Goal: Contribute content: Contribute content

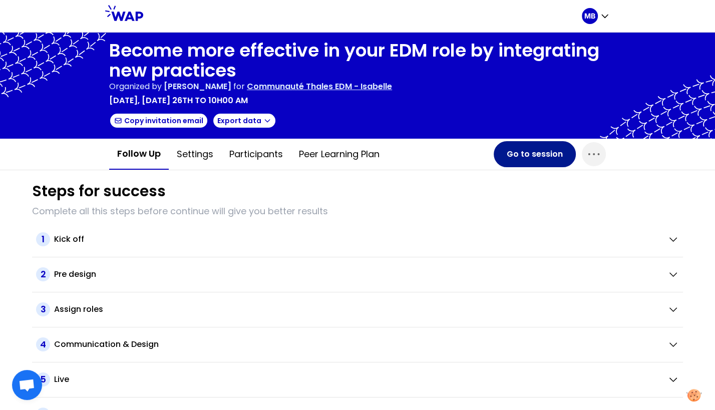
click at [519, 161] on button "Go to session" at bounding box center [534, 154] width 82 height 26
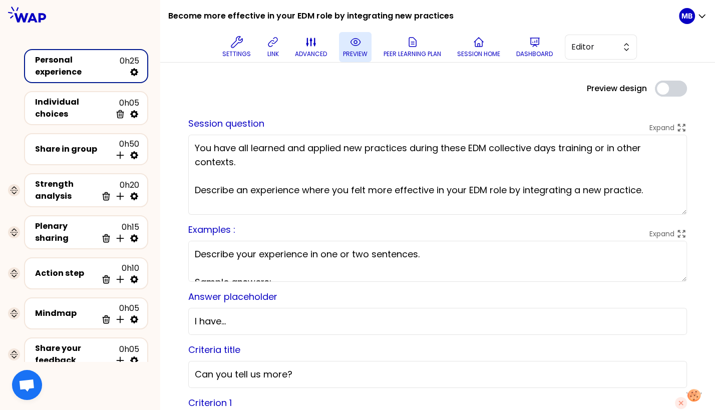
click at [340, 53] on button "preview" at bounding box center [355, 47] width 33 height 30
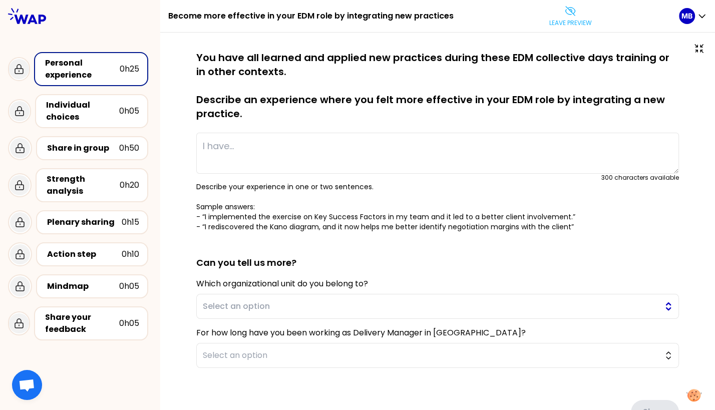
click at [275, 305] on span "Select an option" at bounding box center [430, 306] width 455 height 12
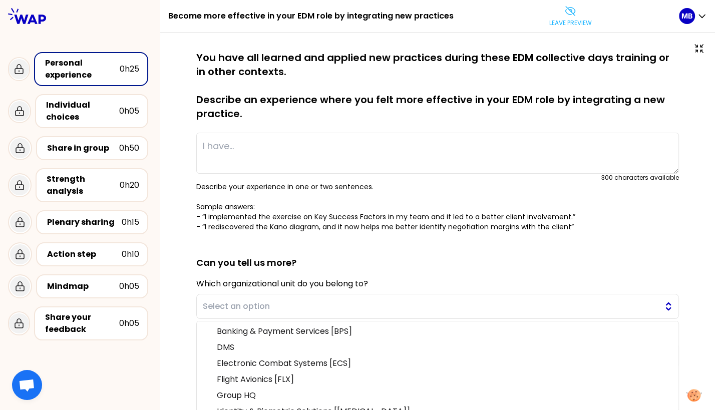
click at [229, 310] on span "Select an option" at bounding box center [430, 306] width 455 height 12
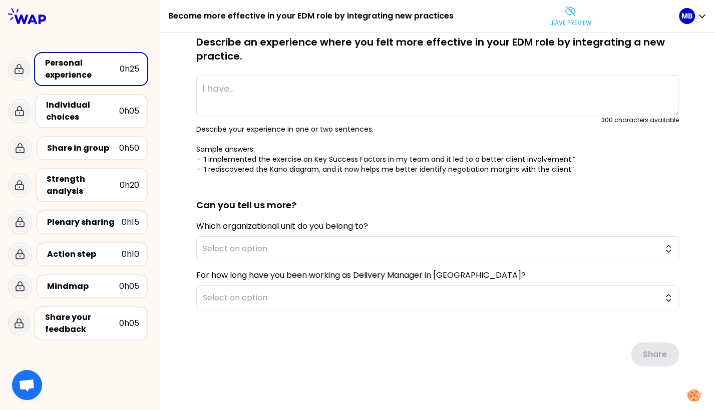
scroll to position [73, 0]
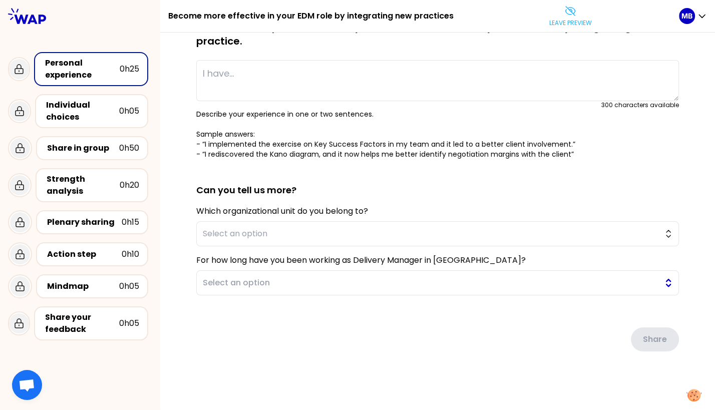
click at [216, 291] on button "Select an option" at bounding box center [437, 282] width 482 height 25
click at [185, 273] on div "saved You have all learned and applied new practices during these EDM collectiv…" at bounding box center [437, 184] width 514 height 413
click at [207, 235] on span "Select an option" at bounding box center [430, 234] width 455 height 12
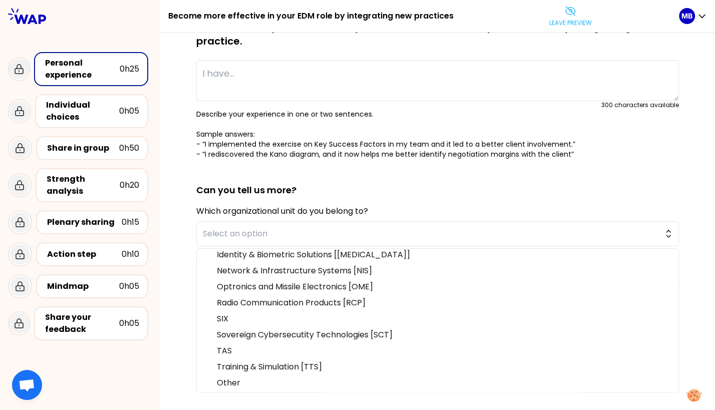
scroll to position [0, 0]
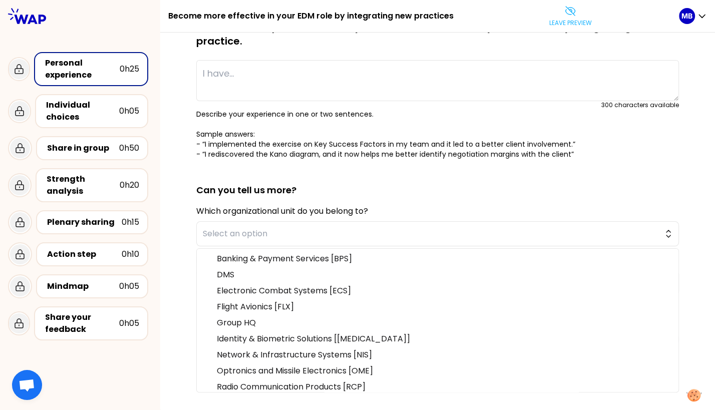
click at [185, 236] on div "saved You have all learned and applied new practices during these EDM collectiv…" at bounding box center [437, 184] width 514 height 413
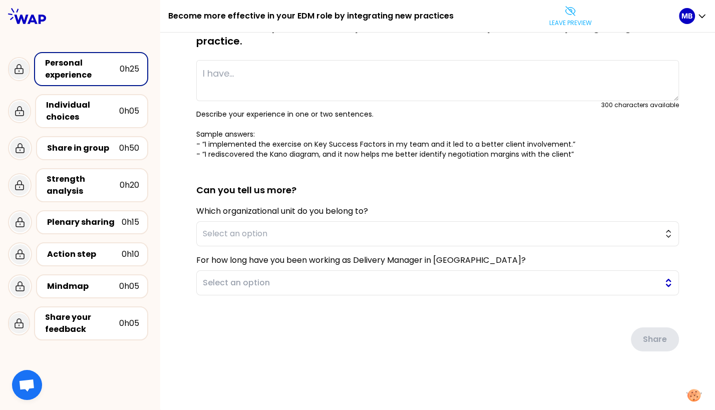
click at [215, 286] on span "Select an option" at bounding box center [430, 283] width 455 height 12
click at [185, 266] on div "saved You have all learned and applied new practices during these EDM collectiv…" at bounding box center [437, 184] width 514 height 413
click at [247, 230] on span "Select an option" at bounding box center [430, 234] width 455 height 12
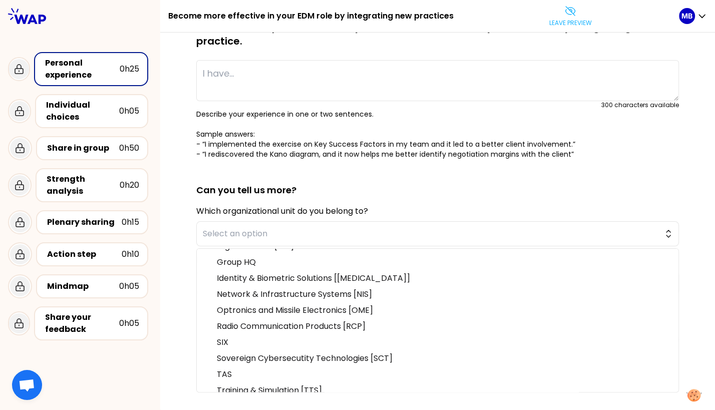
scroll to position [84, 0]
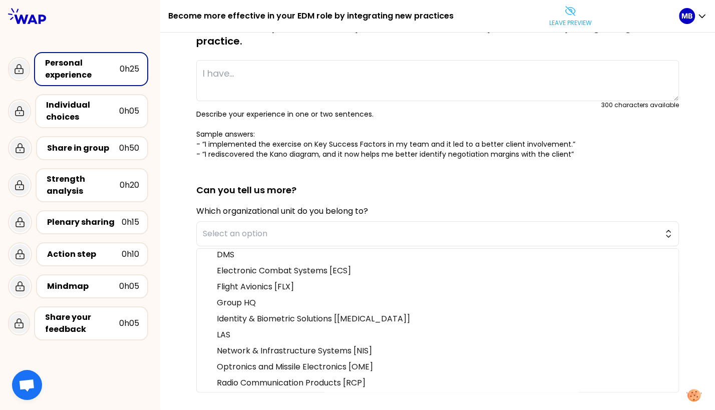
click at [173, 249] on div "saved You have all learned and applied new practices during these EDM collectiv…" at bounding box center [437, 185] width 554 height 451
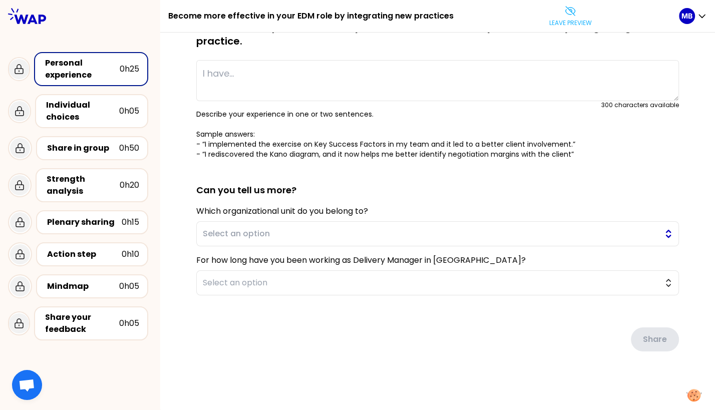
click at [419, 235] on span "Select an option" at bounding box center [430, 234] width 455 height 12
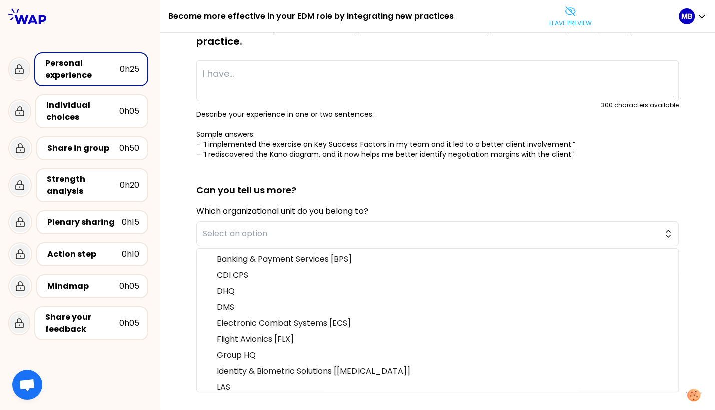
scroll to position [0, 0]
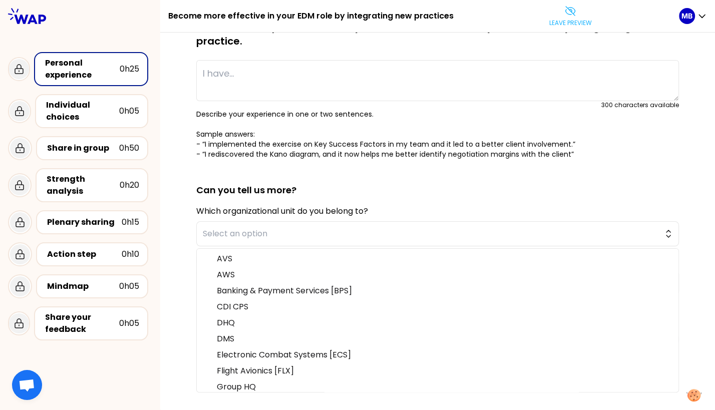
click at [292, 121] on p "Describe your experience in one or two sentences. Sample answers: - “I implemen…" at bounding box center [437, 134] width 482 height 50
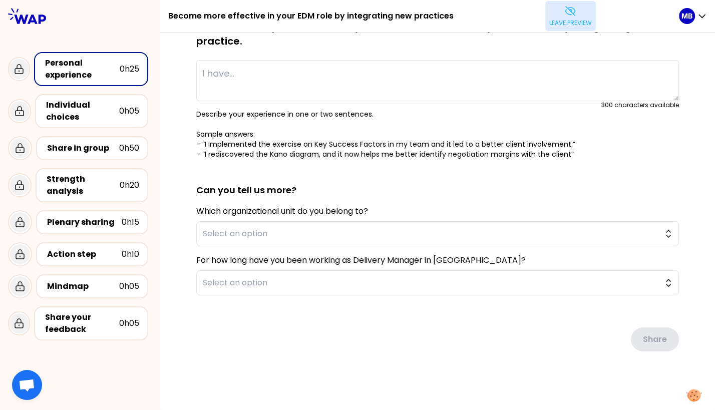
click at [545, 23] on button "Leave preview" at bounding box center [570, 16] width 51 height 30
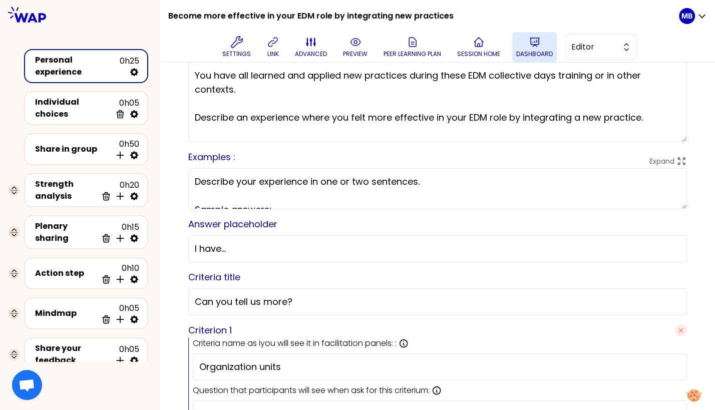
click at [524, 51] on p "Dashboard" at bounding box center [534, 54] width 37 height 8
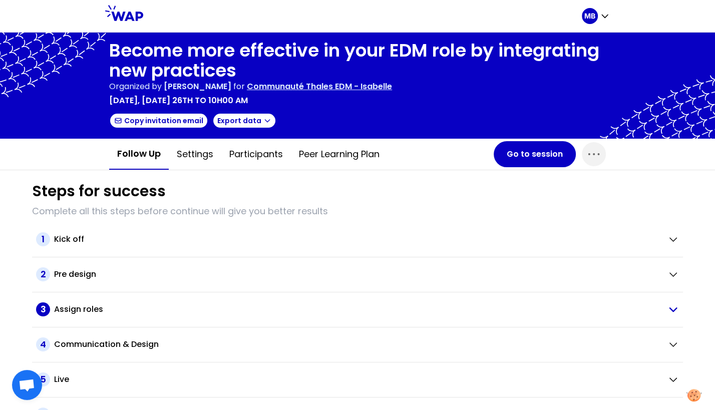
click at [72, 310] on h2 "Assign roles" at bounding box center [78, 309] width 49 height 12
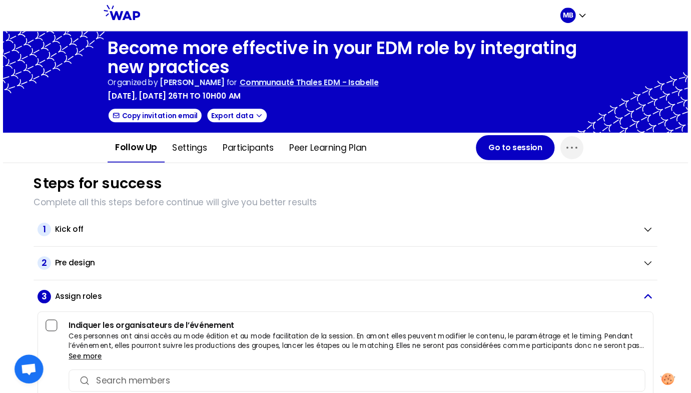
scroll to position [214, 0]
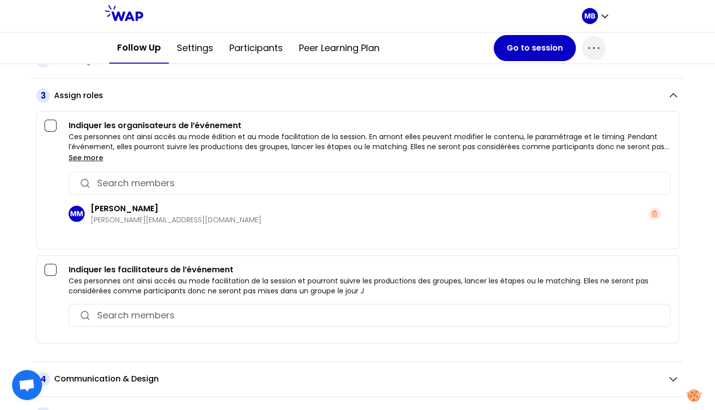
click at [121, 188] on div "button" at bounding box center [370, 183] width 602 height 23
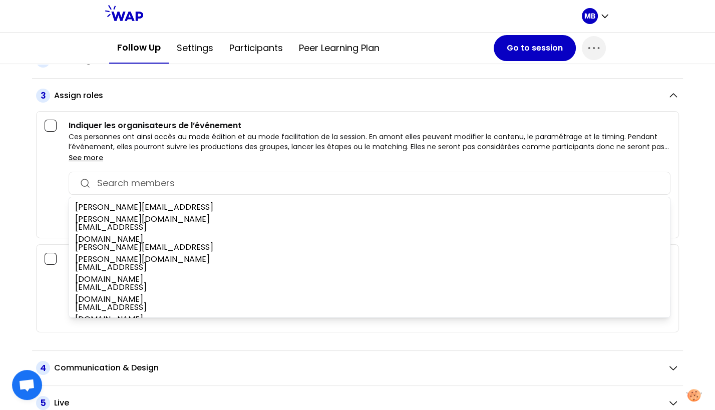
click at [109, 189] on div at bounding box center [370, 183] width 602 height 23
click at [110, 180] on input at bounding box center [378, 183] width 563 height 14
paste input "[PERSON_NAME][EMAIL_ADDRESS][PERSON_NAME][DOMAIN_NAME]"
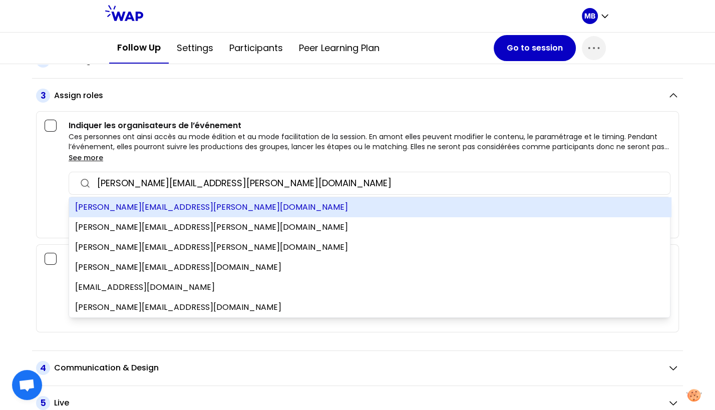
type input "[PERSON_NAME][EMAIL_ADDRESS][PERSON_NAME][DOMAIN_NAME]"
click at [136, 204] on div "[PERSON_NAME][EMAIL_ADDRESS][PERSON_NAME][DOMAIN_NAME]" at bounding box center [370, 207] width 602 height 20
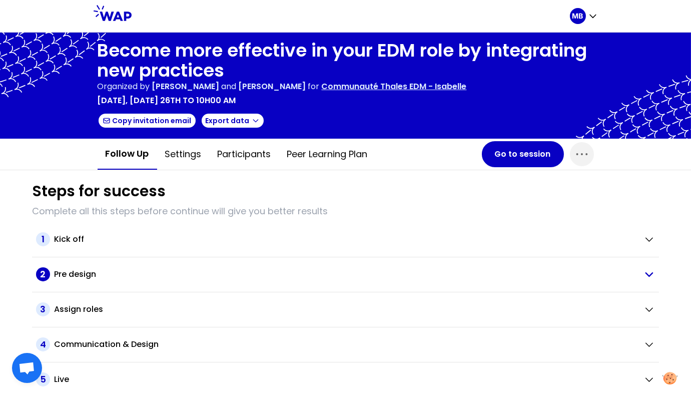
scroll to position [36, 0]
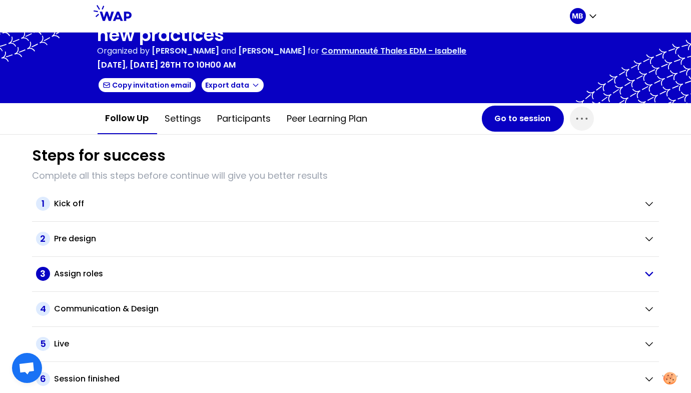
click at [94, 272] on h2 "Assign roles" at bounding box center [78, 274] width 49 height 12
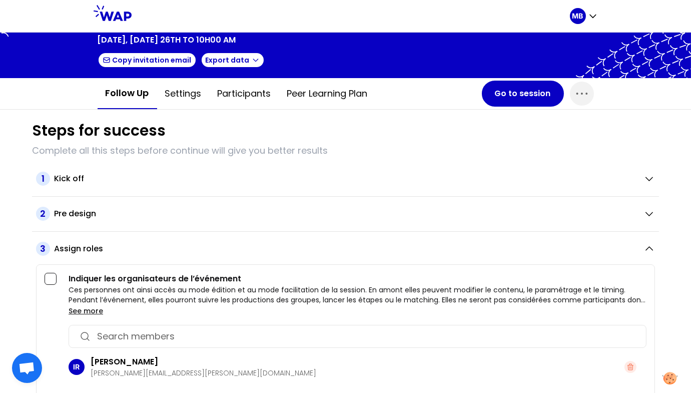
scroll to position [0, 0]
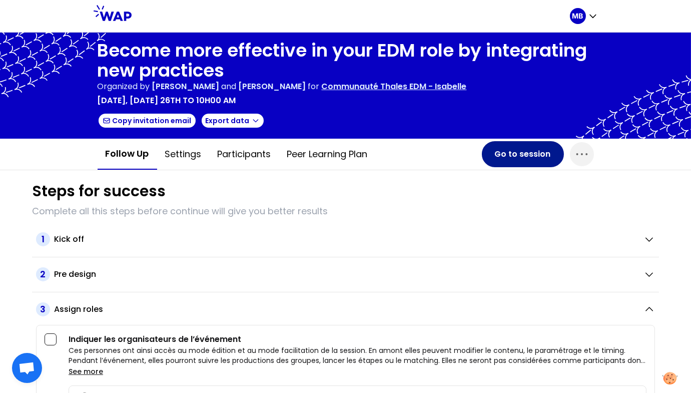
click at [500, 158] on button "Go to session" at bounding box center [523, 154] width 82 height 26
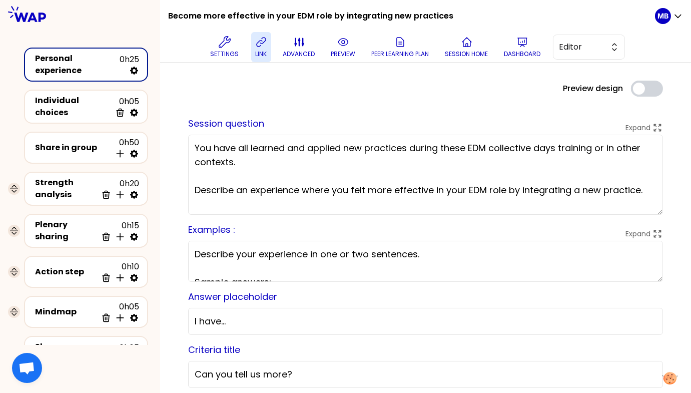
click at [260, 51] on p "link" at bounding box center [261, 54] width 12 height 8
click at [574, 52] on span "Editor" at bounding box center [581, 47] width 45 height 12
click at [345, 48] on button "preview" at bounding box center [343, 47] width 33 height 30
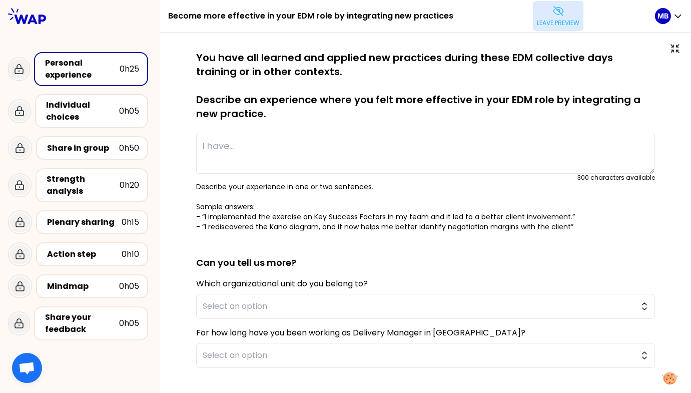
click at [557, 9] on icon at bounding box center [558, 11] width 12 height 12
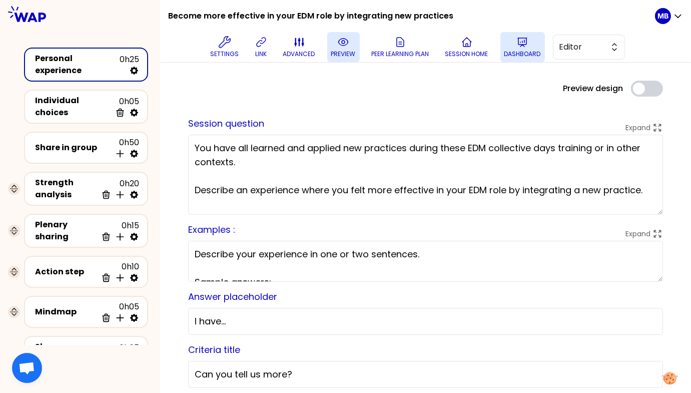
click at [527, 47] on icon at bounding box center [522, 42] width 12 height 12
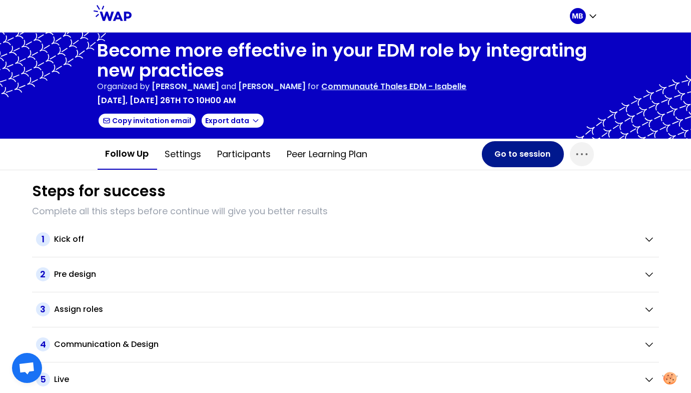
click at [496, 158] on button "Go to session" at bounding box center [523, 154] width 82 height 26
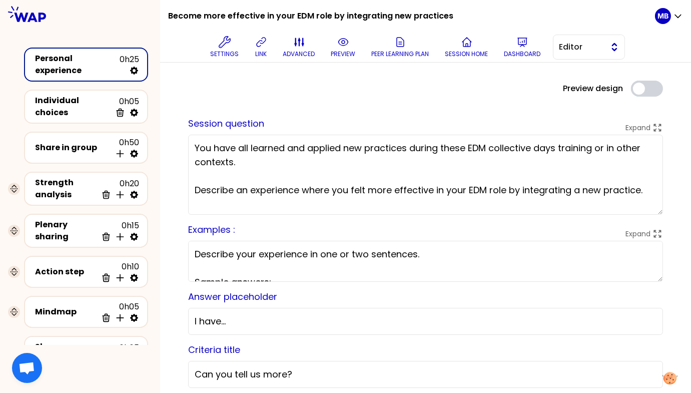
click at [559, 47] on span "Editor" at bounding box center [581, 47] width 45 height 12
click at [569, 83] on li "Facilitator" at bounding box center [588, 88] width 71 height 16
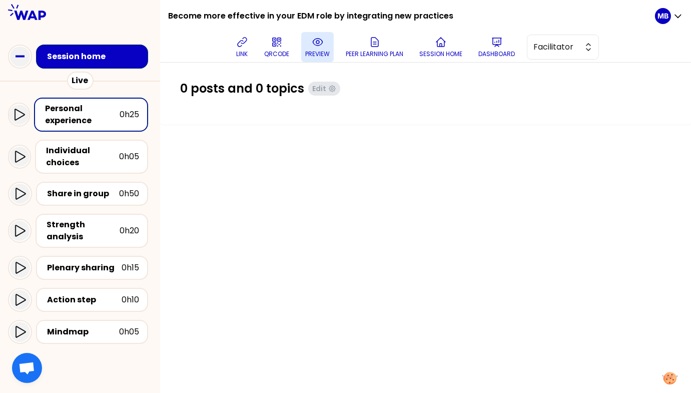
click at [327, 51] on p "preview" at bounding box center [317, 54] width 25 height 8
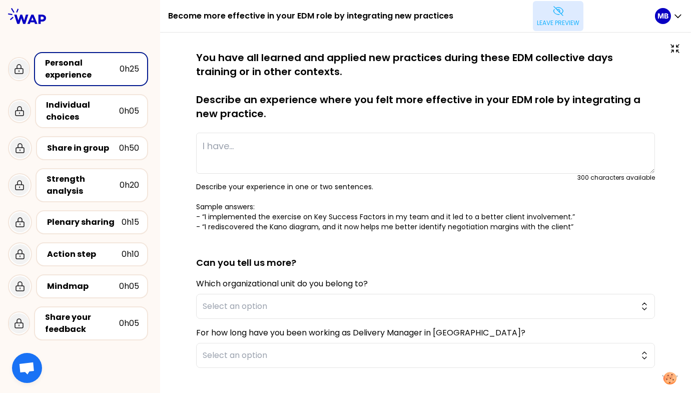
click at [567, 14] on button "Leave preview" at bounding box center [558, 16] width 51 height 30
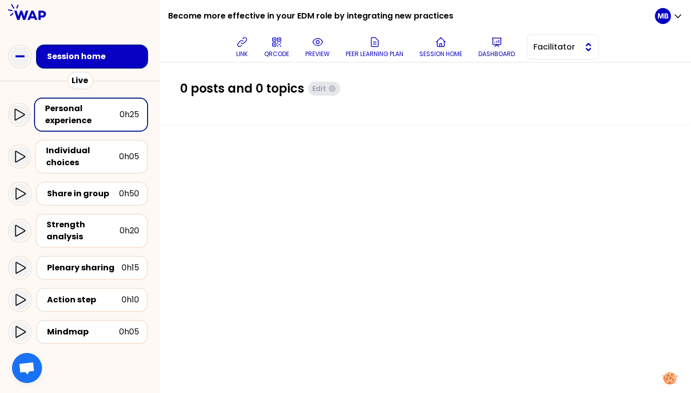
click at [553, 52] on span "Facilitator" at bounding box center [555, 47] width 45 height 12
click at [552, 67] on span "Editor" at bounding box center [568, 72] width 43 height 12
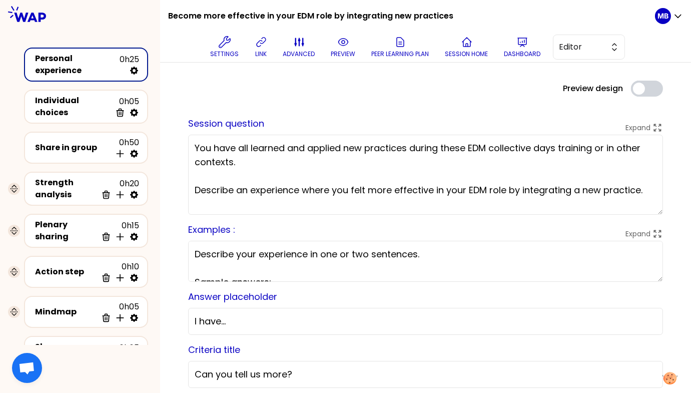
scroll to position [45, 0]
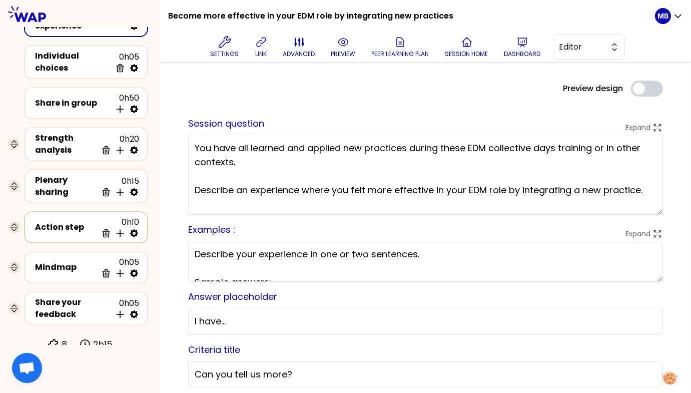
click at [131, 228] on icon at bounding box center [134, 233] width 10 height 10
select select "same_as"
select select "share"
select select "false"
select select "Each"
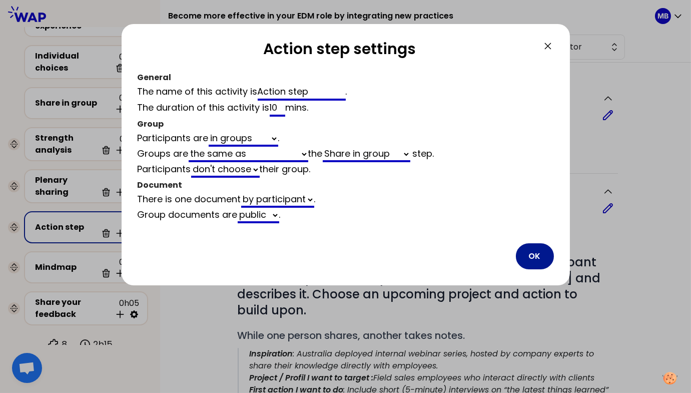
click at [534, 253] on button "OK" at bounding box center [535, 256] width 38 height 26
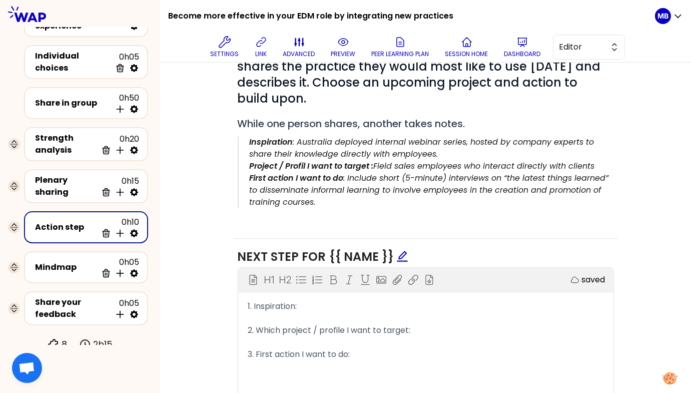
scroll to position [273, 0]
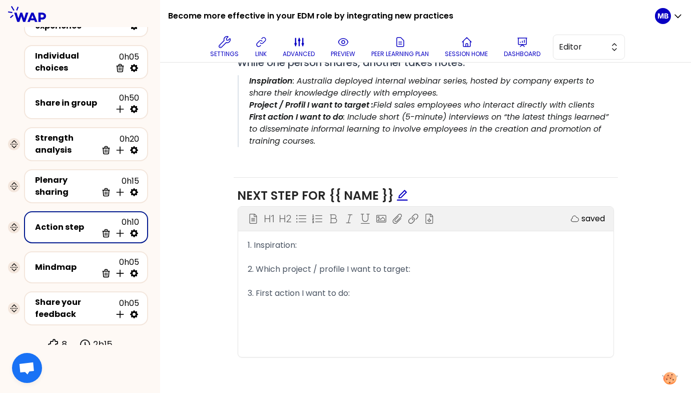
click at [139, 229] on icon at bounding box center [134, 233] width 10 height 10
select select "same_as"
select select "share"
select select "false"
select select "Each"
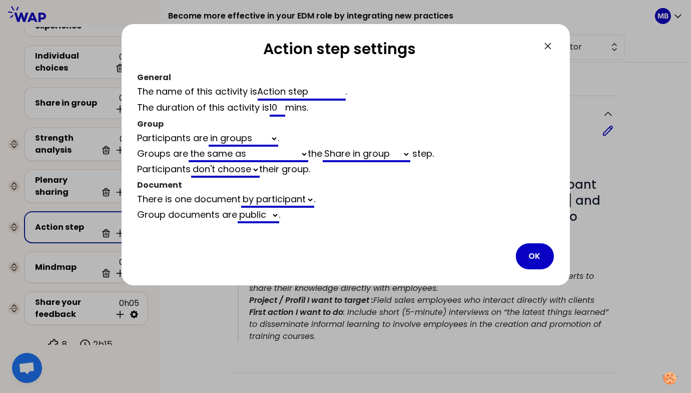
scroll to position [273, 0]
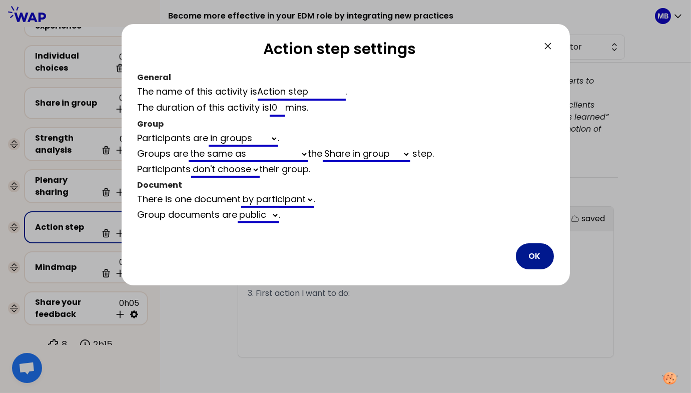
click at [545, 254] on button "OK" at bounding box center [535, 256] width 38 height 26
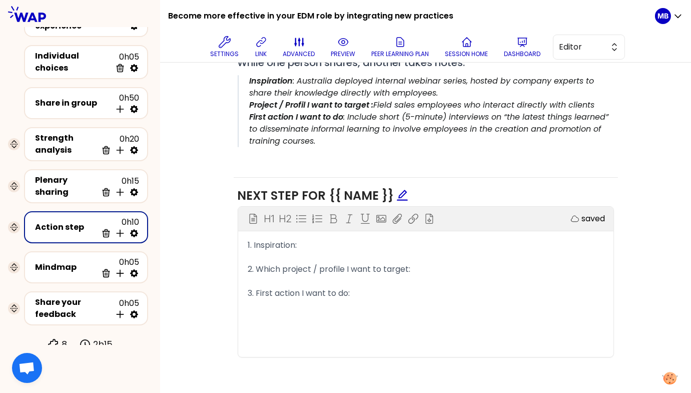
scroll to position [0, 0]
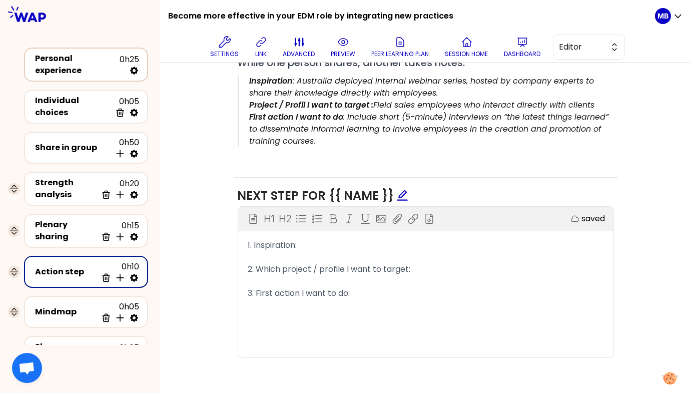
click at [55, 61] on div "Personal experience" at bounding box center [77, 65] width 85 height 24
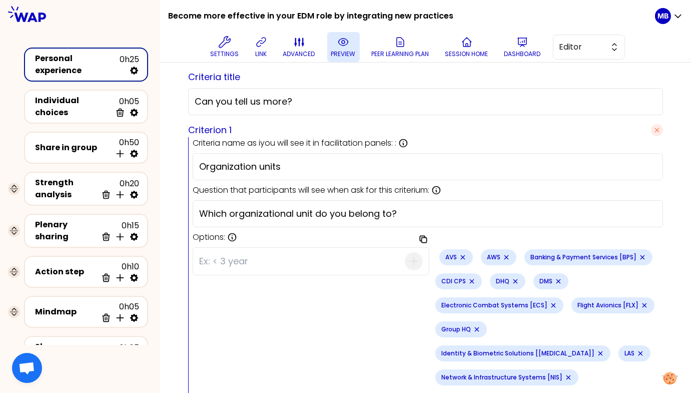
click at [339, 54] on p "preview" at bounding box center [343, 54] width 25 height 8
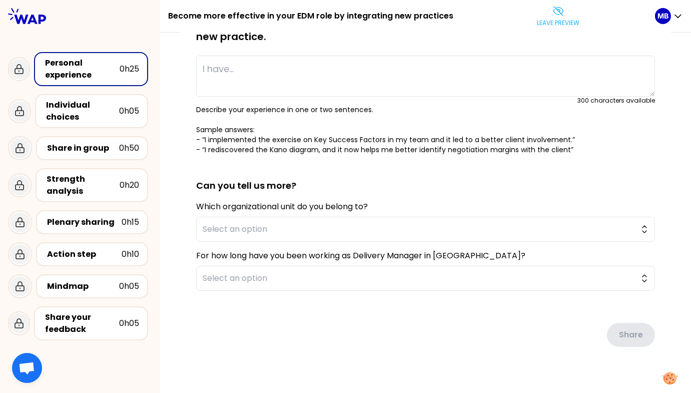
scroll to position [89, 0]
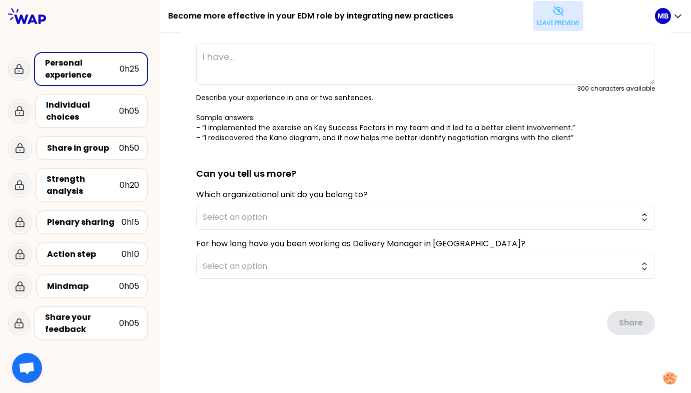
click at [553, 14] on icon at bounding box center [558, 11] width 10 height 9
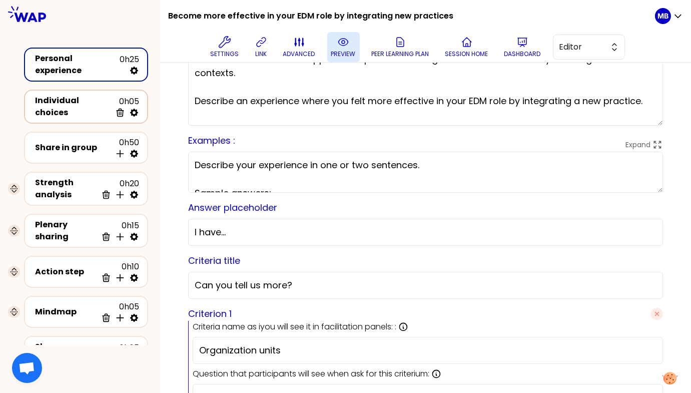
click at [135, 112] on icon at bounding box center [134, 113] width 8 height 8
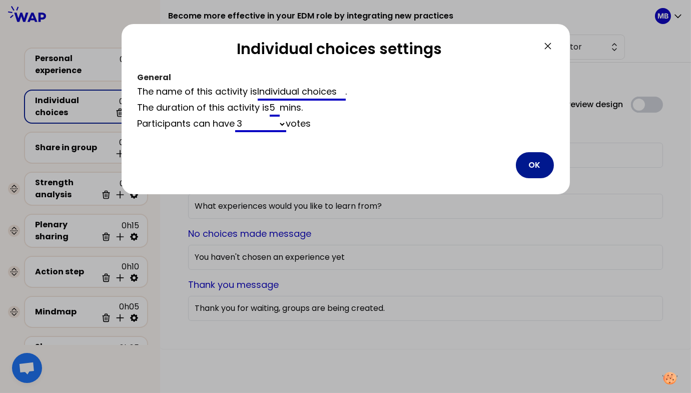
click at [537, 162] on button "OK" at bounding box center [535, 165] width 38 height 26
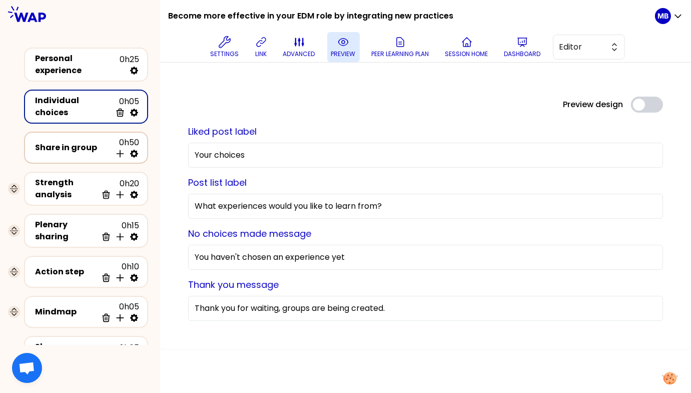
click at [137, 151] on icon at bounding box center [134, 154] width 8 height 8
select select "4"
select select "5"
select select "all"
select select "false"
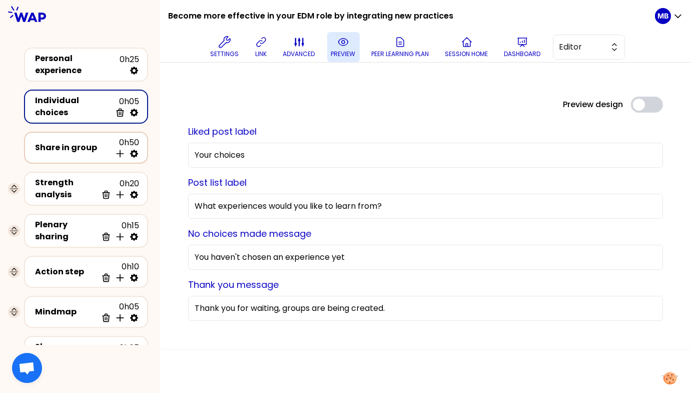
select select "Each"
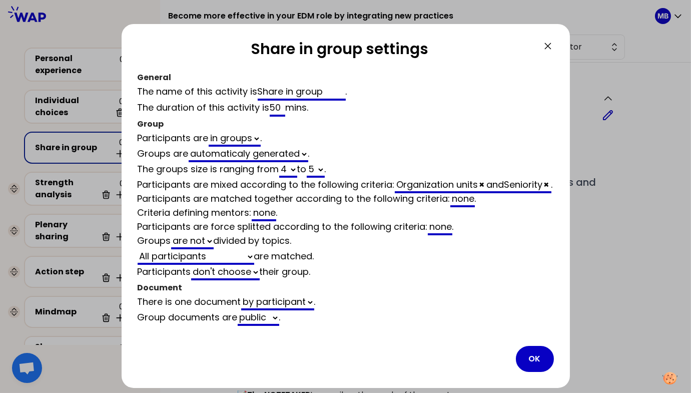
click at [601, 275] on div at bounding box center [345, 196] width 691 height 393
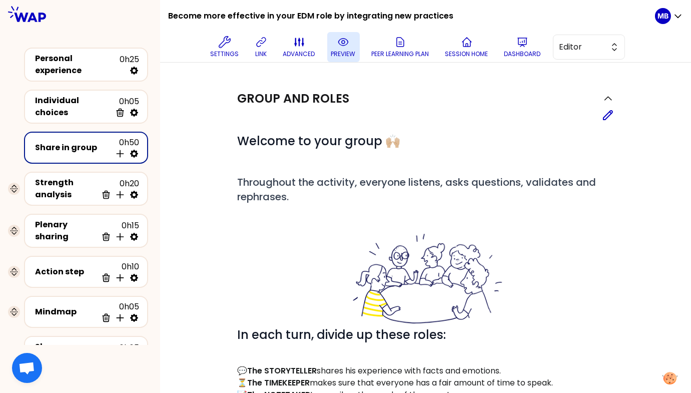
click at [136, 150] on icon at bounding box center [134, 154] width 8 height 8
select select "4"
select select "5"
select select "all"
select select "false"
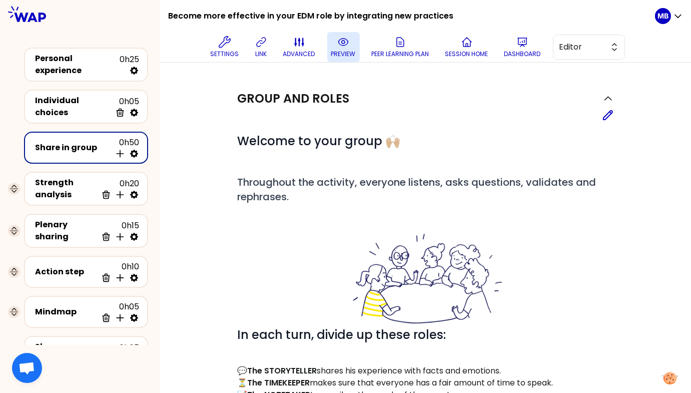
select select "Each"
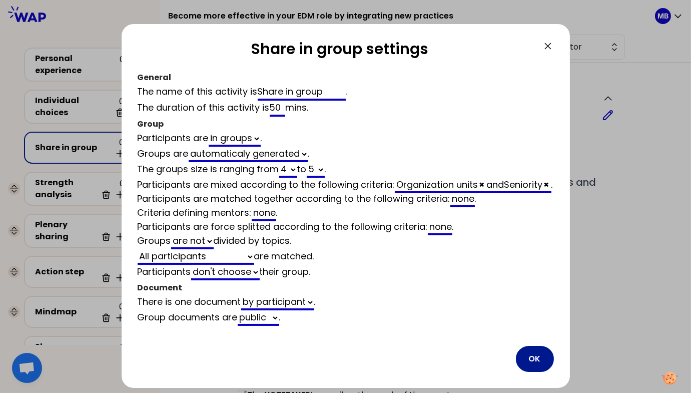
click at [534, 361] on button "OK" at bounding box center [535, 359] width 38 height 26
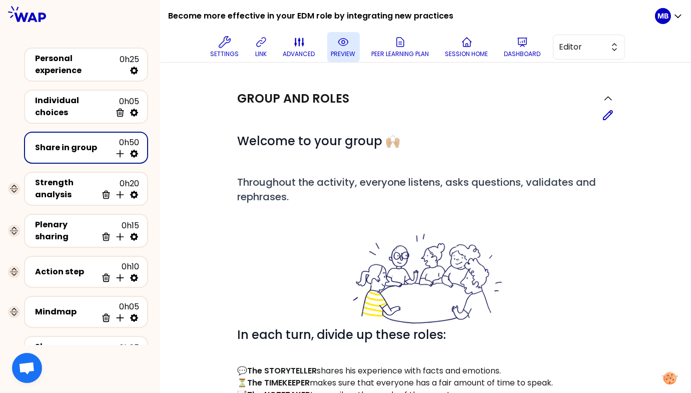
click at [135, 149] on icon at bounding box center [134, 154] width 10 height 10
select select "4"
select select "5"
select select "all"
select select "false"
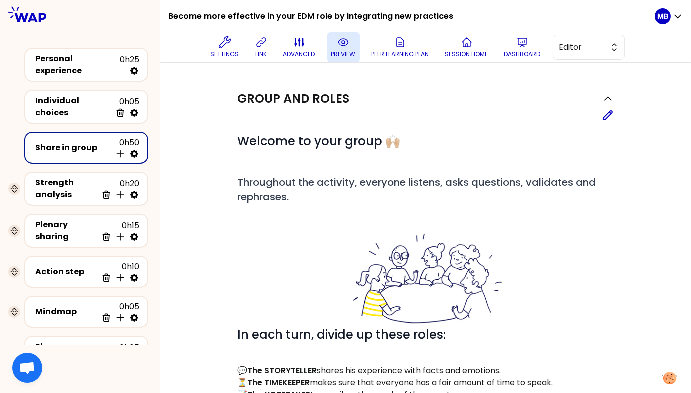
select select "Each"
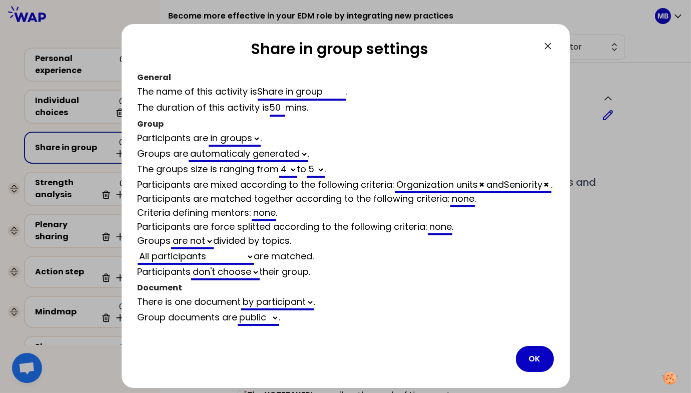
click at [580, 263] on div at bounding box center [345, 196] width 691 height 393
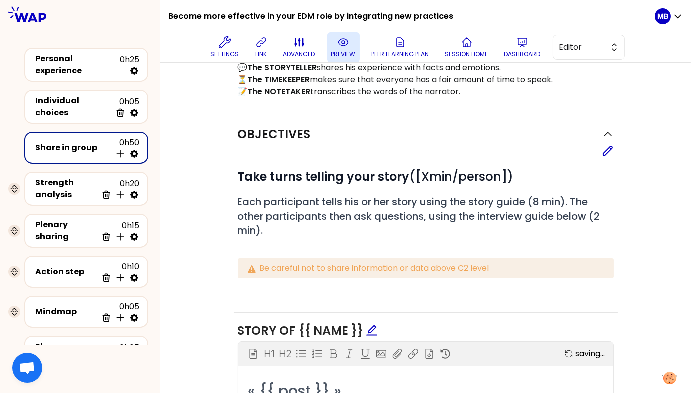
scroll to position [306, 0]
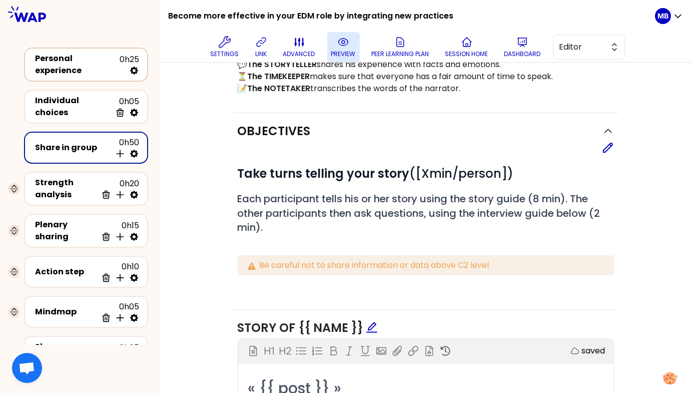
click at [95, 55] on div "Personal experience 0h25" at bounding box center [86, 65] width 106 height 24
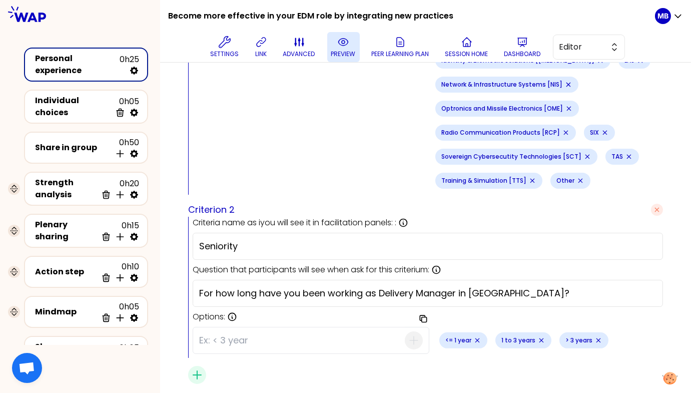
scroll to position [572, 0]
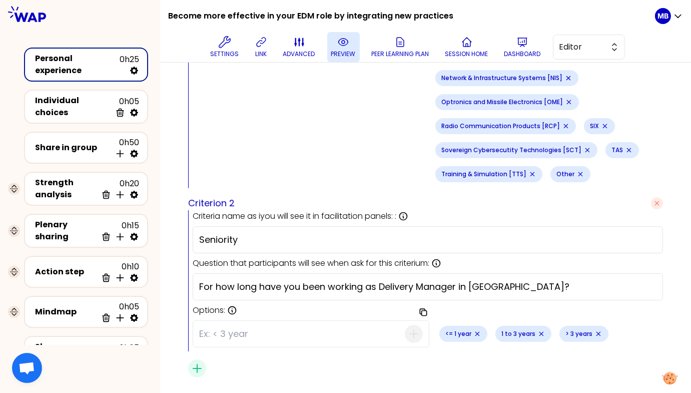
click at [340, 47] on icon at bounding box center [343, 42] width 12 height 12
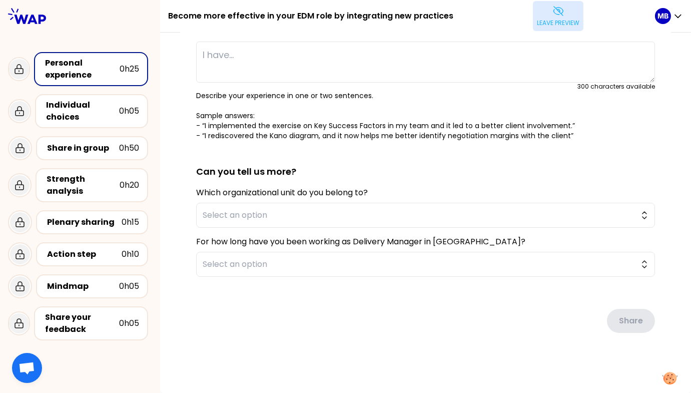
scroll to position [89, 0]
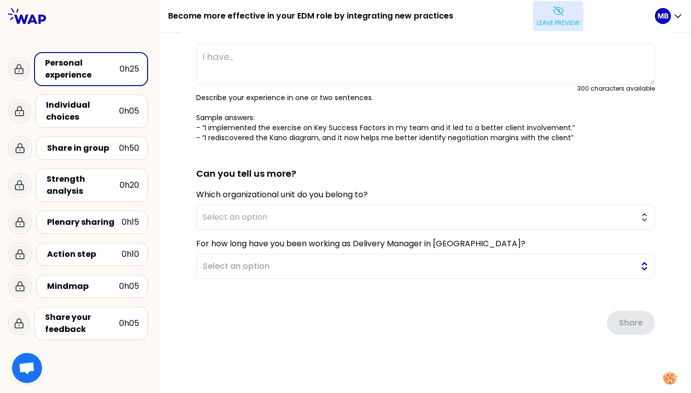
click at [278, 261] on span "Select an option" at bounding box center [419, 266] width 432 height 12
click at [184, 298] on div "saved You have all learned and applied new practices during these EDM collectiv…" at bounding box center [425, 167] width 491 height 413
click at [215, 268] on span "Select an option" at bounding box center [419, 266] width 432 height 12
click at [194, 252] on div "saved You have all learned and applied new practices during these EDM collectiv…" at bounding box center [425, 167] width 491 height 413
click at [217, 218] on span "Select an option" at bounding box center [419, 217] width 432 height 12
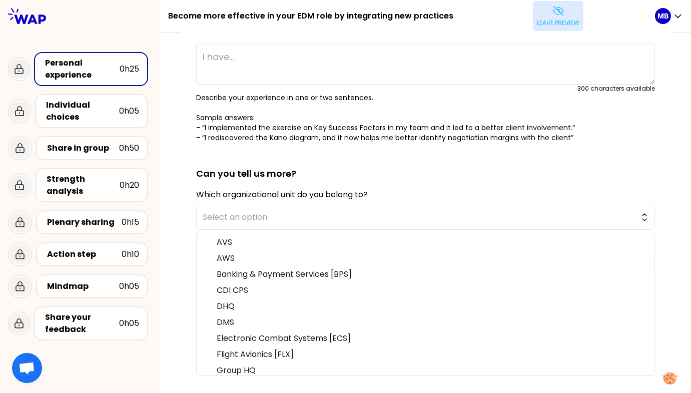
click at [184, 230] on div "saved You have all learned and applied new practices during these EDM collectiv…" at bounding box center [425, 167] width 491 height 413
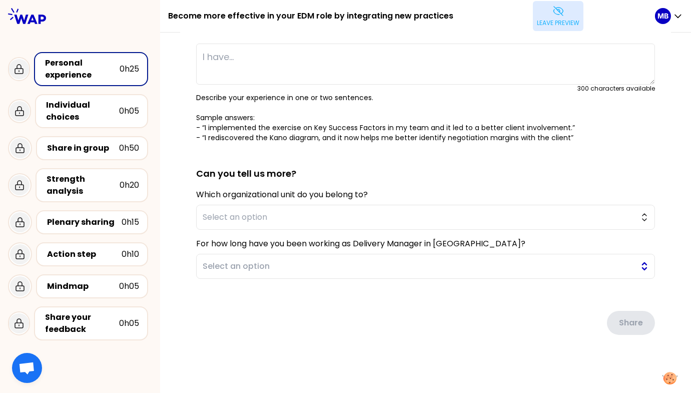
click at [225, 264] on span "Select an option" at bounding box center [419, 266] width 432 height 12
click at [171, 272] on div "saved You have all learned and applied new practices during these EDM collectiv…" at bounding box center [425, 168] width 531 height 451
click at [209, 258] on button "Select an option" at bounding box center [425, 266] width 459 height 25
click at [555, 20] on p "Leave preview" at bounding box center [558, 23] width 43 height 8
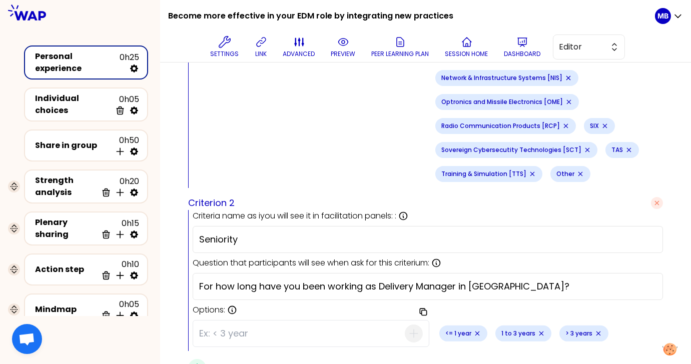
scroll to position [601, 0]
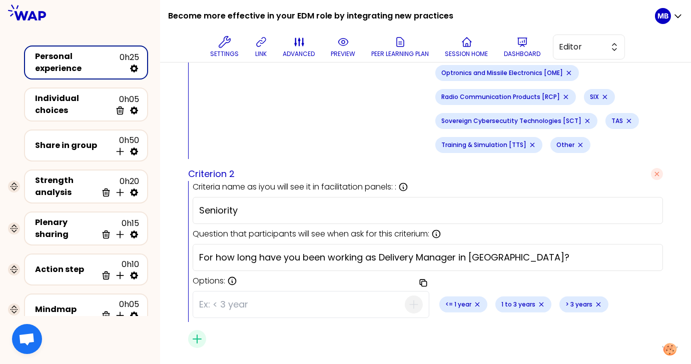
click at [256, 204] on input "Seniority" at bounding box center [427, 211] width 457 height 14
drag, startPoint x: 199, startPoint y: 186, endPoint x: 277, endPoint y: 186, distance: 78.6
click at [277, 204] on input "Seniority" at bounding box center [427, 211] width 457 height 14
drag, startPoint x: 199, startPoint y: 233, endPoint x: 524, endPoint y: 229, distance: 324.8
click at [524, 251] on input "For how long have you been working as Delivery Manager in [GEOGRAPHIC_DATA]?" at bounding box center [427, 258] width 457 height 14
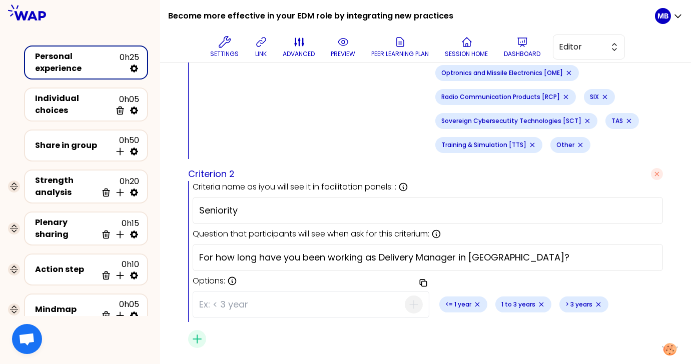
click at [483, 296] on div "Criterion 1 Criteria name as iyou will see it in facilitation panels: : Name is…" at bounding box center [425, 71] width 475 height 553
click at [591, 299] on div "Criterion 1 Criteria name as iyou will see it in facilitation panels: : Name is…" at bounding box center [425, 71] width 475 height 553
click at [233, 292] on input at bounding box center [302, 305] width 206 height 26
click at [236, 292] on input at bounding box center [302, 305] width 206 height 26
click at [600, 301] on icon "Remove small badge" at bounding box center [599, 305] width 8 height 8
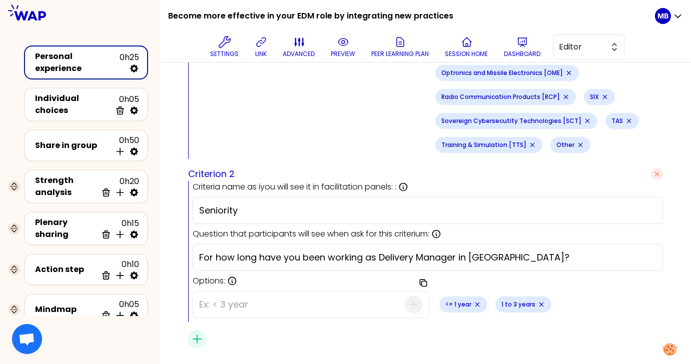
click at [212, 292] on input at bounding box center [302, 305] width 206 height 26
type input "3 to 5 years"
click at [413, 299] on icon "button" at bounding box center [414, 305] width 12 height 12
click at [257, 292] on input at bounding box center [302, 305] width 206 height 26
type input "> 5 years"
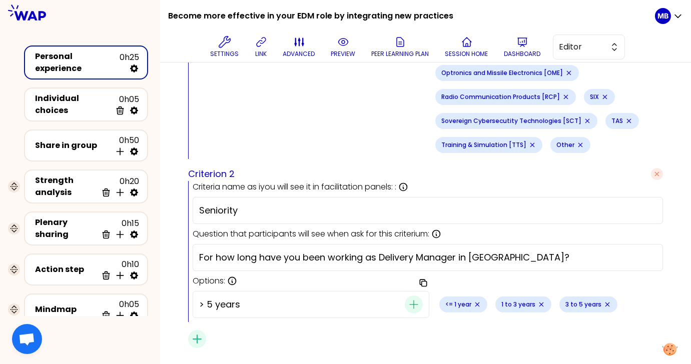
click at [411, 299] on icon "button" at bounding box center [414, 305] width 12 height 12
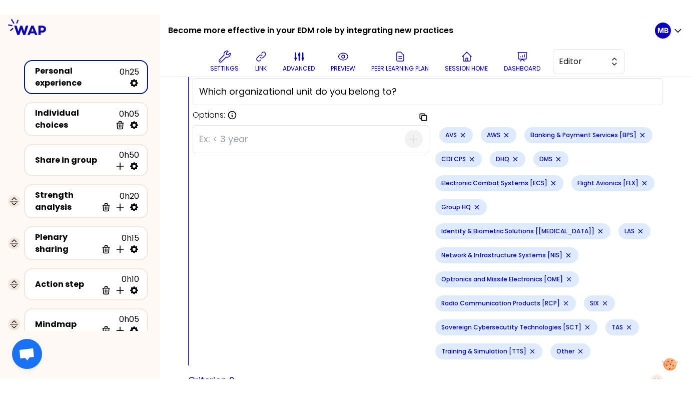
scroll to position [411, 0]
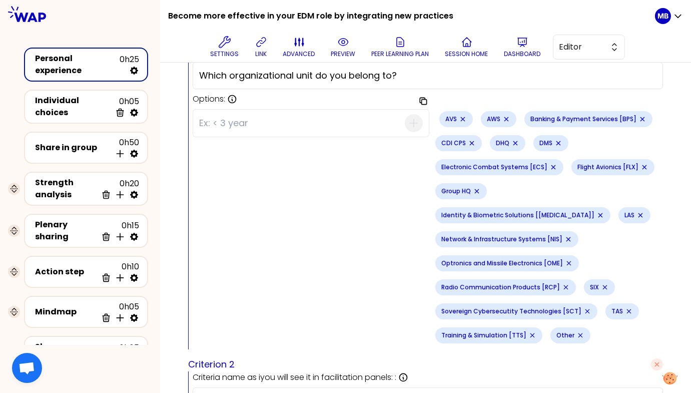
click at [464, 117] on icon "Remove small badge" at bounding box center [463, 119] width 8 height 8
click at [516, 139] on icon "Remove small badge" at bounding box center [515, 143] width 8 height 8
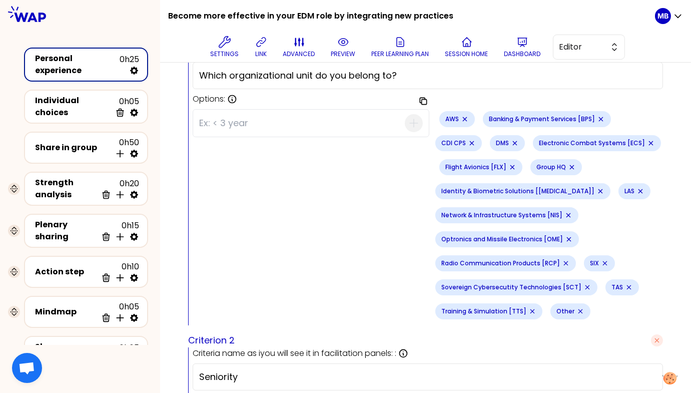
click at [463, 118] on icon "Remove small badge" at bounding box center [465, 119] width 4 height 4
click at [268, 132] on input at bounding box center [302, 123] width 206 height 26
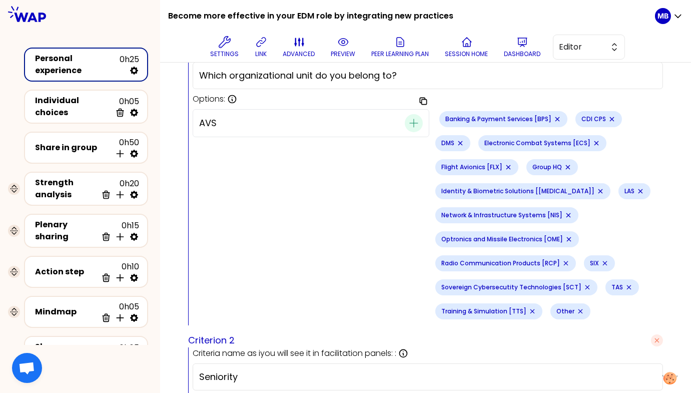
type input "AVS"
click at [416, 120] on icon "button" at bounding box center [414, 123] width 12 height 12
click at [611, 116] on icon "Remove small badge" at bounding box center [612, 119] width 8 height 8
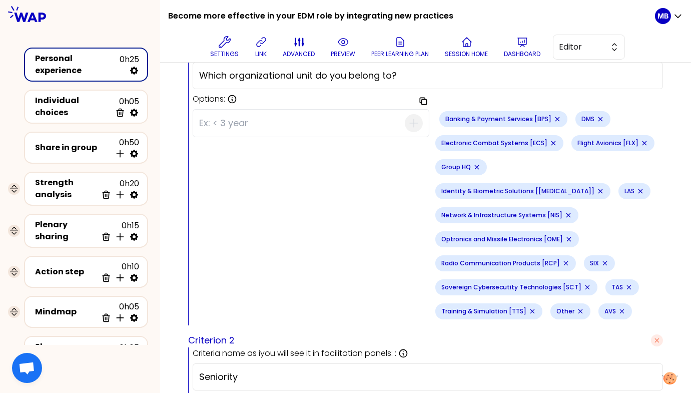
click at [230, 124] on input at bounding box center [302, 123] width 206 height 26
type input "CDI"
click at [413, 121] on icon "button" at bounding box center [414, 123] width 12 height 12
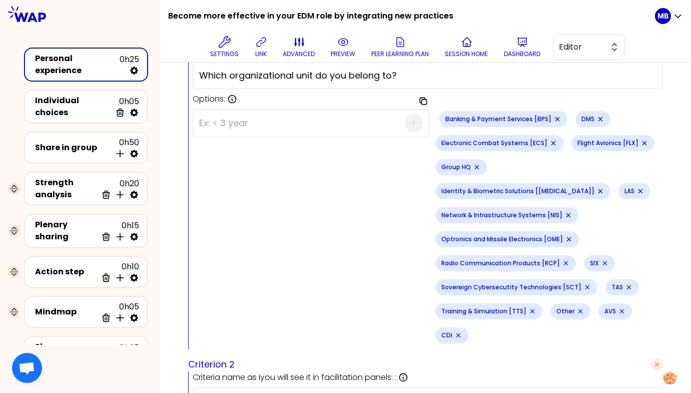
click at [556, 116] on icon "Remove small badge" at bounding box center [557, 119] width 8 height 8
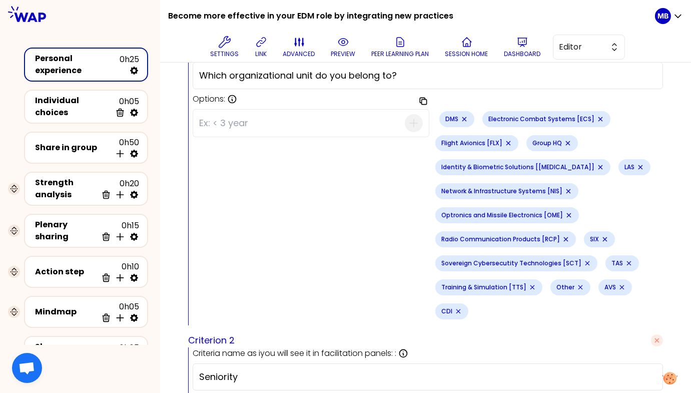
click at [599, 116] on icon "Remove small badge" at bounding box center [601, 119] width 8 height 8
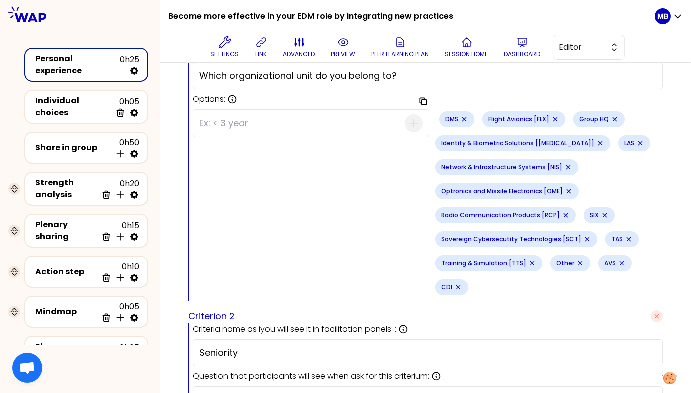
click at [272, 131] on input at bounding box center [302, 123] width 206 height 26
type input "Off GBU"
click at [415, 122] on icon "button" at bounding box center [414, 123] width 12 height 12
click at [597, 140] on icon "Remove small badge" at bounding box center [601, 143] width 8 height 8
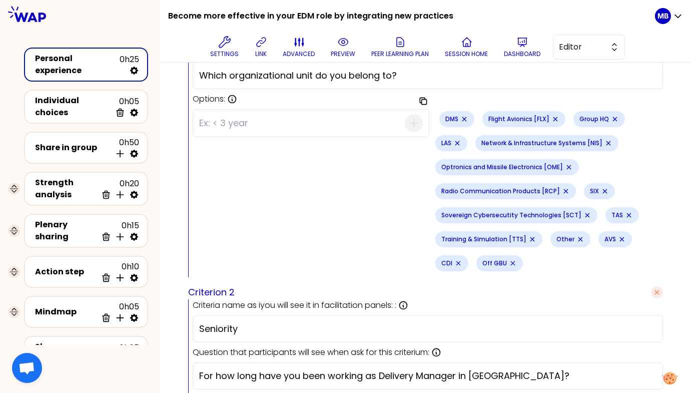
click at [553, 117] on icon "Remove small badge" at bounding box center [555, 119] width 4 height 4
click at [565, 139] on icon "Remove small badge" at bounding box center [569, 143] width 8 height 8
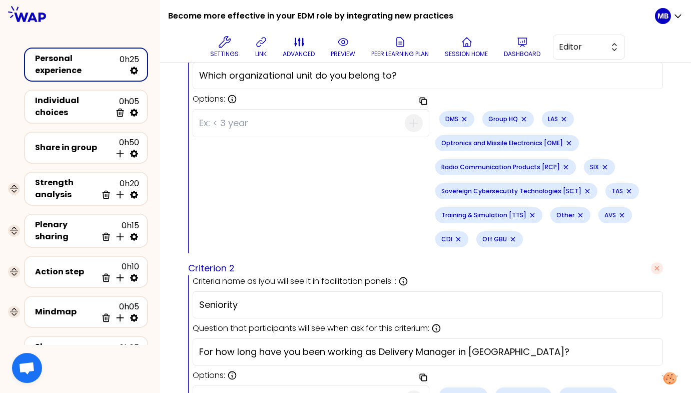
click at [566, 139] on icon "Remove small badge" at bounding box center [569, 143] width 8 height 8
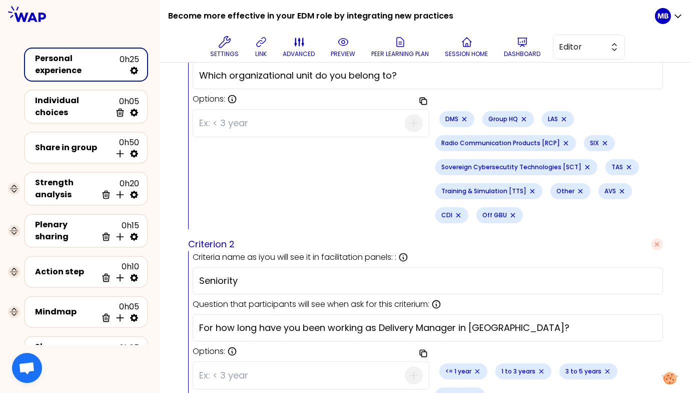
click at [564, 141] on icon "Remove small badge" at bounding box center [566, 143] width 4 height 4
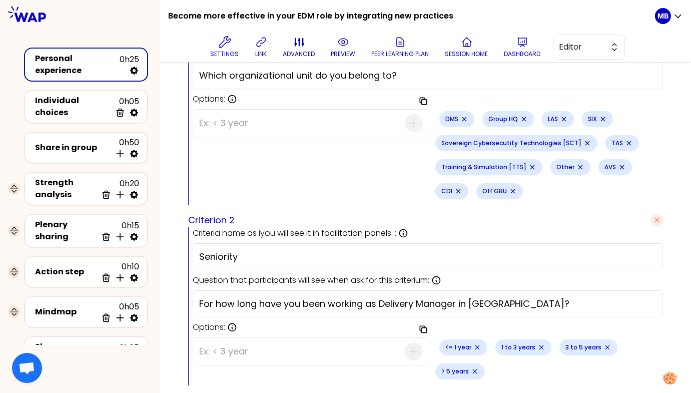
click at [584, 140] on icon "Remove small badge" at bounding box center [588, 143] width 8 height 8
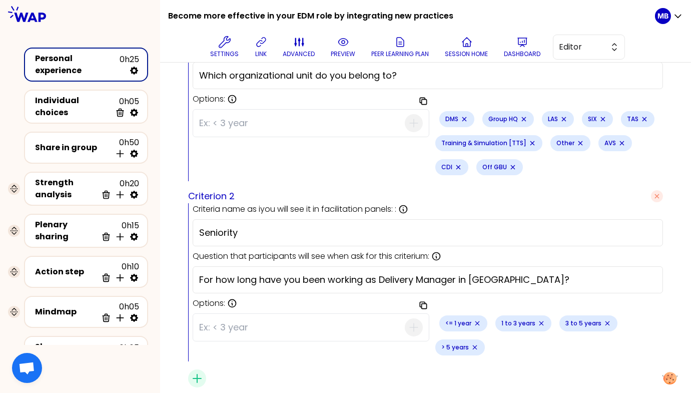
click at [523, 115] on icon "Remove small badge" at bounding box center [524, 119] width 8 height 8
click at [529, 139] on icon "Remove small badge" at bounding box center [532, 143] width 8 height 8
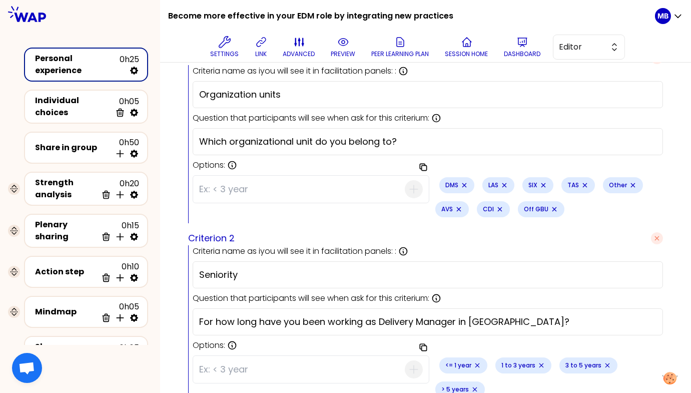
scroll to position [344, 0]
drag, startPoint x: 313, startPoint y: 139, endPoint x: 229, endPoint y: 140, distance: 83.6
click at [229, 140] on input "Which organizational unit do you belong to?" at bounding box center [427, 142] width 457 height 14
type input "Which GBU do you belong to?"
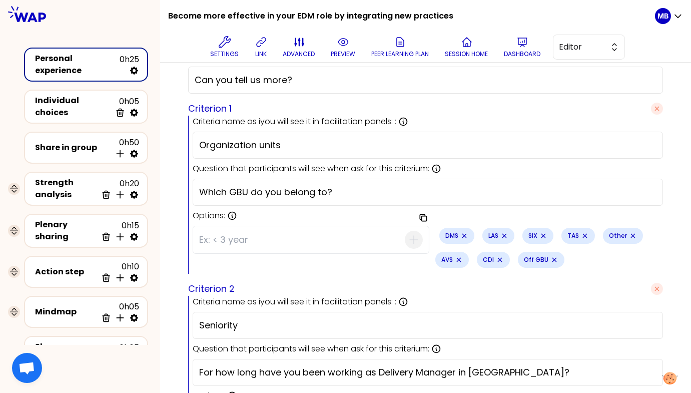
scroll to position [294, 0]
click at [172, 190] on div "Preview design Use setting saved Session question Expand You have all learned a…" at bounding box center [425, 147] width 531 height 756
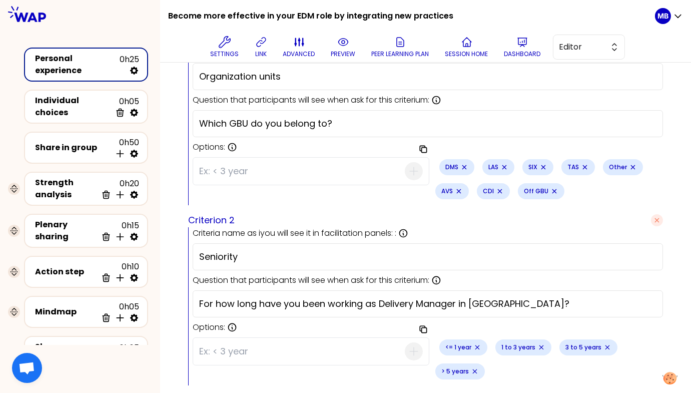
scroll to position [364, 0]
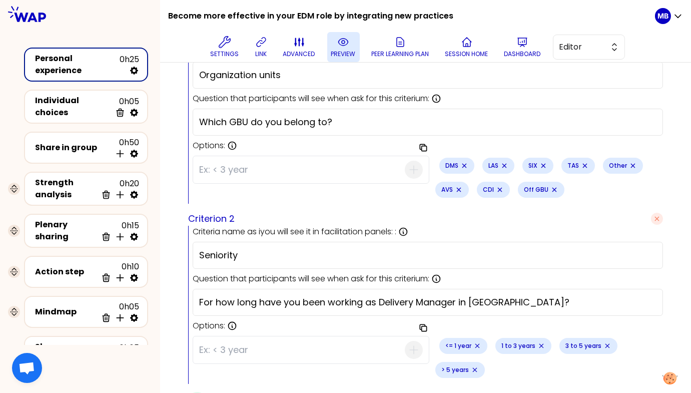
click at [337, 46] on icon at bounding box center [343, 42] width 12 height 12
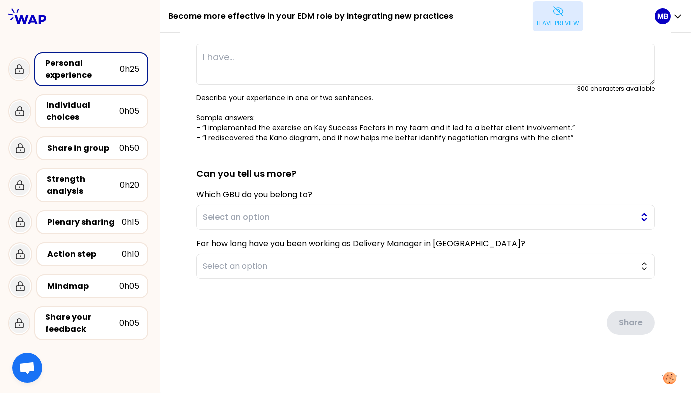
click at [246, 217] on span "Select an option" at bounding box center [419, 217] width 432 height 12
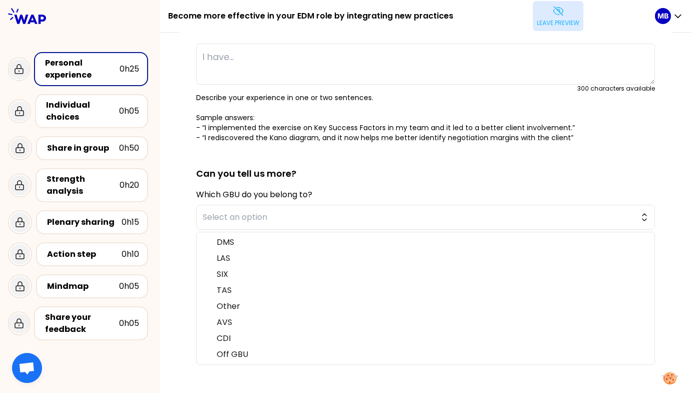
click at [160, 209] on div "Personal experience 0h25 Individual choices 0h05 Share in group 0h50 Strength a…" at bounding box center [80, 196] width 160 height 296
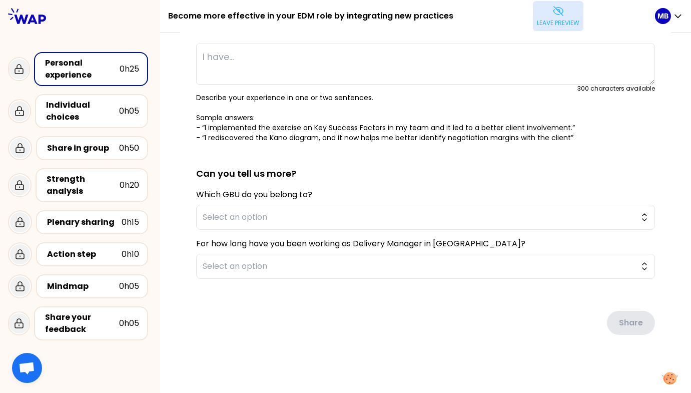
click at [553, 5] on button "Leave preview" at bounding box center [558, 16] width 51 height 30
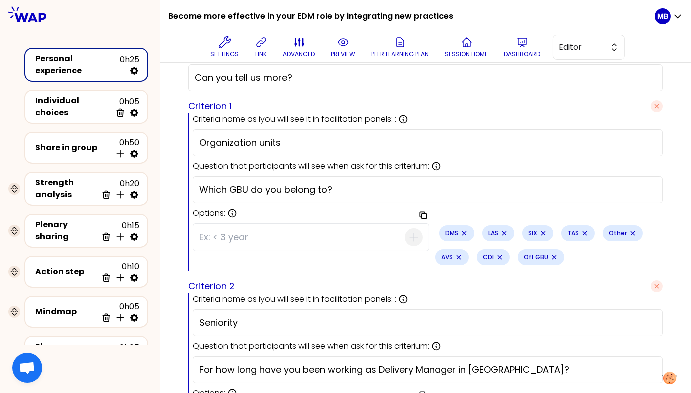
scroll to position [303, 0]
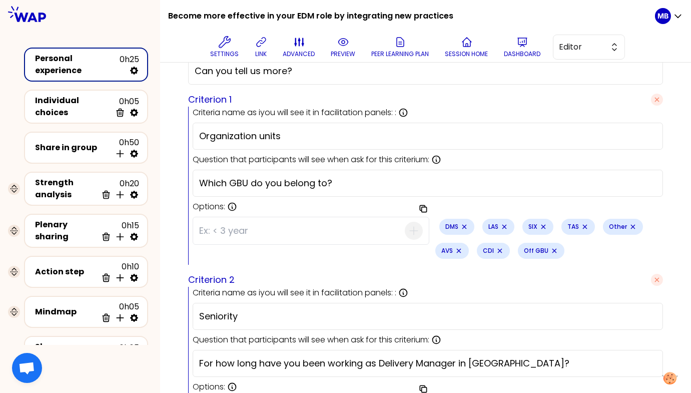
click at [632, 223] on icon "Remove small badge" at bounding box center [633, 227] width 8 height 8
click at [257, 234] on input at bounding box center [302, 231] width 206 height 26
type input "o"
type input "Other"
click at [413, 227] on icon "button" at bounding box center [414, 231] width 12 height 12
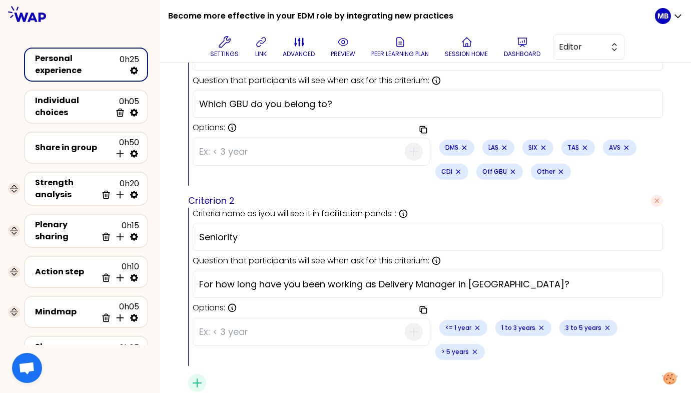
scroll to position [382, 0]
click at [337, 54] on p "preview" at bounding box center [343, 54] width 25 height 8
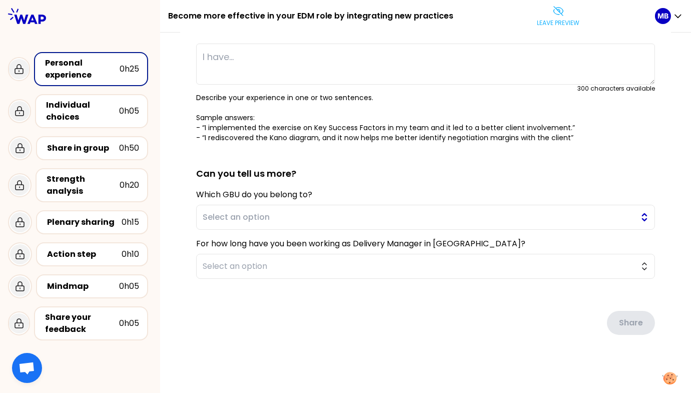
click at [274, 221] on span "Select an option" at bounding box center [419, 217] width 432 height 12
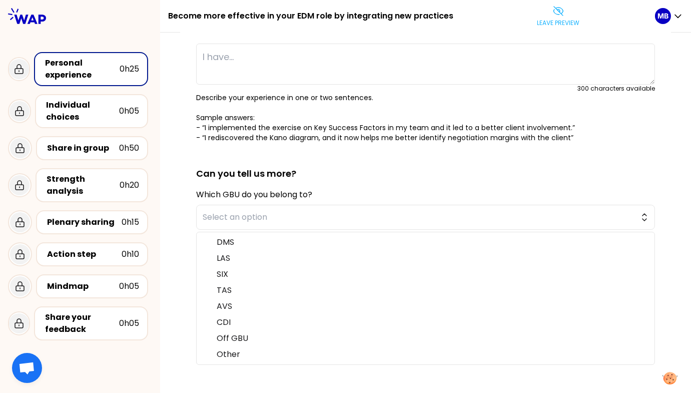
click at [178, 237] on div "saved You have all learned and applied new practices during these EDM collectiv…" at bounding box center [425, 168] width 531 height 451
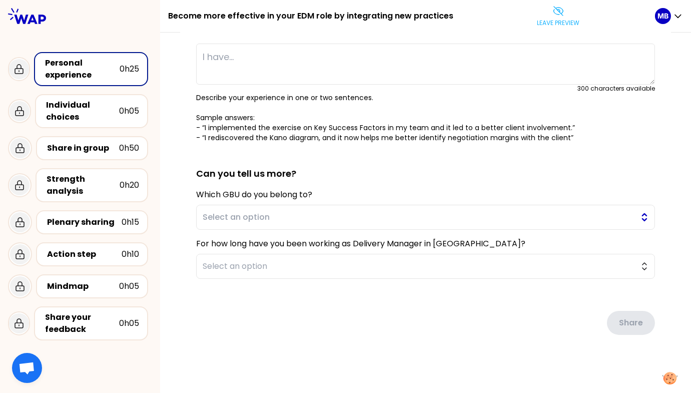
click at [220, 218] on span "Select an option" at bounding box center [419, 217] width 432 height 12
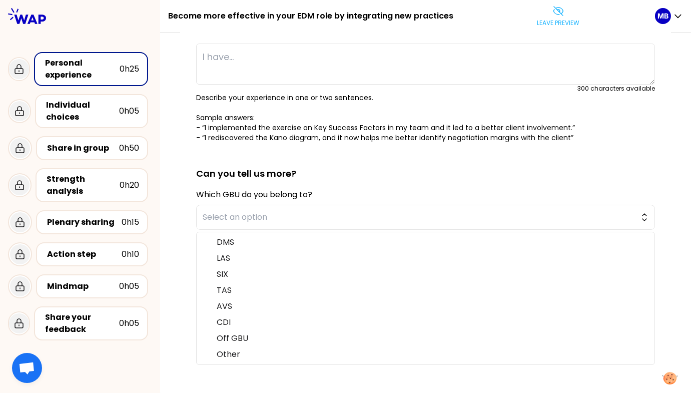
click at [187, 300] on div "saved You have all learned and applied new practices during these EDM collectiv…" at bounding box center [425, 167] width 491 height 413
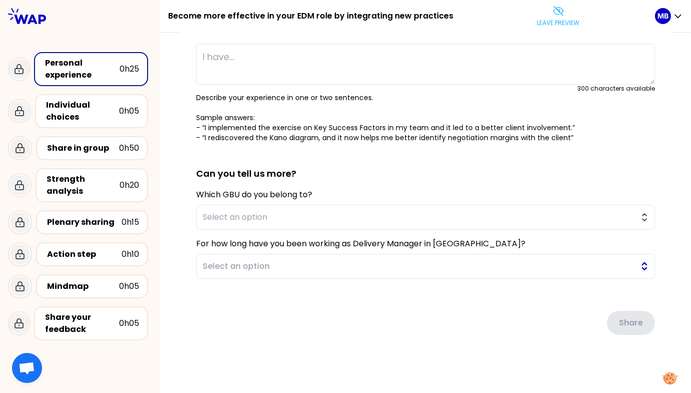
click at [229, 267] on span "Select an option" at bounding box center [419, 266] width 432 height 12
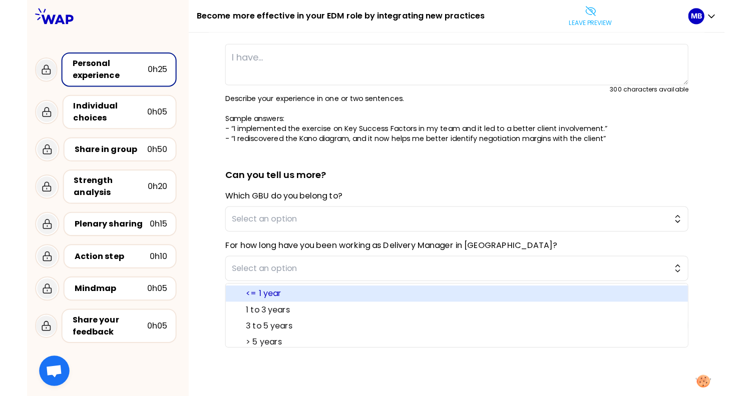
scroll to position [4, 0]
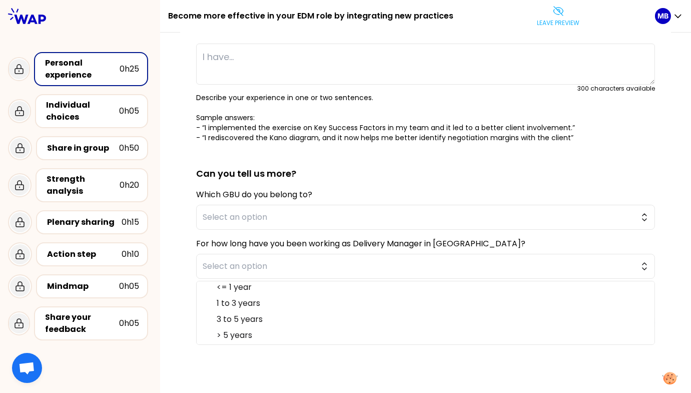
click at [191, 266] on div "saved You have all learned and applied new practices during these EDM collectiv…" at bounding box center [425, 167] width 491 height 413
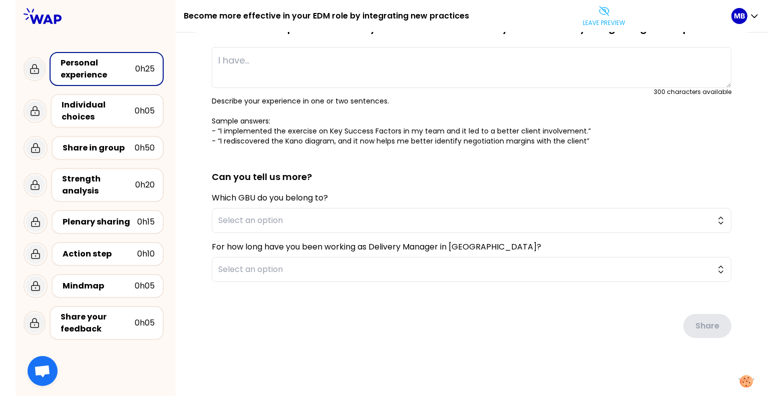
scroll to position [0, 0]
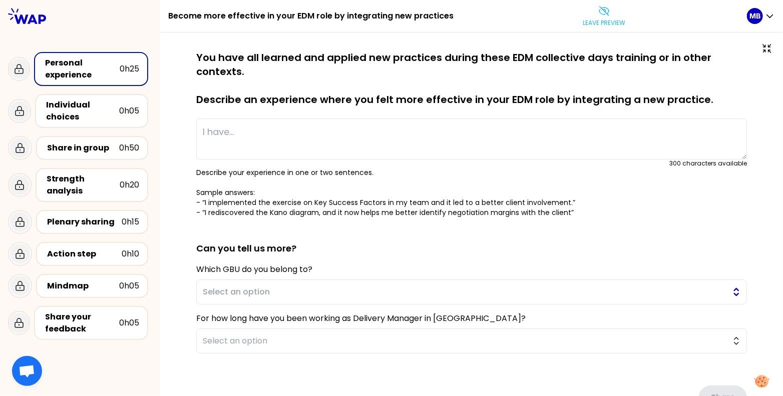
click at [245, 303] on button "Select an option" at bounding box center [471, 292] width 550 height 25
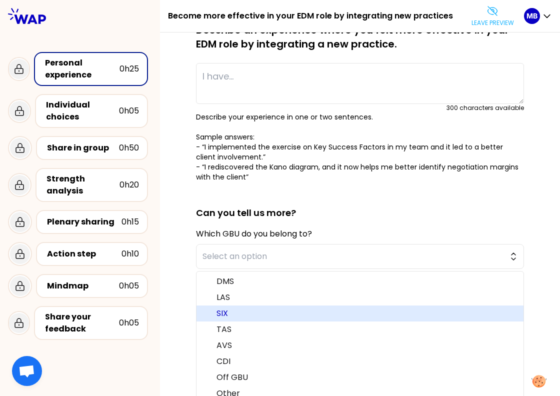
scroll to position [106, 0]
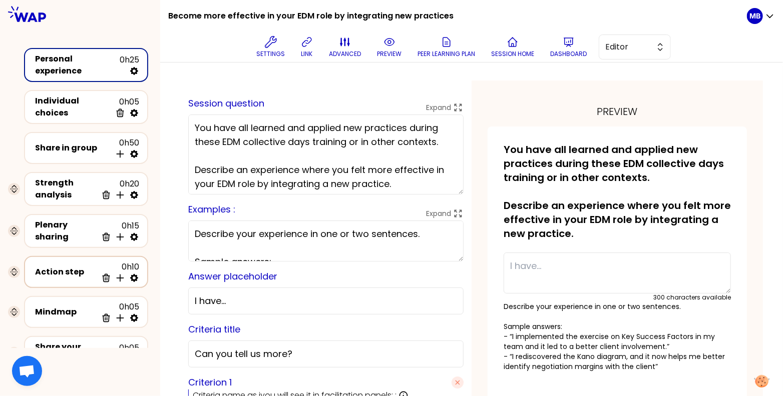
click at [61, 270] on div "Action step" at bounding box center [66, 272] width 62 height 12
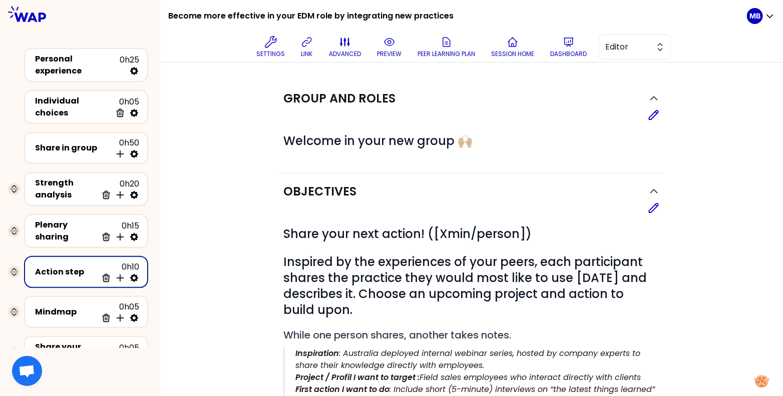
click at [131, 274] on icon at bounding box center [134, 278] width 8 height 8
select select "same_as"
select select "share"
select select "false"
select select "Each"
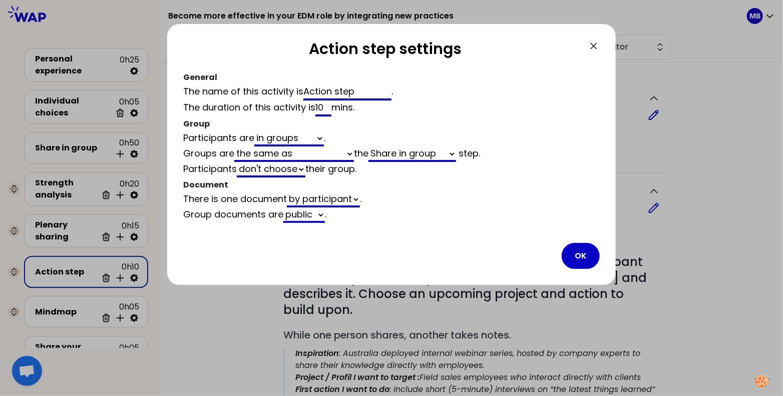
click at [225, 305] on div "Action step settings General The name of this activity is Action step . The dur…" at bounding box center [391, 210] width 448 height 372
click at [578, 254] on button "OK" at bounding box center [581, 256] width 38 height 26
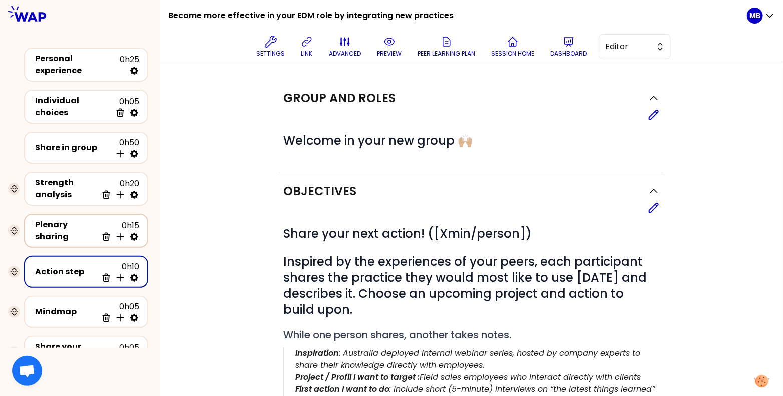
click at [134, 232] on icon at bounding box center [134, 237] width 10 height 10
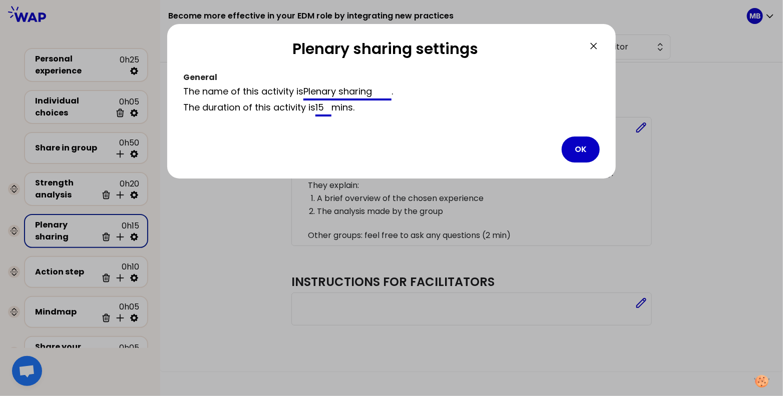
drag, startPoint x: 328, startPoint y: 107, endPoint x: 267, endPoint y: 107, distance: 61.1
click at [267, 107] on div "The duration of this activity is 15 mins ." at bounding box center [391, 109] width 416 height 16
type input "20"
click at [581, 138] on button "OK" at bounding box center [581, 150] width 38 height 26
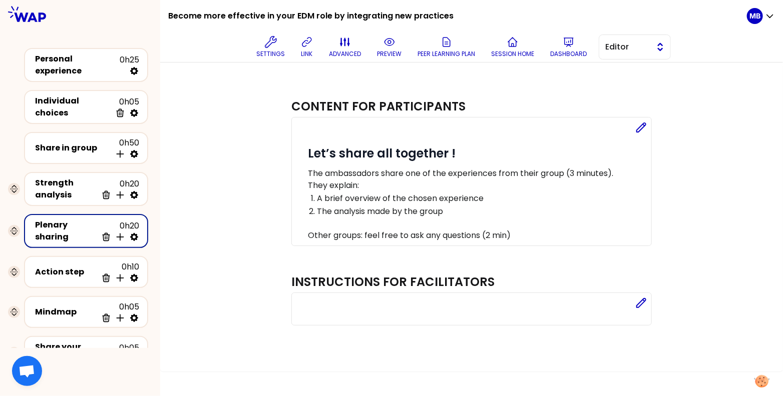
click at [615, 41] on span "Editor" at bounding box center [627, 47] width 45 height 12
click at [135, 71] on icon at bounding box center [134, 71] width 8 height 8
select select "false"
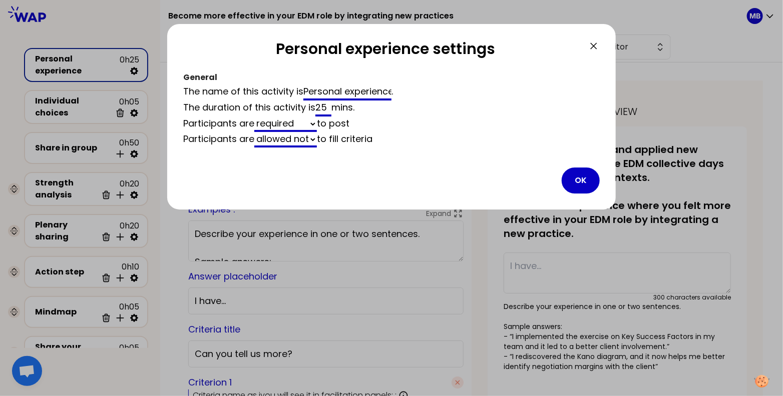
drag, startPoint x: 329, startPoint y: 107, endPoint x: 275, endPoint y: 107, distance: 54.0
click at [275, 107] on div "The duration of this activity is 25 mins ." at bounding box center [391, 109] width 416 height 16
type input "2"
type input "25"
click at [586, 176] on button "OK" at bounding box center [581, 181] width 38 height 26
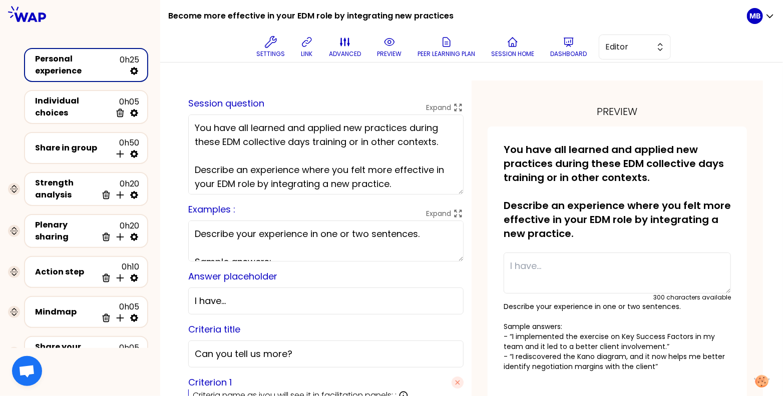
click at [135, 70] on icon at bounding box center [134, 71] width 10 height 10
select select "false"
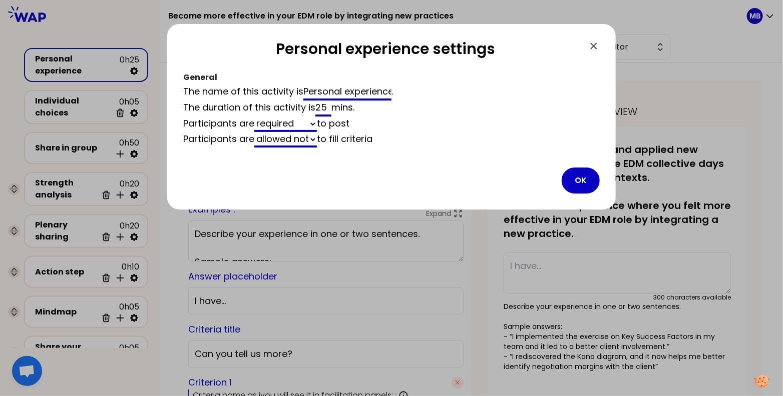
drag, startPoint x: 326, startPoint y: 106, endPoint x: 304, endPoint y: 106, distance: 22.0
click at [304, 106] on div "The duration of this activity is 25 mins ." at bounding box center [391, 109] width 416 height 16
type input "20"
click at [582, 185] on button "OK" at bounding box center [581, 181] width 38 height 26
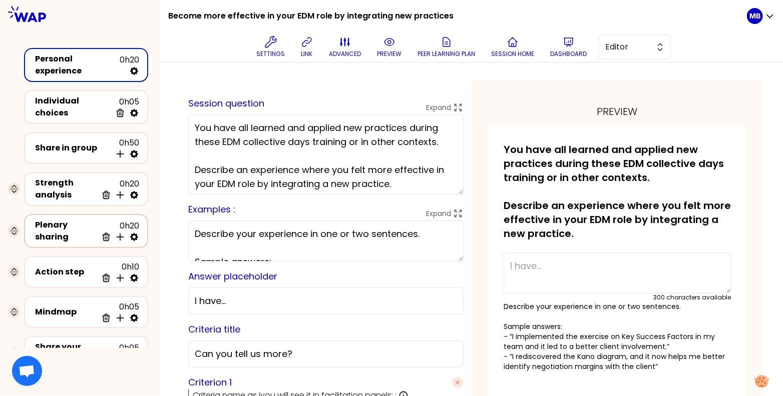
scroll to position [42, 0]
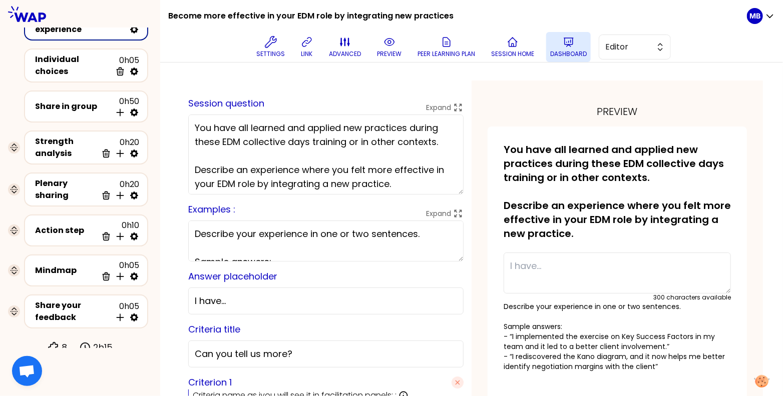
click at [553, 50] on p "Dashboard" at bounding box center [568, 54] width 37 height 8
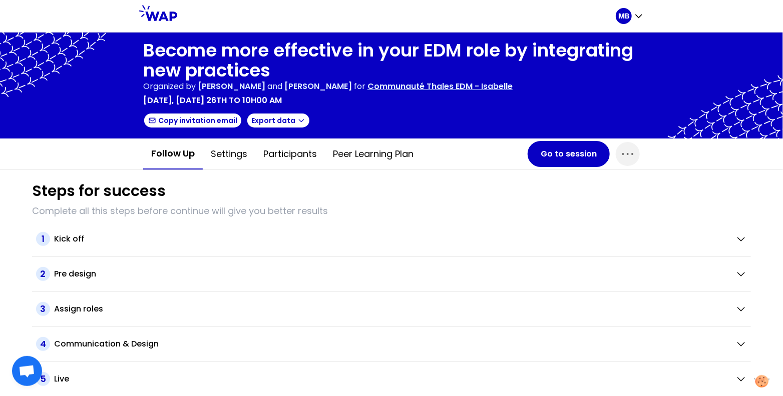
click at [474, 91] on p "Communauté Thales EDM - Isabelle" at bounding box center [439, 87] width 145 height 12
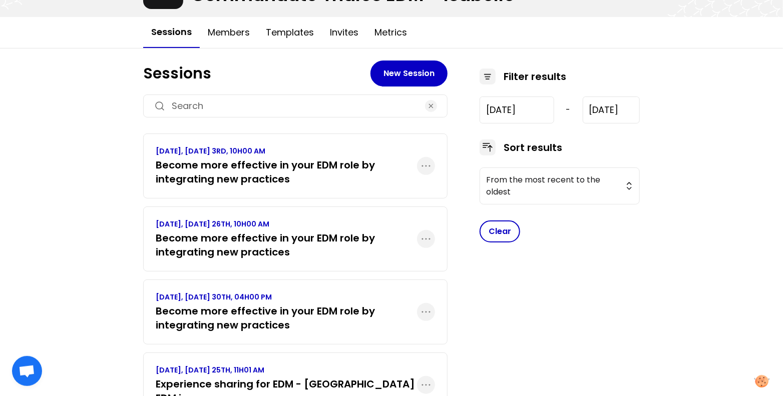
scroll to position [87, 0]
click at [328, 176] on h3 "Become more effective in your EDM role by integrating new practices" at bounding box center [286, 173] width 261 height 28
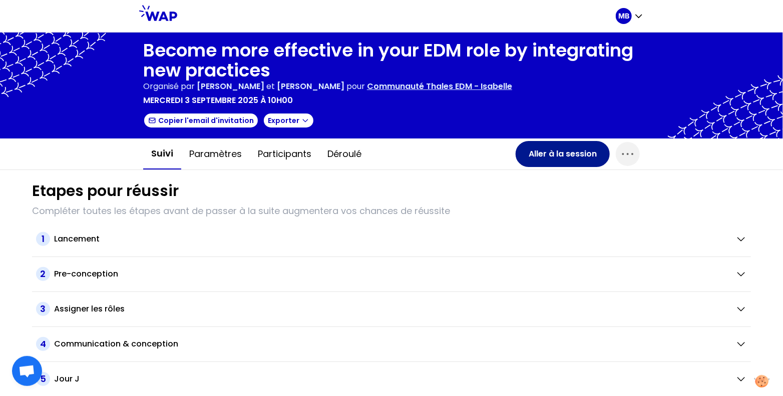
click at [527, 158] on button "Aller à la session" at bounding box center [562, 154] width 94 height 26
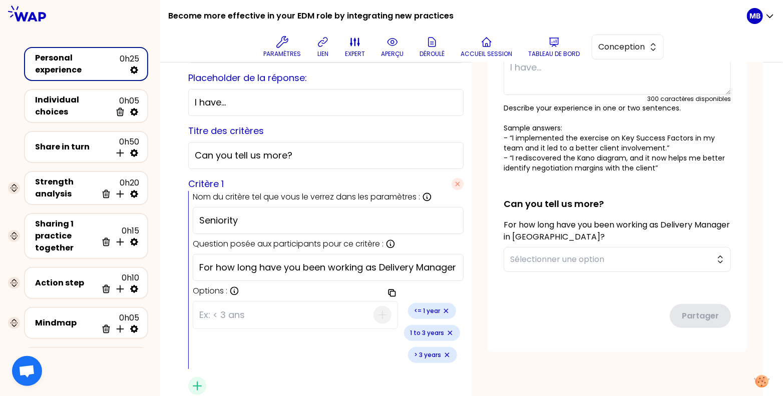
scroll to position [219, 0]
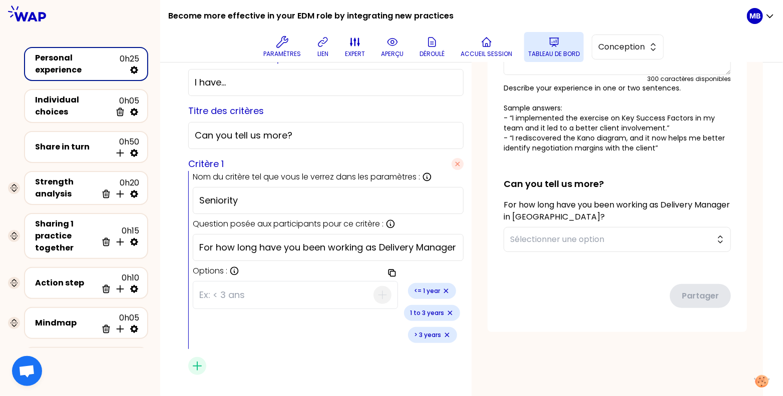
click at [540, 41] on button "Tableau de bord" at bounding box center [554, 47] width 60 height 30
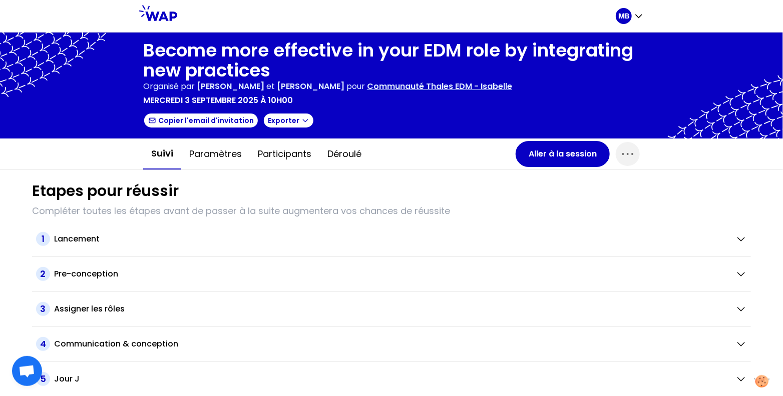
scroll to position [32, 0]
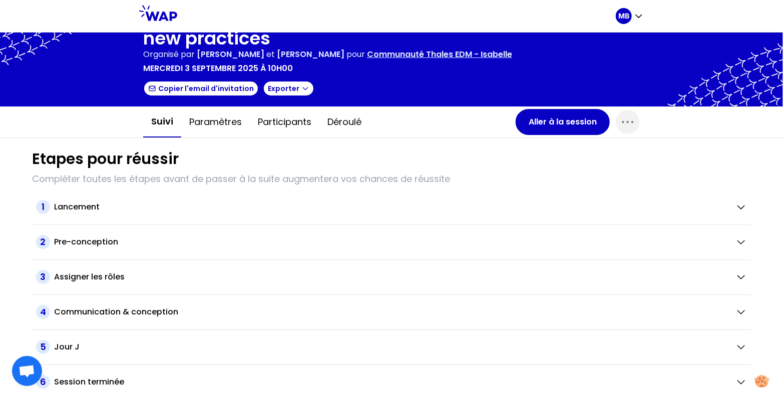
click at [113, 283] on div "3 Assigner les rôles" at bounding box center [391, 277] width 719 height 35
click at [113, 278] on h2 "Assigner les rôles" at bounding box center [89, 277] width 71 height 12
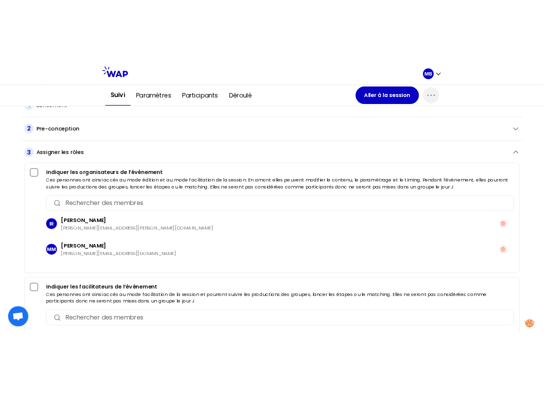
scroll to position [110, 0]
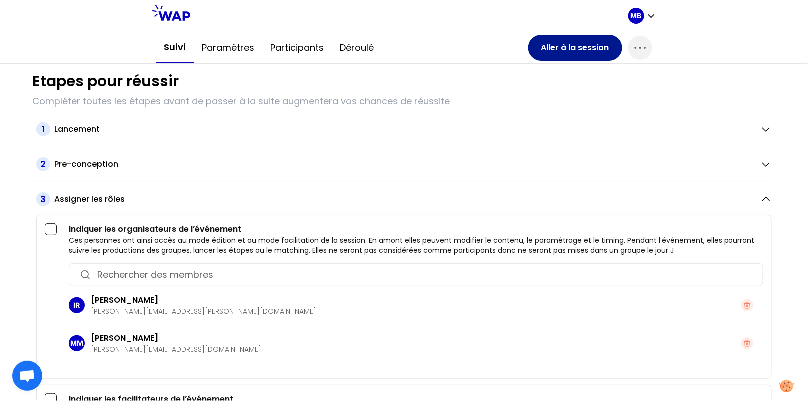
click at [553, 59] on button "Aller à la session" at bounding box center [575, 48] width 94 height 26
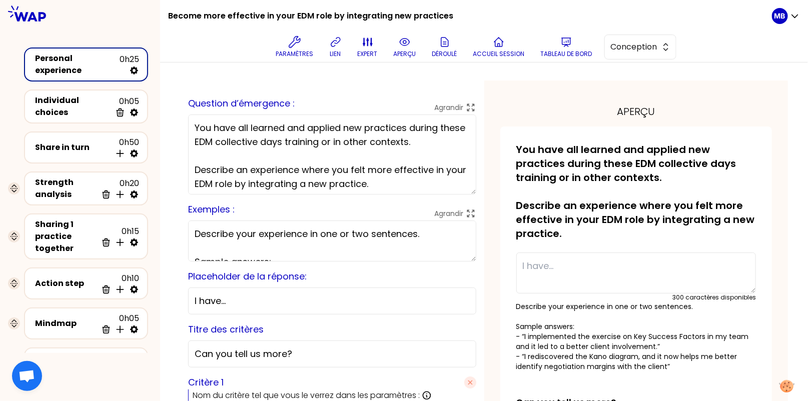
click at [559, 44] on button "Tableau de bord" at bounding box center [567, 47] width 60 height 30
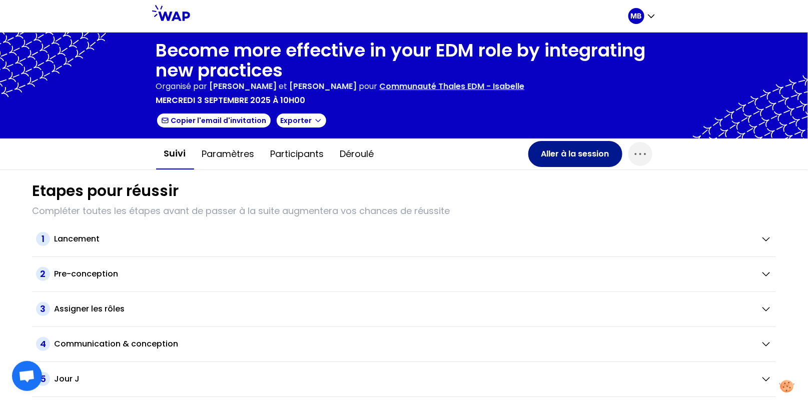
click at [576, 151] on button "Aller à la session" at bounding box center [575, 154] width 94 height 26
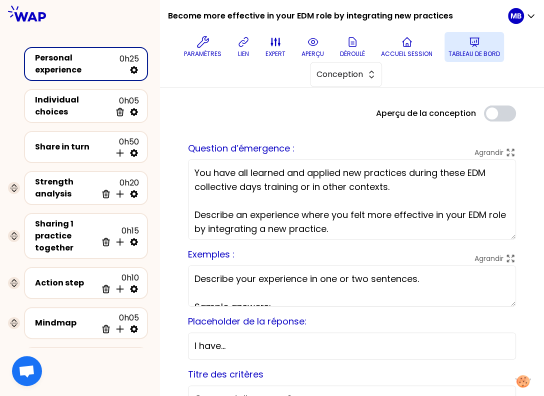
click at [469, 55] on p "Tableau de bord" at bounding box center [475, 54] width 52 height 8
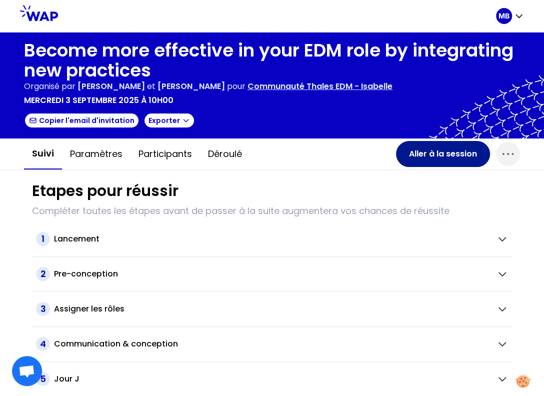
click at [415, 154] on button "Aller à la session" at bounding box center [443, 154] width 94 height 26
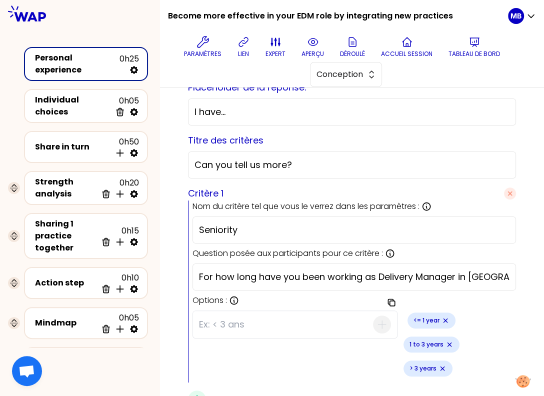
scroll to position [263, 0]
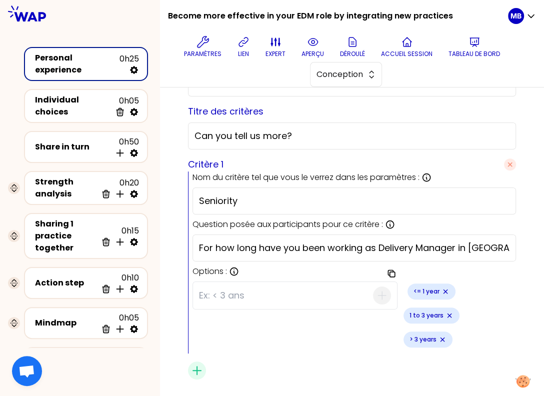
click at [304, 333] on div "Critère 1 Nom du critère tel que vous le verrez dans les paramètres : Ce nom vo…" at bounding box center [352, 269] width 328 height 222
click at [439, 336] on icon "Remove small badge" at bounding box center [443, 340] width 8 height 8
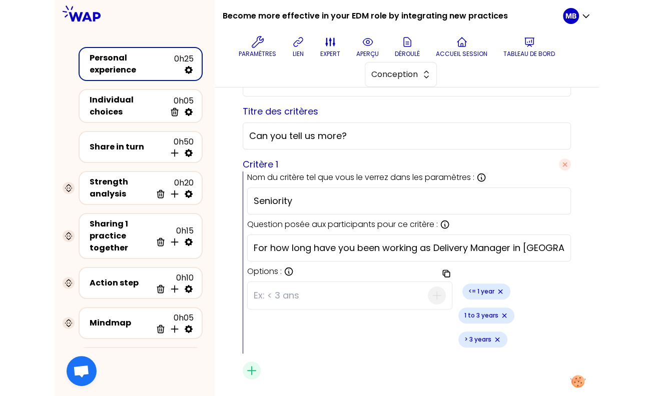
scroll to position [246, 0]
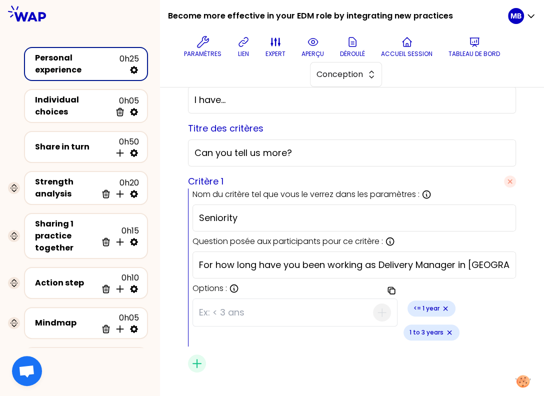
click at [207, 307] on input at bounding box center [286, 313] width 174 height 26
type input "3 to 5 years"
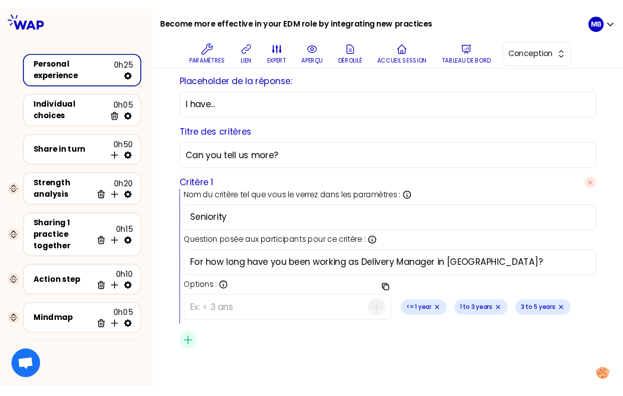
scroll to position [222, 0]
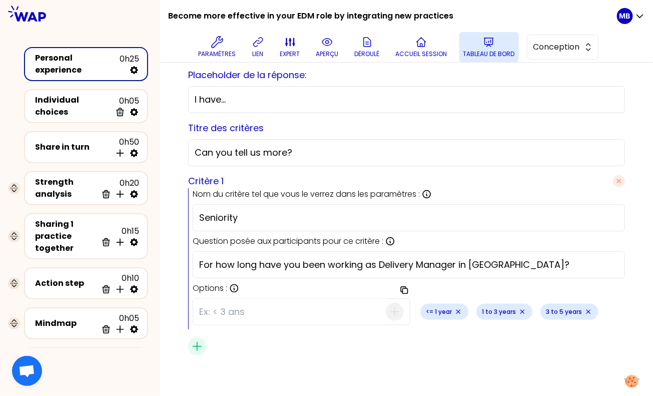
click at [485, 45] on icon at bounding box center [488, 42] width 9 height 9
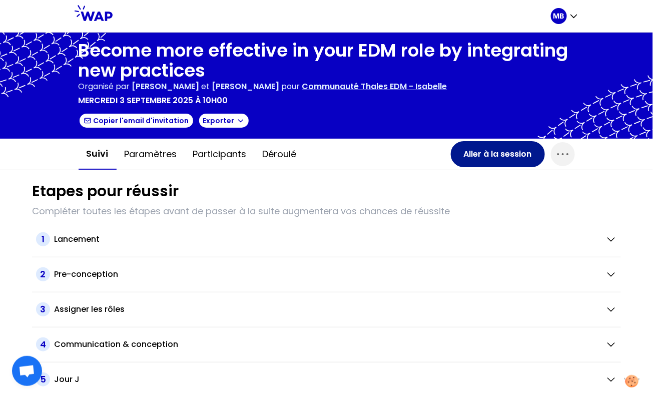
click at [468, 152] on button "Aller à la session" at bounding box center [498, 154] width 94 height 26
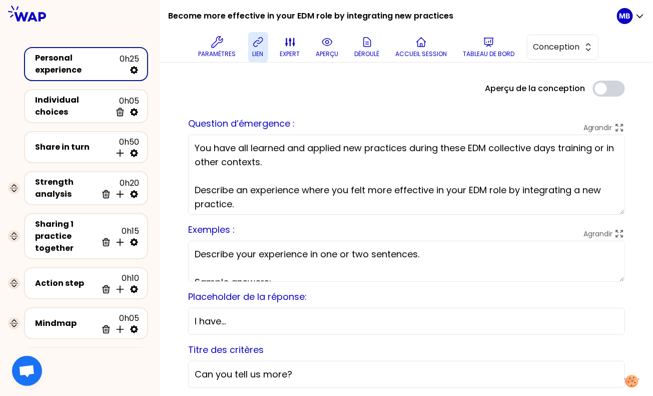
click at [254, 50] on p "lien" at bounding box center [258, 54] width 11 height 8
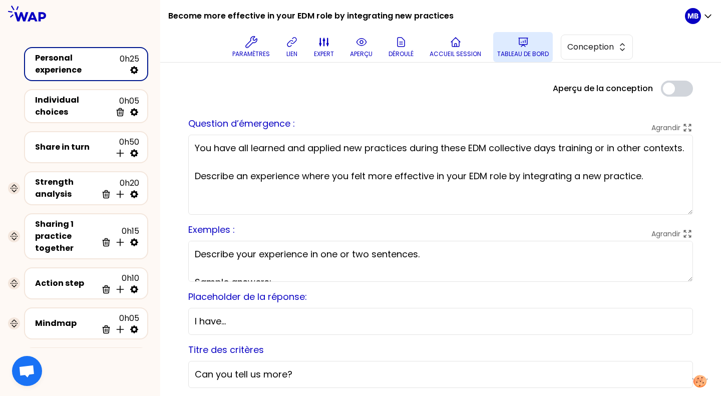
click at [527, 52] on p "Tableau de bord" at bounding box center [523, 54] width 52 height 8
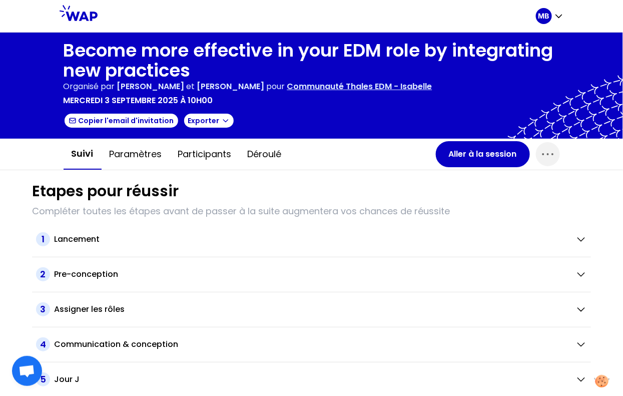
click at [477, 171] on div "Etapes pour réussir Compléter toutes les étapes avant de passer à la suite augm…" at bounding box center [311, 301] width 575 height 262
click at [480, 154] on button "Aller à la session" at bounding box center [483, 154] width 94 height 26
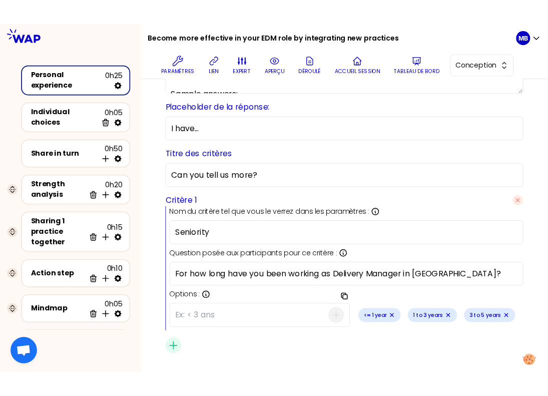
scroll to position [222, 0]
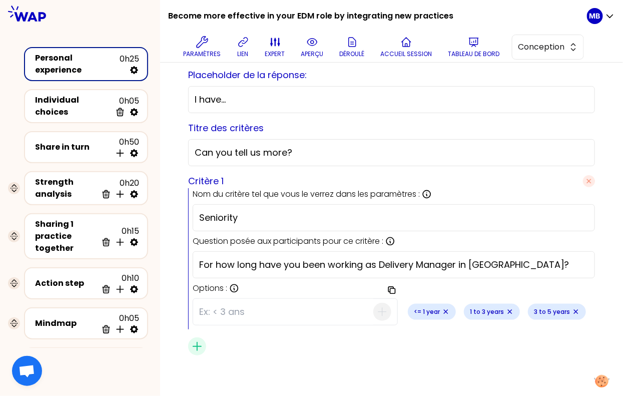
click at [210, 304] on input at bounding box center [286, 312] width 174 height 26
type input "> 5 years"
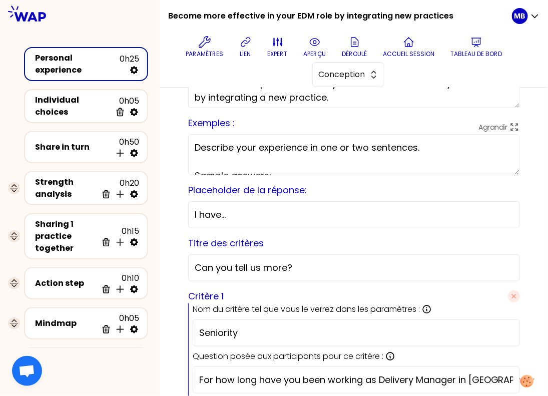
scroll to position [264, 0]
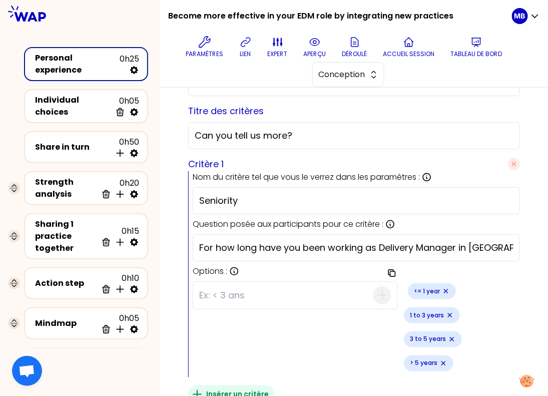
click at [195, 388] on icon "button" at bounding box center [197, 394] width 12 height 12
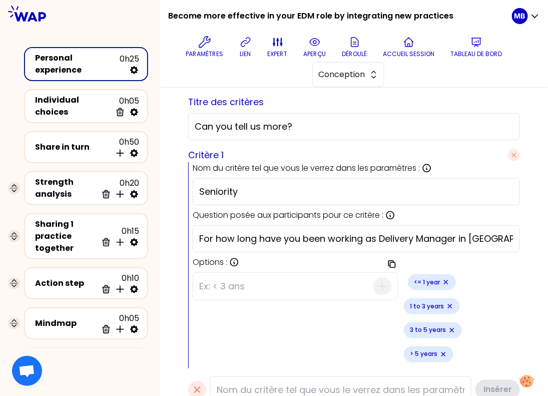
click at [228, 376] on input at bounding box center [340, 389] width 261 height 27
type input "v"
paste input "GBU"
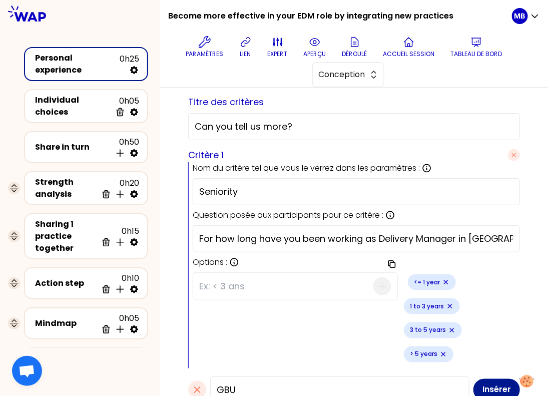
type input "GBU"
click at [490, 379] on button "Insérer" at bounding box center [496, 390] width 47 height 22
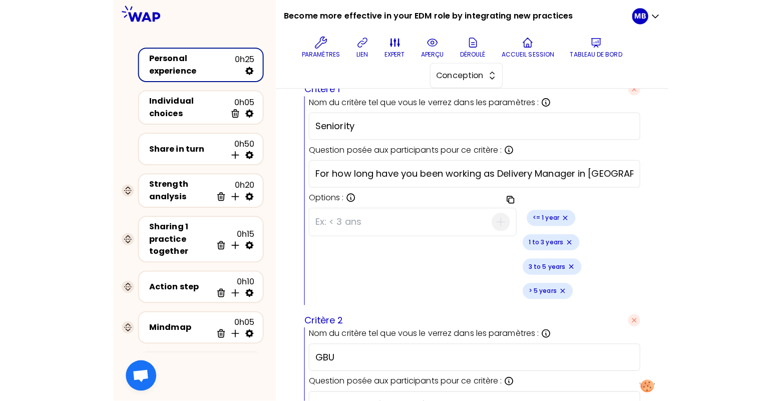
scroll to position [426, 0]
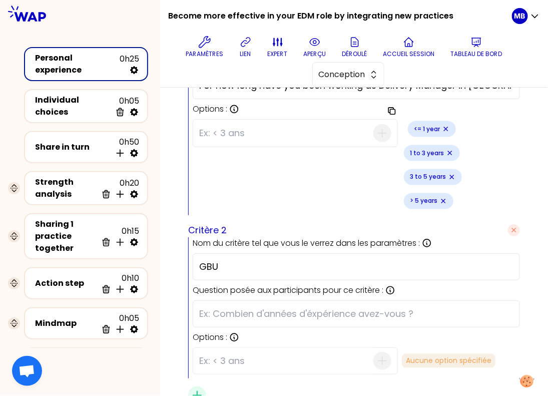
click at [237, 307] on input "text" at bounding box center [356, 314] width 314 height 14
paste input "Which GBU do you belong to?"
type input "Which GBU do you belong to?"
click at [215, 348] on input at bounding box center [286, 361] width 174 height 26
type input "DMS"
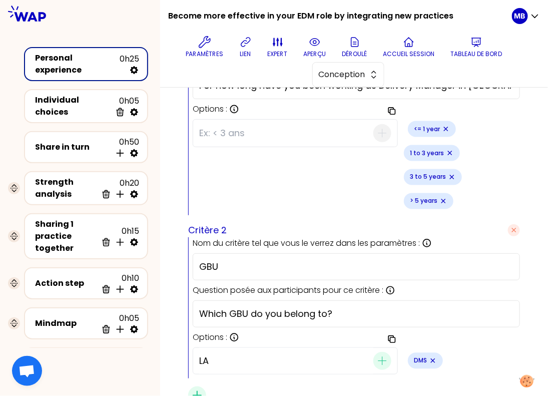
type input "LAS"
type input "SIX"
type input "TAS"
type input "AVS"
type input "CDI"
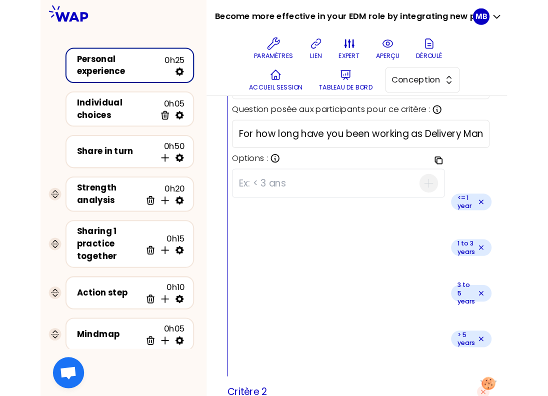
scroll to position [379, 0]
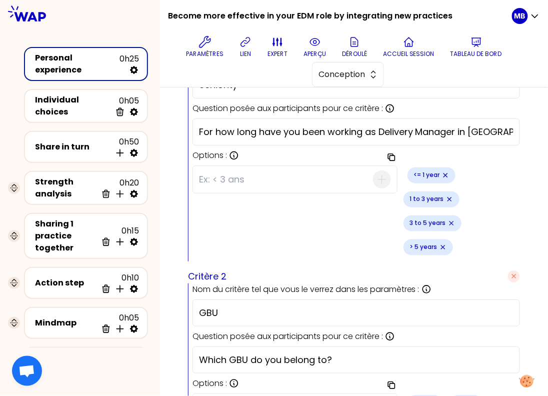
type input "Off GBU"
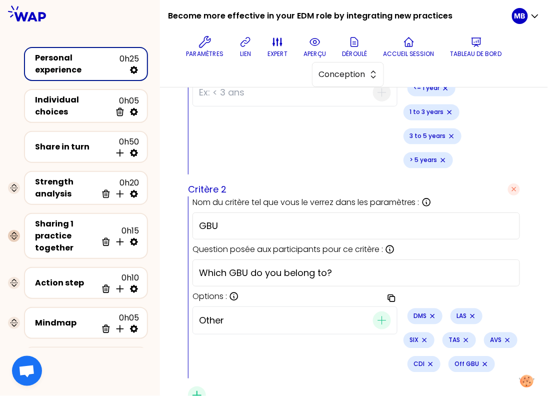
type input "Other"
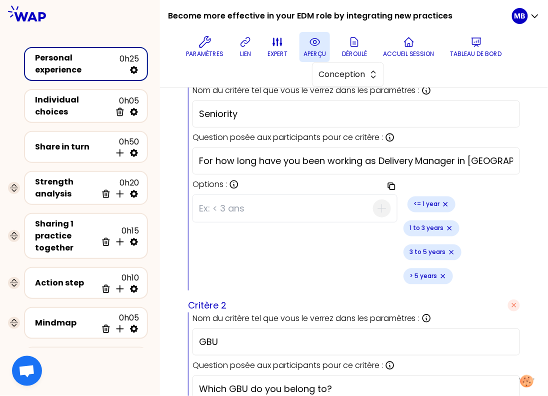
click at [317, 51] on p "aperçu" at bounding box center [315, 54] width 23 height 8
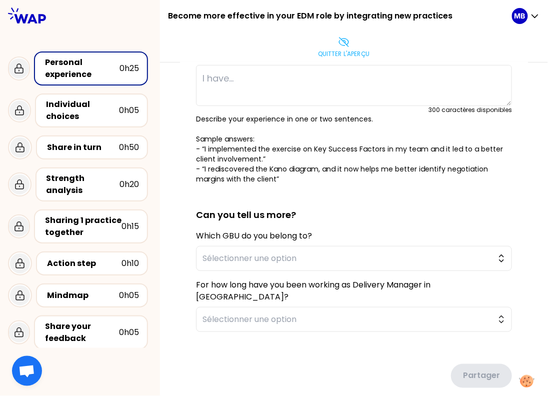
scroll to position [101, 0]
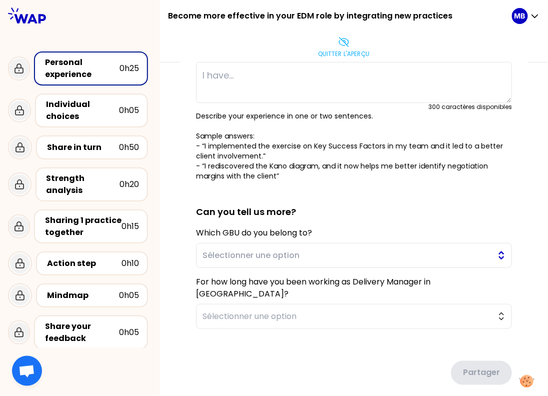
click at [244, 253] on span "Sélectionner une option" at bounding box center [347, 256] width 289 height 12
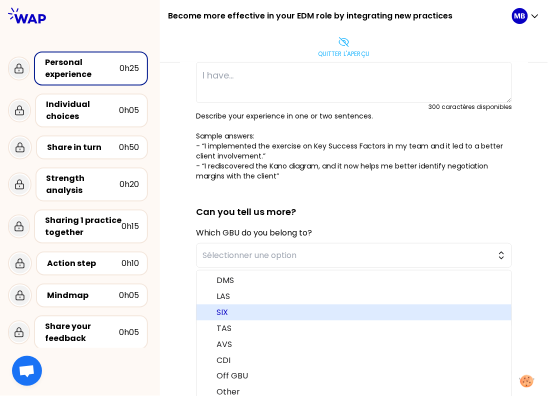
scroll to position [136, 0]
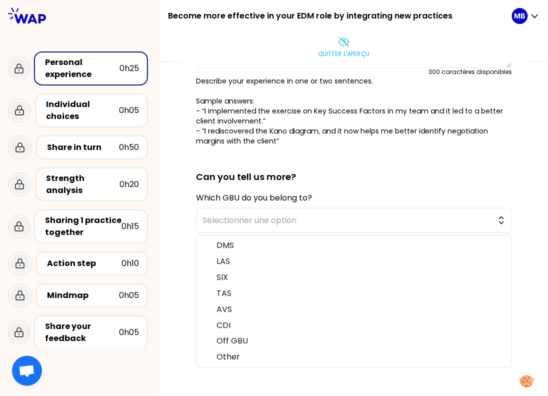
click at [184, 234] on div "sauvegardé You have all learned and applied new practices during these EDM coll…" at bounding box center [354, 167] width 348 height 445
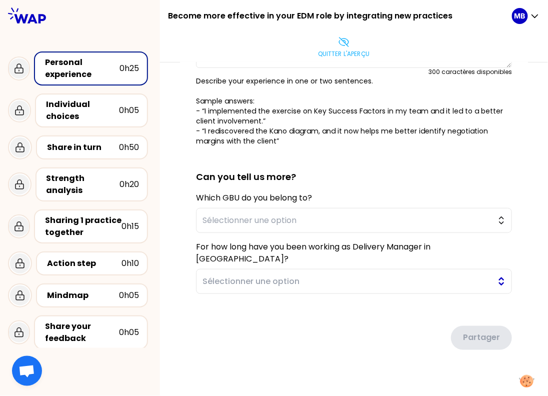
click at [219, 276] on span "Sélectionner une option" at bounding box center [347, 282] width 289 height 12
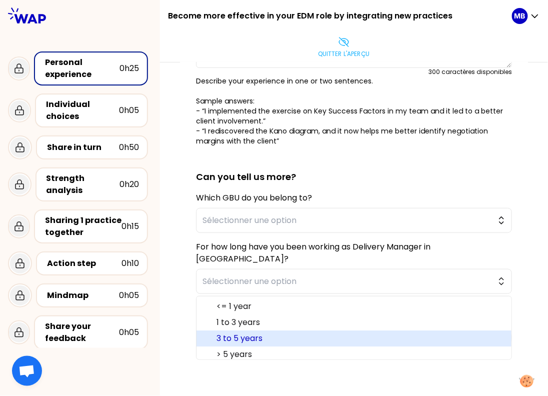
scroll to position [4, 0]
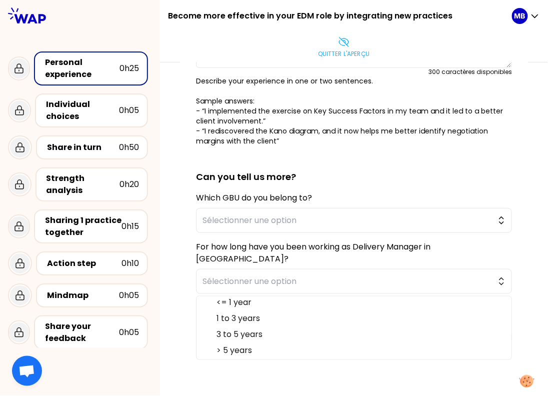
click at [182, 263] on div "sauvegardé You have all learned and applied new practices during these EDM coll…" at bounding box center [354, 167] width 348 height 445
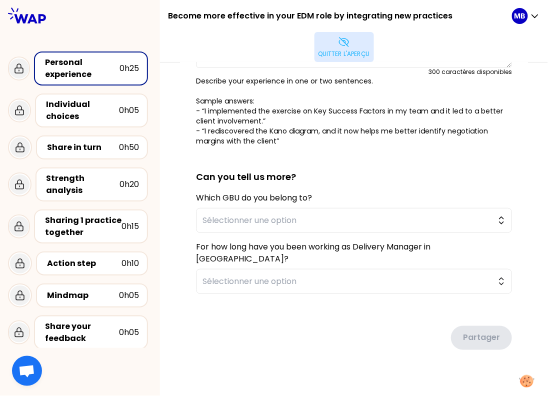
click at [350, 50] on p "Quitter l'aperçu" at bounding box center [345, 54] width 52 height 8
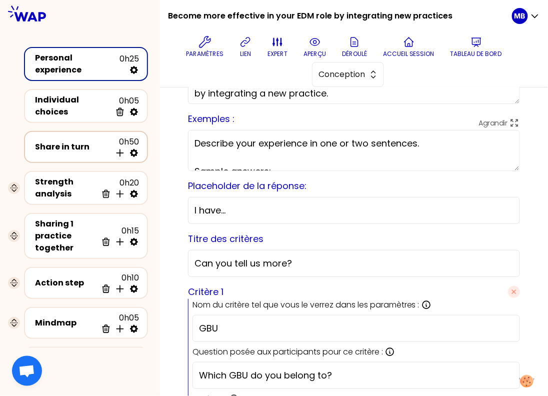
click at [135, 149] on icon at bounding box center [134, 153] width 8 height 8
select select "4"
select select "5"
select select "all"
select select "false"
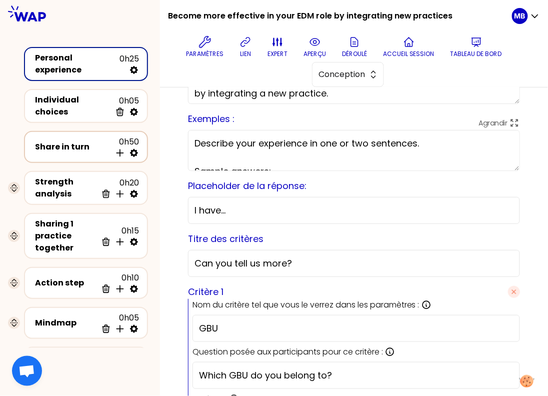
select select "Each"
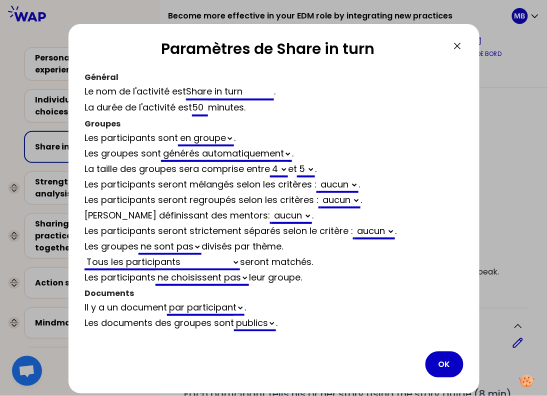
click at [337, 186] on select "aucun GBU Seniority" at bounding box center [339, 186] width 40 height 16
select select "4"
select select "5"
select select "all"
select select "false"
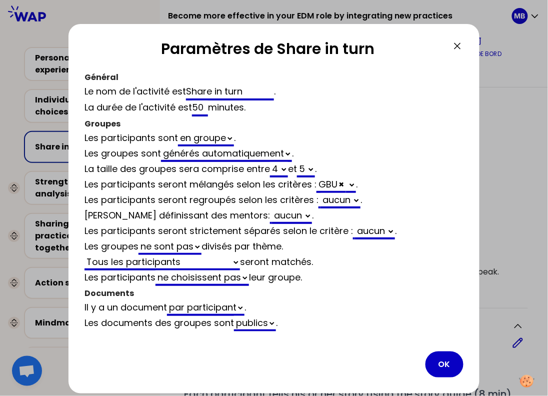
click at [357, 185] on div "Les participants seront mélangés selon les critères : GBU × Seniority ." at bounding box center [274, 186] width 379 height 16
click at [354, 186] on select "Seniority" at bounding box center [351, 186] width 10 height 16
select select "4"
select select "5"
select select "all"
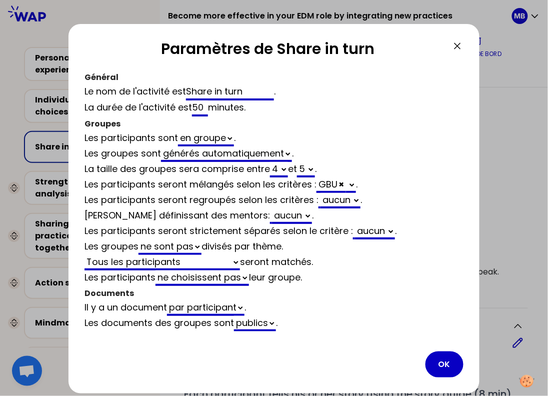
select select "false"
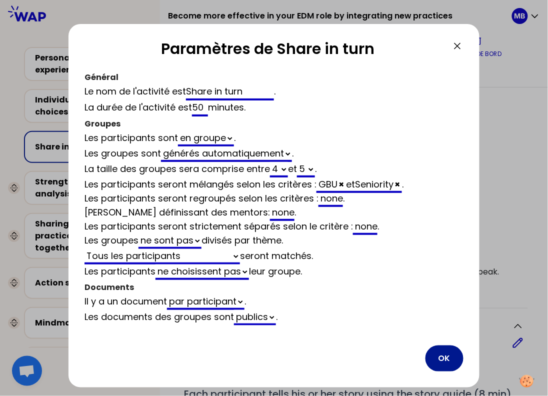
click at [442, 357] on button "OK" at bounding box center [445, 359] width 38 height 26
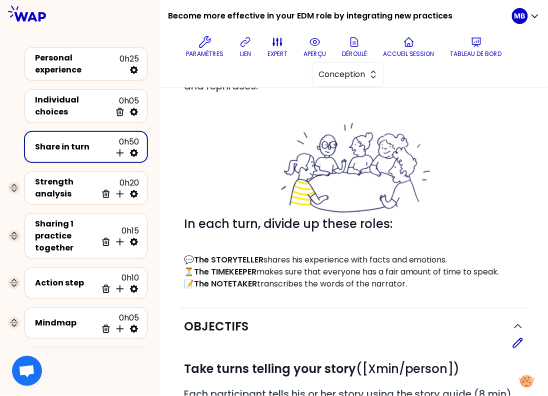
click at [136, 149] on icon at bounding box center [134, 153] width 8 height 8
select select "4"
select select "5"
select select "all"
select select "false"
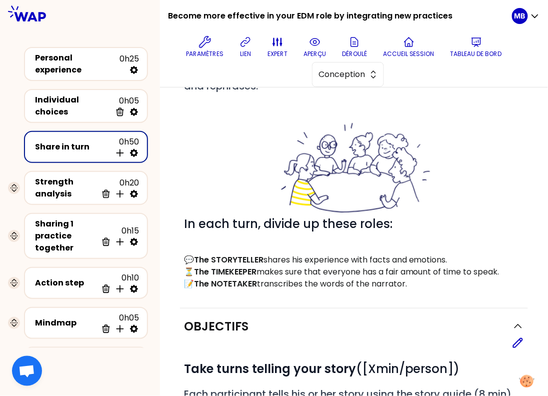
select select "Each"
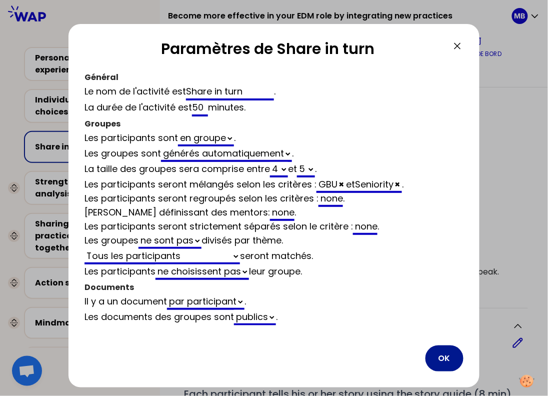
click at [438, 350] on button "OK" at bounding box center [445, 359] width 38 height 26
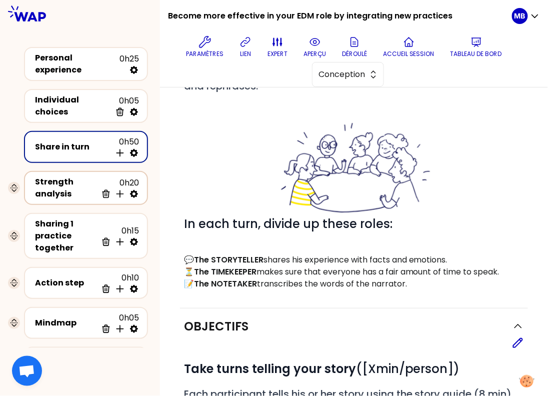
click at [133, 189] on icon at bounding box center [134, 194] width 10 height 10
select select "same_as"
select select "false"
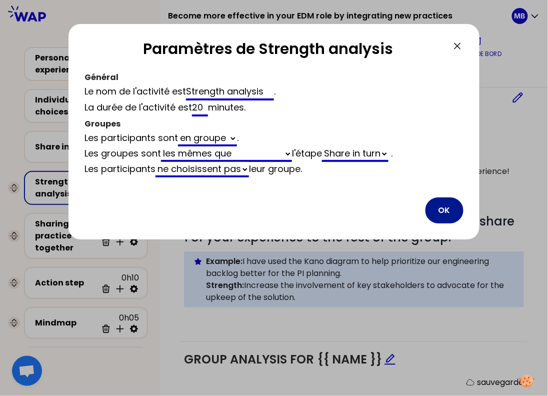
click at [444, 209] on button "OK" at bounding box center [445, 211] width 38 height 26
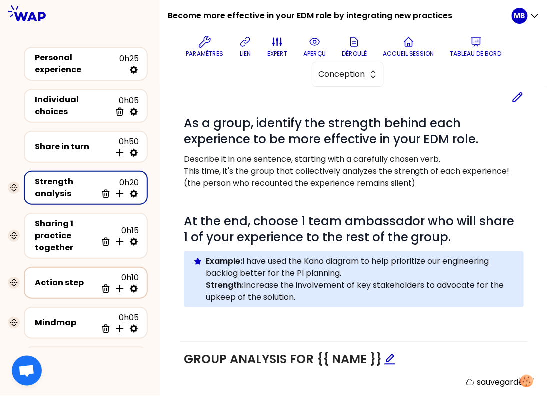
click at [138, 285] on icon at bounding box center [134, 289] width 8 height 8
select select "same_as"
select select "share"
select select "false"
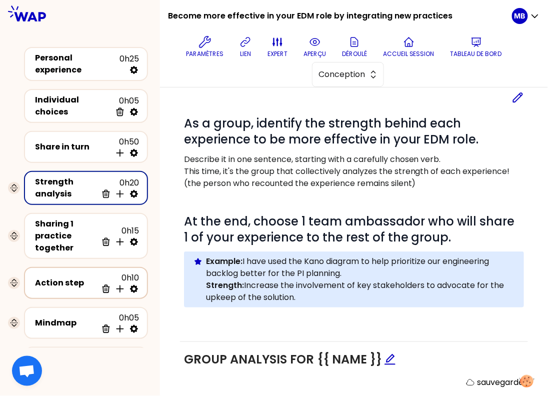
select select "Each"
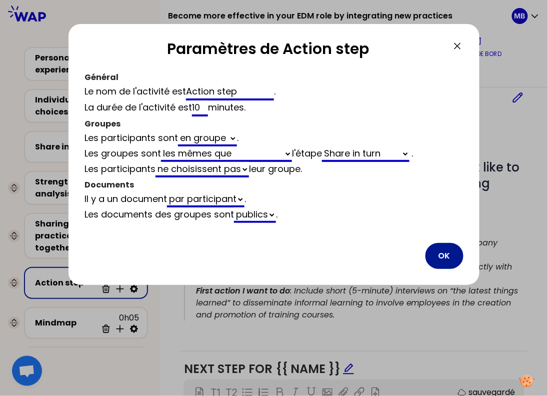
click at [445, 253] on button "OK" at bounding box center [445, 256] width 38 height 26
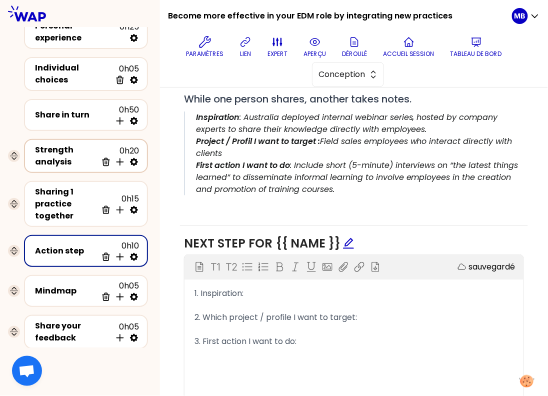
scroll to position [53, 0]
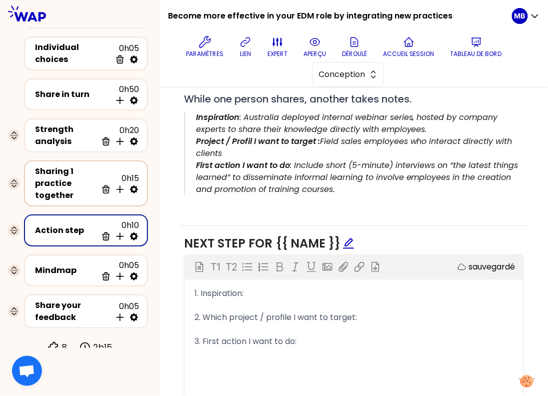
click at [134, 185] on icon at bounding box center [134, 190] width 10 height 10
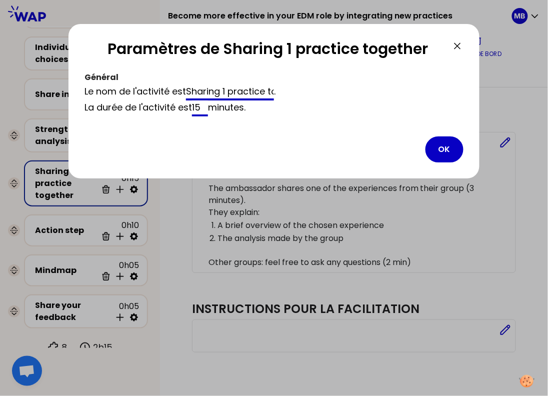
click at [263, 92] on input "Sharing 1 practice together" at bounding box center [230, 93] width 88 height 16
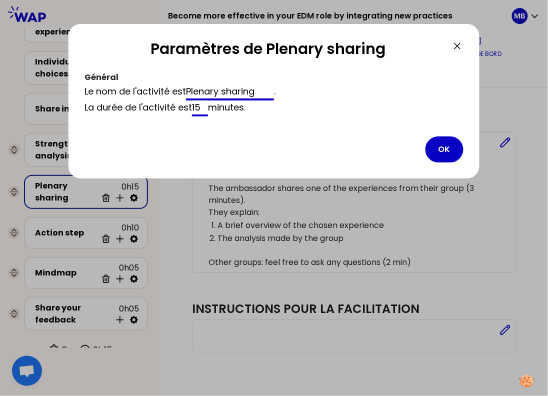
scroll to position [42, 0]
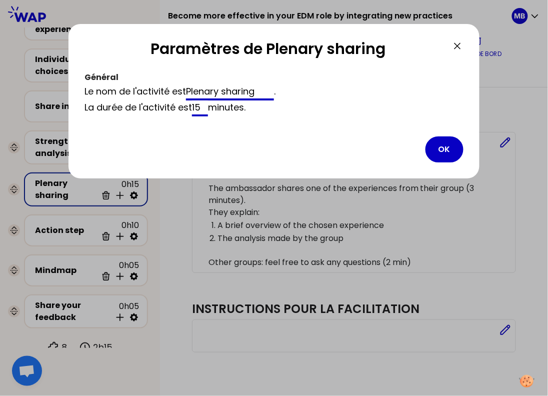
type input "Plenary sharing"
click at [199, 107] on input "15" at bounding box center [200, 109] width 16 height 16
drag, startPoint x: 198, startPoint y: 108, endPoint x: 148, endPoint y: 108, distance: 49.5
click at [149, 108] on div "La durée de l'activité est 15 minutes ." at bounding box center [274, 109] width 379 height 16
type input "20"
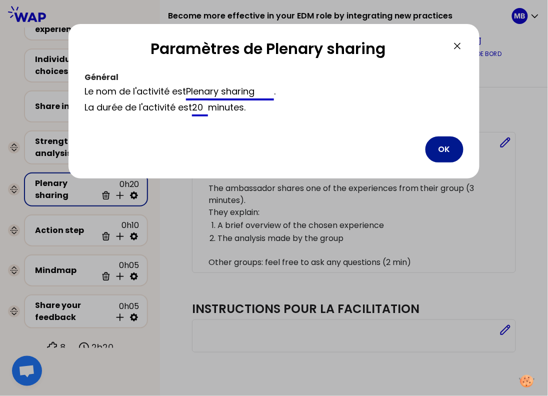
click at [432, 142] on button "OK" at bounding box center [445, 150] width 38 height 26
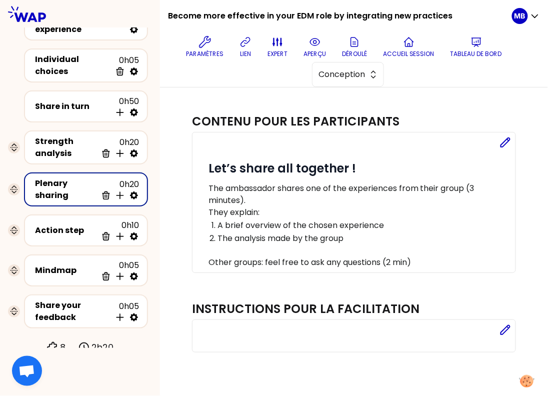
scroll to position [0, 0]
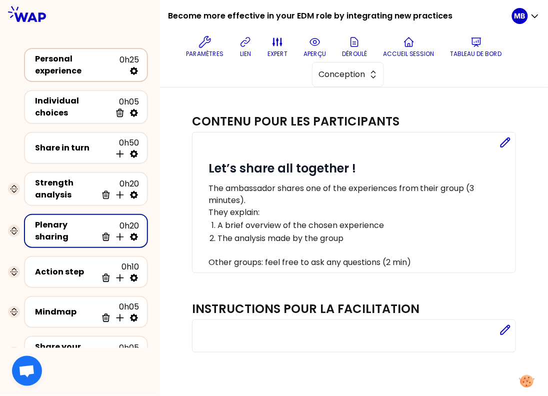
click at [134, 71] on icon at bounding box center [134, 71] width 10 height 10
select select "false"
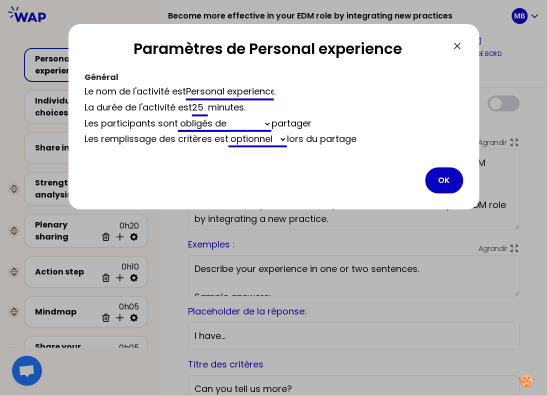
scroll to position [261, 0]
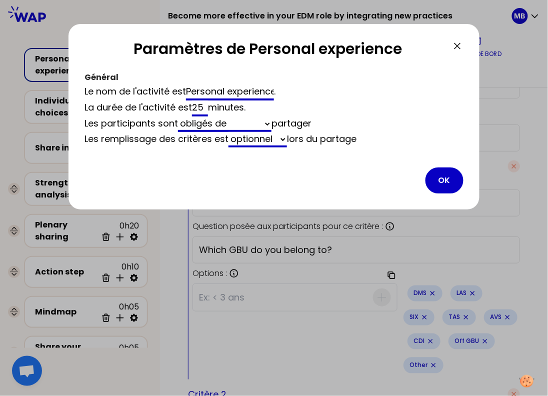
click at [206, 110] on div "La durée de l'activité est 25 minutes ." at bounding box center [274, 109] width 379 height 16
type input "20"
click at [430, 174] on button "OK" at bounding box center [445, 181] width 38 height 26
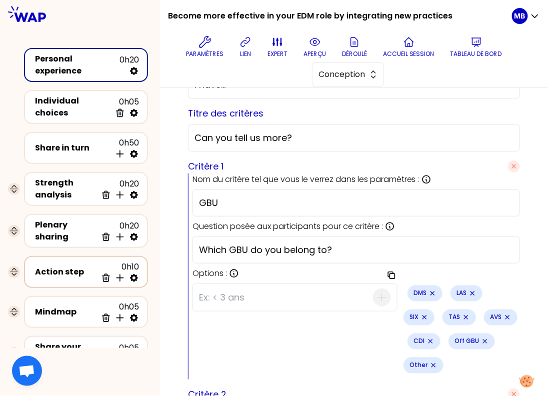
scroll to position [42, 0]
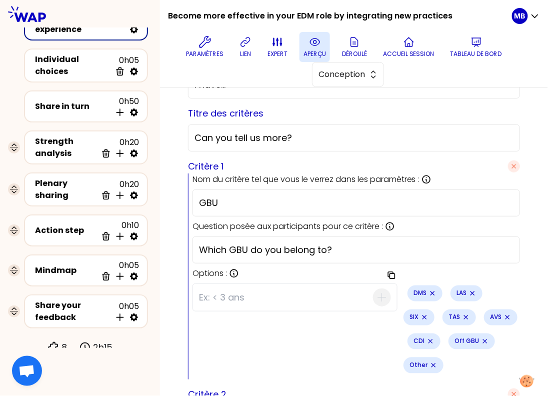
click at [322, 43] on button "aperçu" at bounding box center [315, 47] width 31 height 30
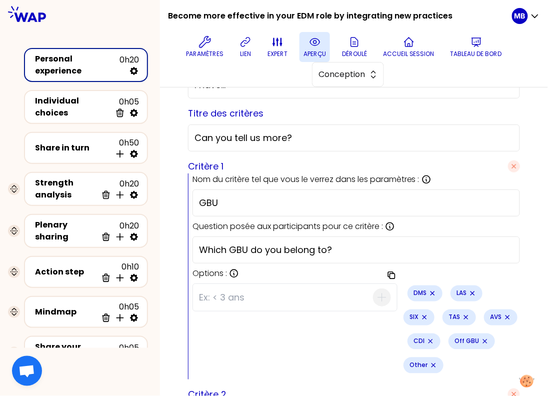
scroll to position [136, 0]
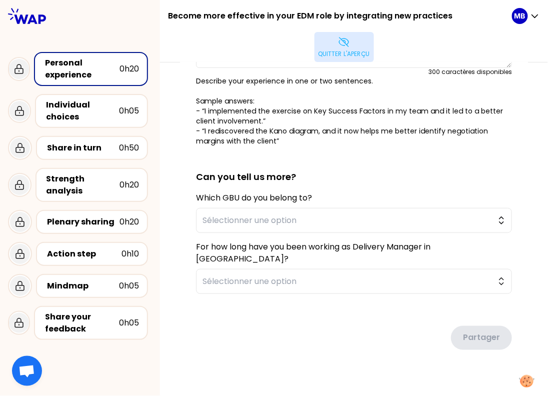
click at [356, 54] on p "Quitter l'aperçu" at bounding box center [345, 54] width 52 height 8
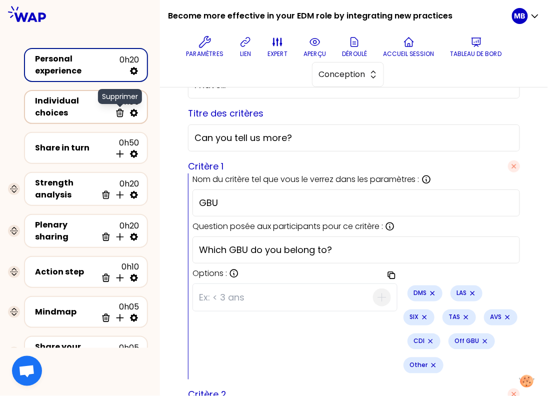
click at [137, 105] on div "Supprimer" at bounding box center [120, 98] width 44 height 19
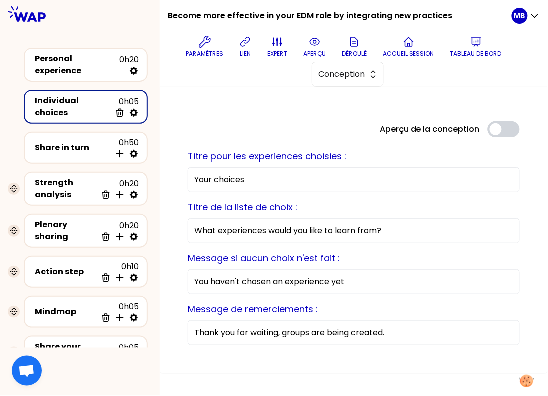
click at [135, 113] on icon at bounding box center [134, 113] width 8 height 8
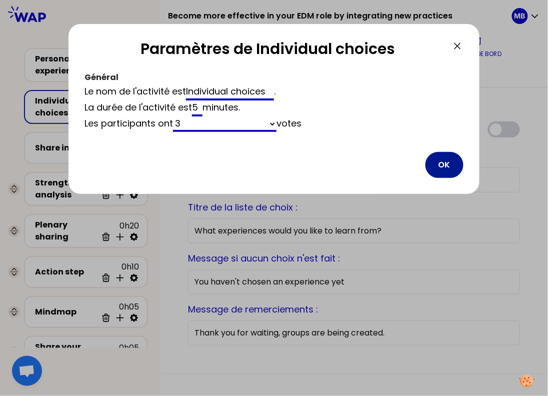
click at [461, 165] on button "OK" at bounding box center [445, 165] width 38 height 26
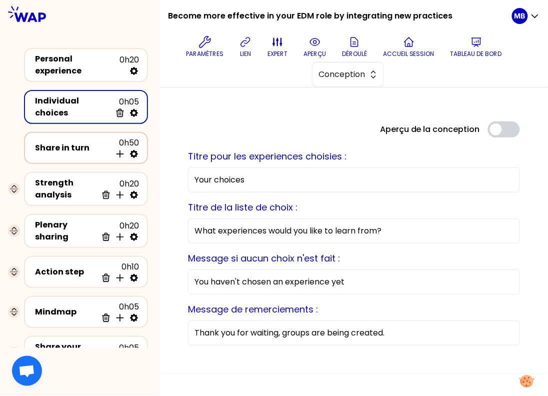
click at [139, 149] on icon at bounding box center [134, 154] width 10 height 10
select select "4"
select select "5"
select select "all"
select select "false"
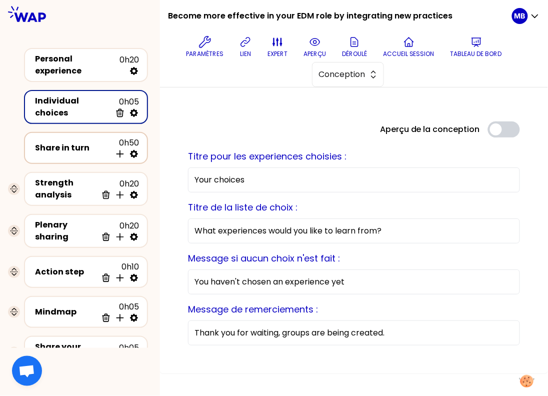
select select "Each"
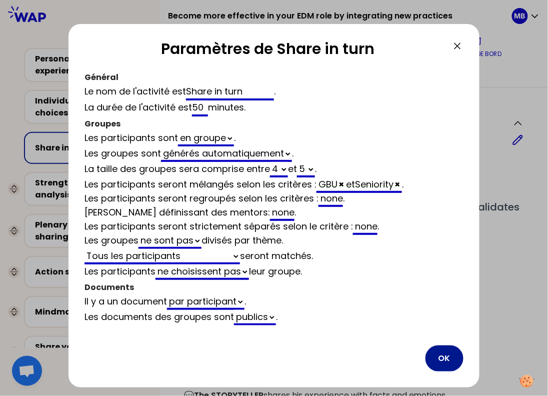
click at [438, 356] on button "OK" at bounding box center [445, 359] width 38 height 26
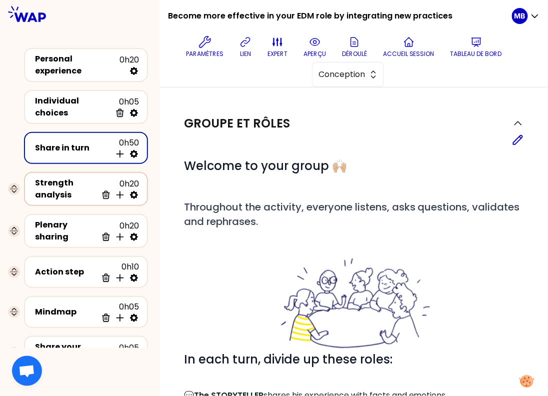
click at [136, 190] on icon at bounding box center [134, 195] width 10 height 10
select select "same_as"
select select "false"
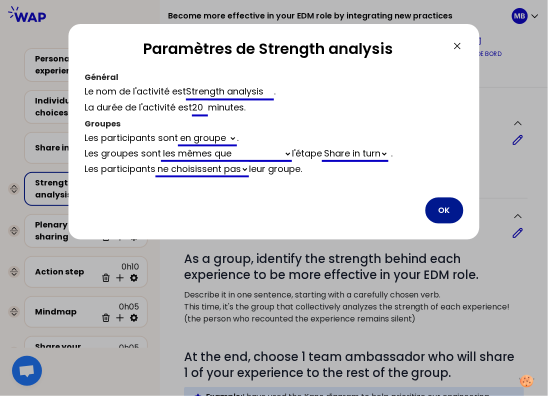
click at [458, 215] on button "OK" at bounding box center [445, 211] width 38 height 26
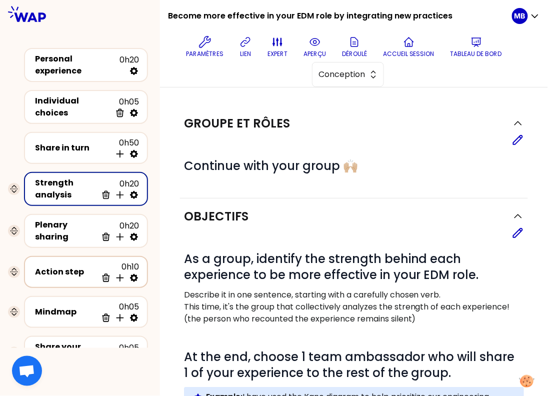
click at [137, 274] on icon at bounding box center [134, 278] width 8 height 8
select select "same_as"
select select "share"
select select "false"
select select "Each"
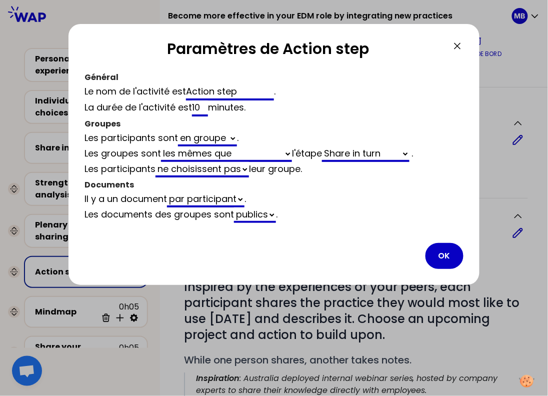
click at [467, 254] on div "Paramètres de Action step Général Le nom de l'activité est Action step . La dur…" at bounding box center [274, 154] width 411 height 261
click at [446, 252] on button "OK" at bounding box center [445, 256] width 38 height 26
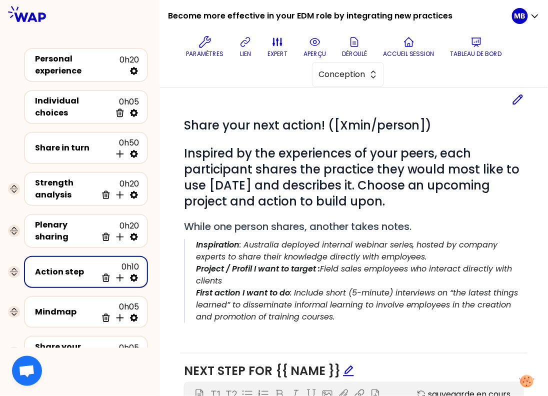
scroll to position [159, 0]
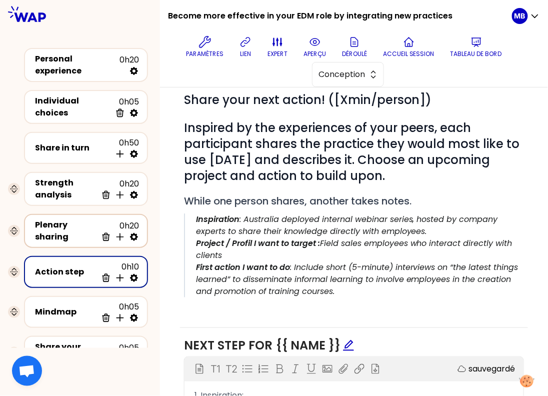
click at [71, 232] on div "Plenary sharing" at bounding box center [66, 231] width 62 height 24
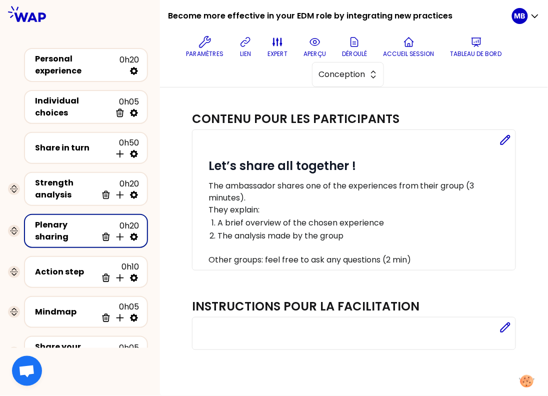
scroll to position [10, 0]
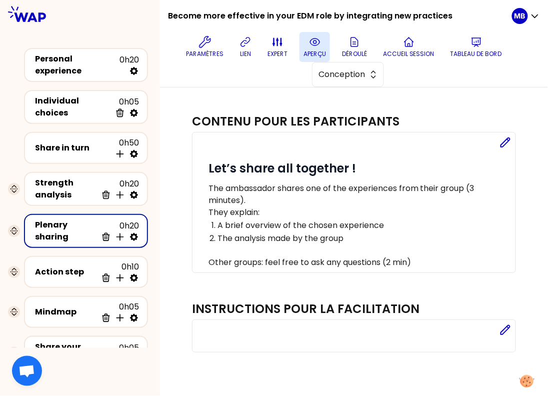
click at [304, 52] on p "aperçu" at bounding box center [315, 54] width 23 height 8
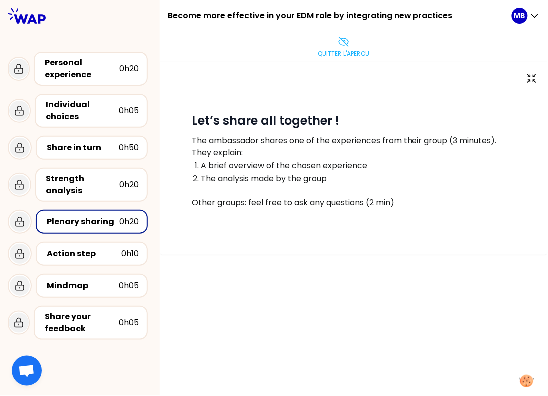
scroll to position [0, 0]
click at [123, 160] on div "Share in turn 0h50" at bounding box center [80, 148] width 144 height 32
click at [105, 154] on div "Share in turn 0h50" at bounding box center [92, 148] width 94 height 14
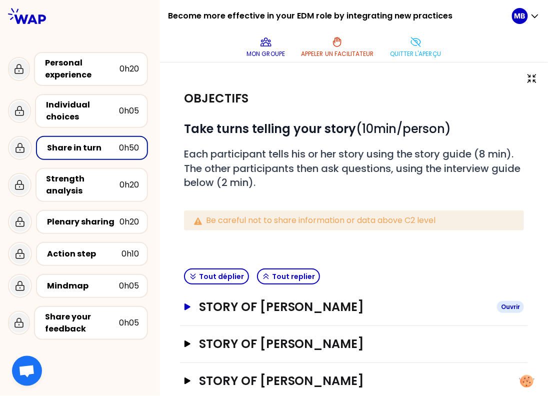
click at [198, 313] on button "Story of Marine Bourgeaud Ouvrir" at bounding box center [354, 307] width 340 height 16
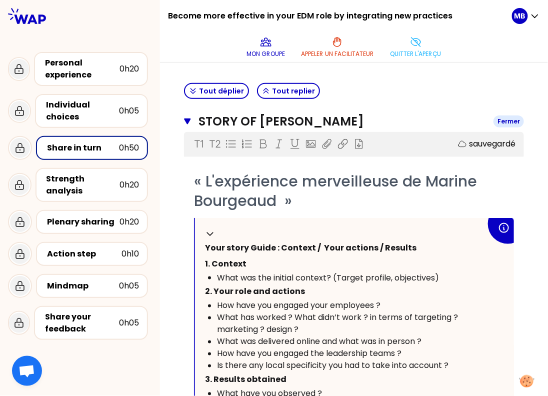
scroll to position [254, 0]
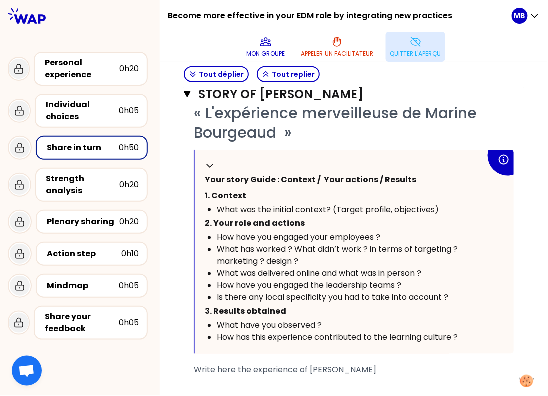
click at [415, 55] on p "Quitter l'aperçu" at bounding box center [416, 54] width 52 height 8
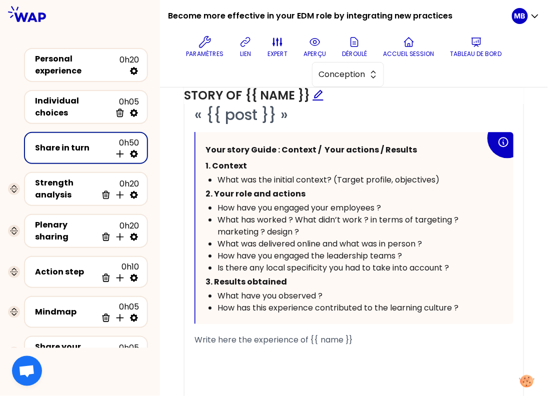
scroll to position [616, 0]
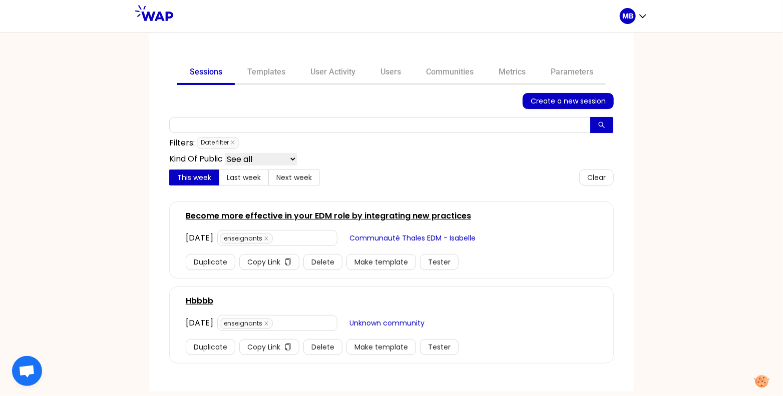
click at [419, 241] on span "Communauté Thales EDM - Isabelle" at bounding box center [412, 238] width 126 height 11
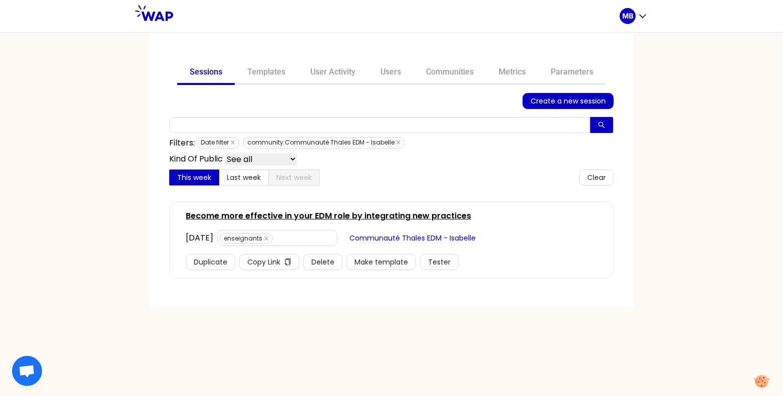
click at [421, 235] on span "Communauté Thales EDM - Isabelle" at bounding box center [412, 238] width 126 height 11
click at [387, 75] on link "Users" at bounding box center [391, 73] width 46 height 24
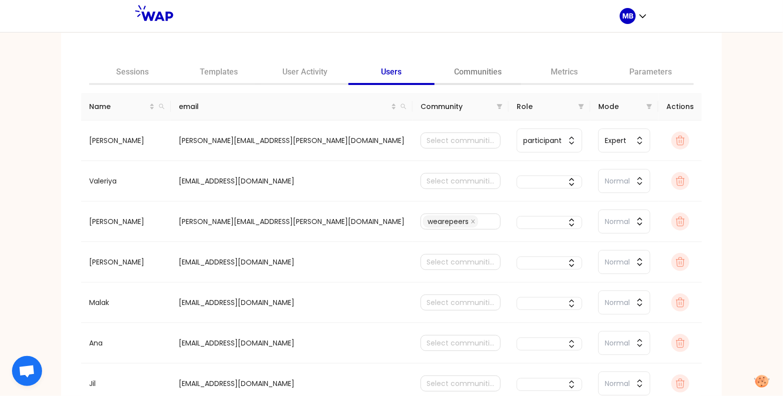
click at [456, 78] on link "Communities" at bounding box center [477, 73] width 87 height 24
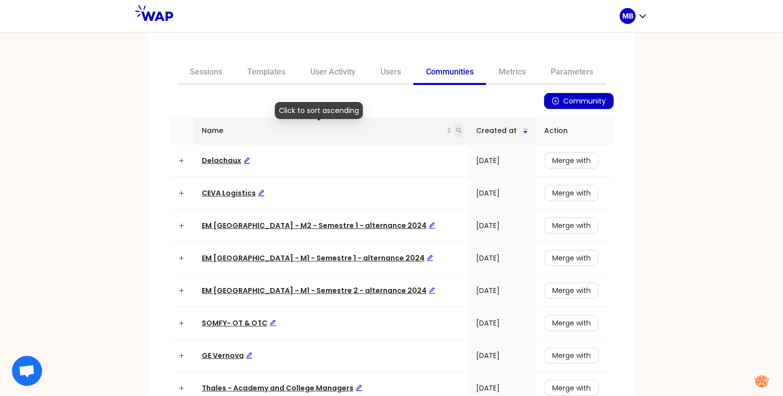
click at [454, 130] on span at bounding box center [459, 130] width 10 height 15
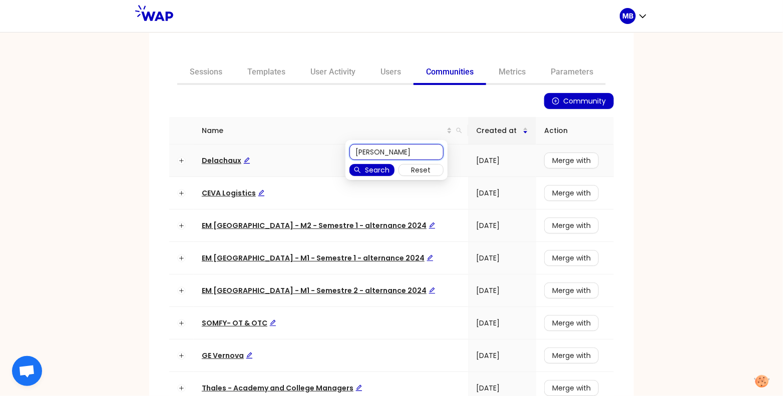
type input "isabelle"
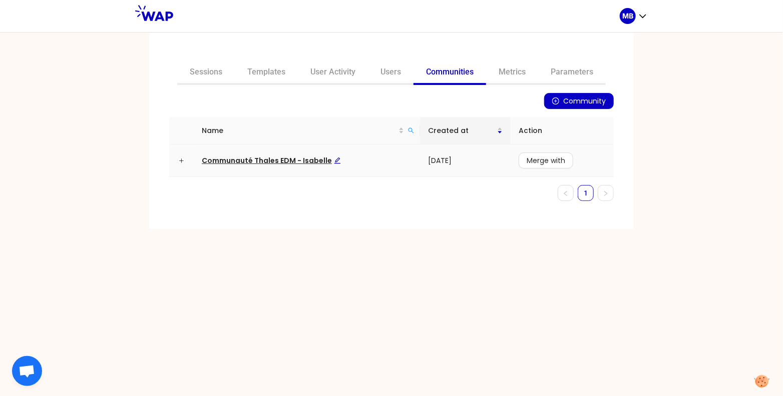
click at [289, 160] on span "Communauté Thales EDM - Isabelle" at bounding box center [271, 161] width 139 height 10
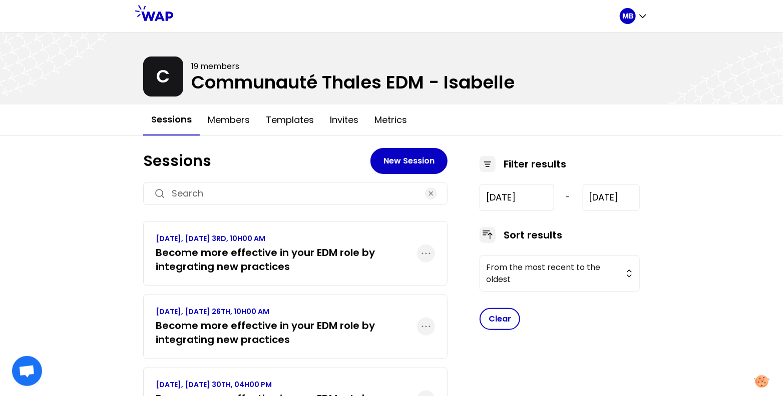
click at [382, 328] on h3 "Become more effective in your EDM role by integrating new practices" at bounding box center [286, 333] width 261 height 28
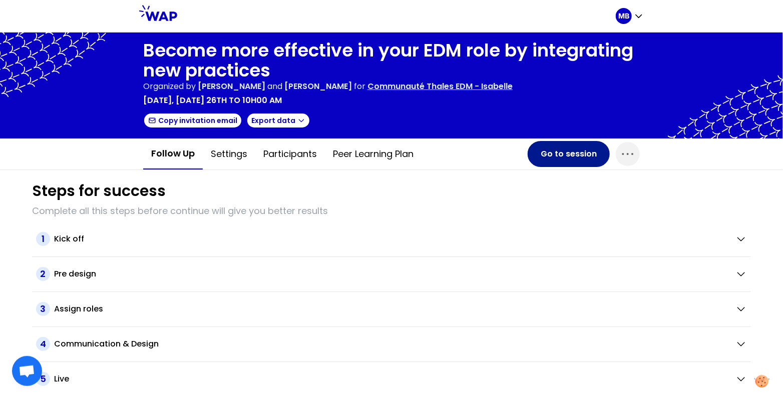
click at [551, 152] on button "Go to session" at bounding box center [568, 154] width 82 height 26
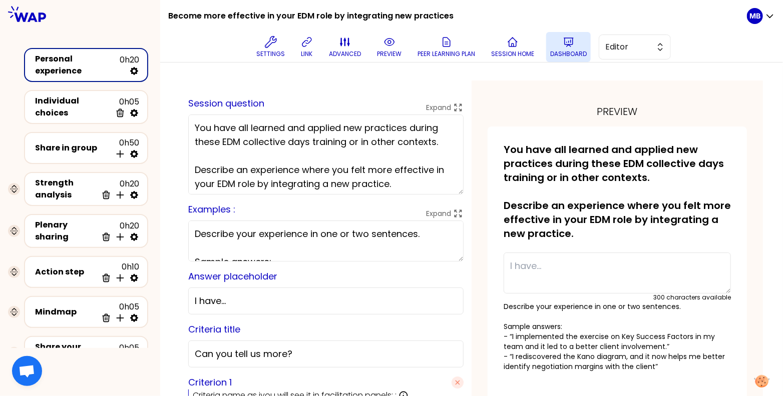
click at [563, 46] on icon at bounding box center [569, 42] width 12 height 12
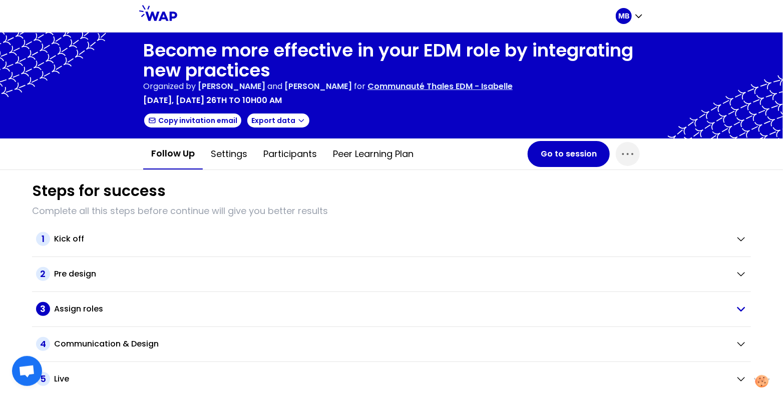
click at [90, 303] on h2 "Assign roles" at bounding box center [78, 309] width 49 height 12
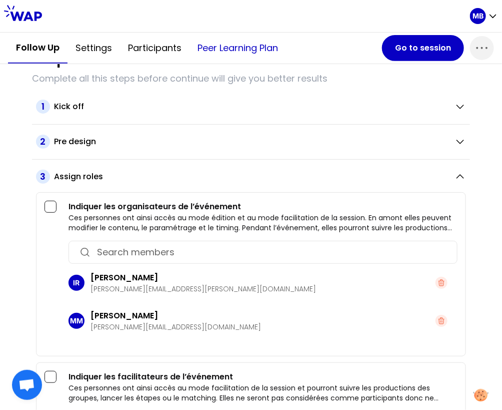
scroll to position [188, 0]
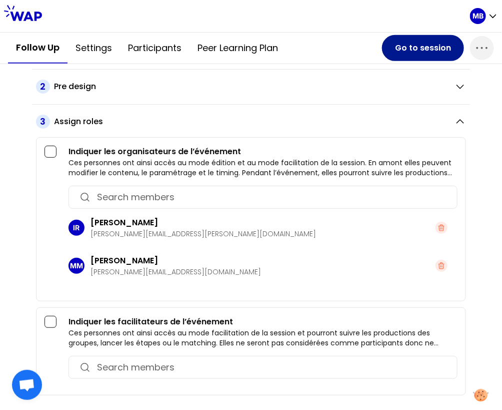
click at [406, 49] on button "Go to session" at bounding box center [423, 48] width 82 height 26
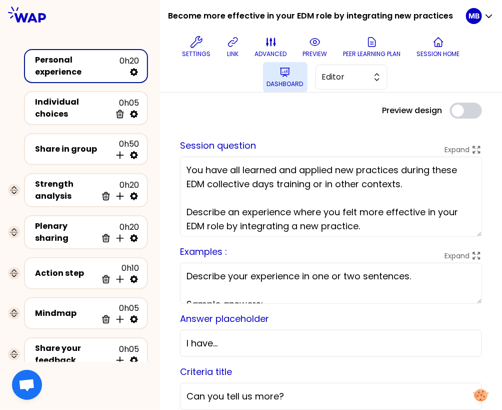
click at [289, 80] on p "Dashboard" at bounding box center [285, 84] width 37 height 8
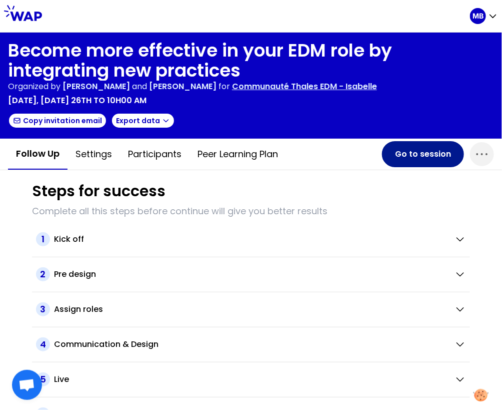
click at [400, 159] on button "Go to session" at bounding box center [423, 154] width 82 height 26
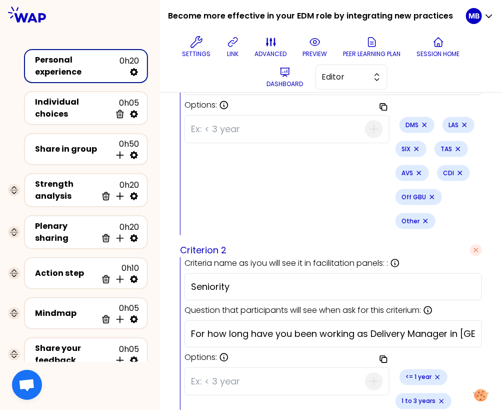
scroll to position [443, 0]
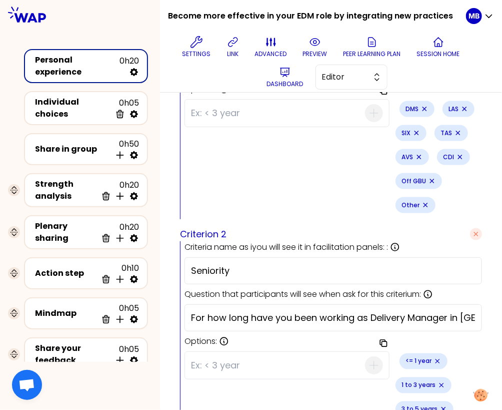
click at [396, 396] on div "3 to 5 years" at bounding box center [425, 409] width 58 height 16
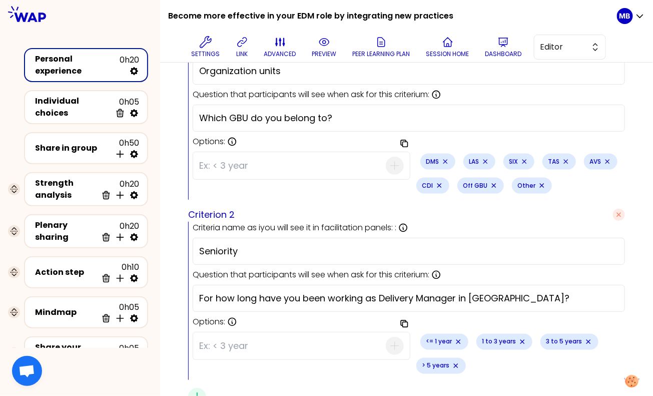
scroll to position [330, 0]
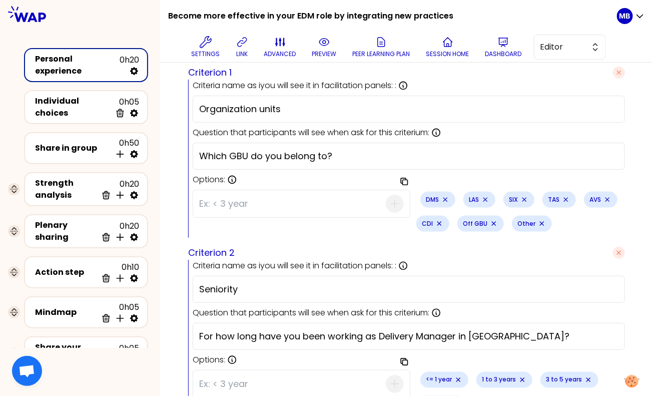
drag, startPoint x: 230, startPoint y: 154, endPoint x: 248, endPoint y: 153, distance: 18.0
click at [248, 153] on input "Which GBU do you belong to?" at bounding box center [408, 156] width 419 height 14
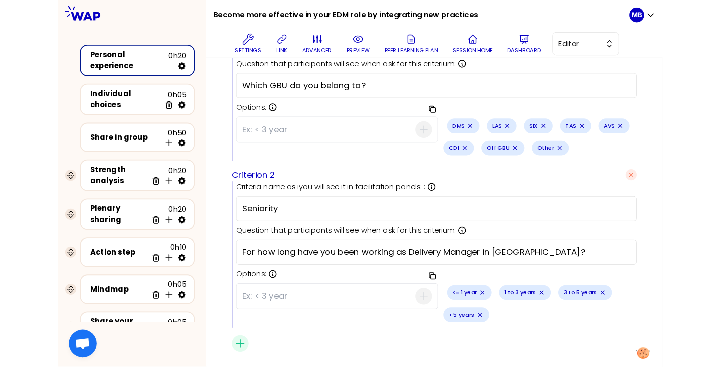
scroll to position [406, 0]
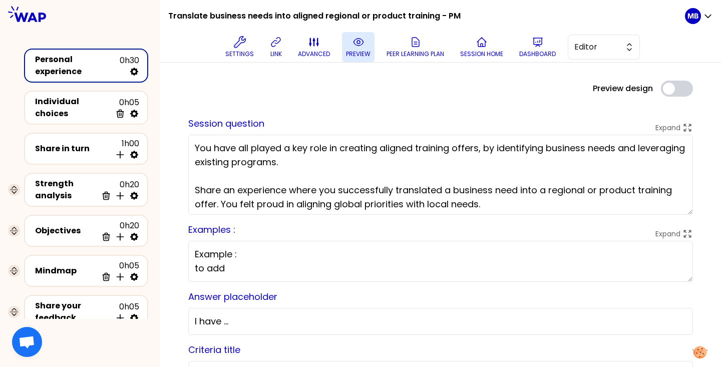
click at [366, 45] on button "preview" at bounding box center [358, 47] width 33 height 30
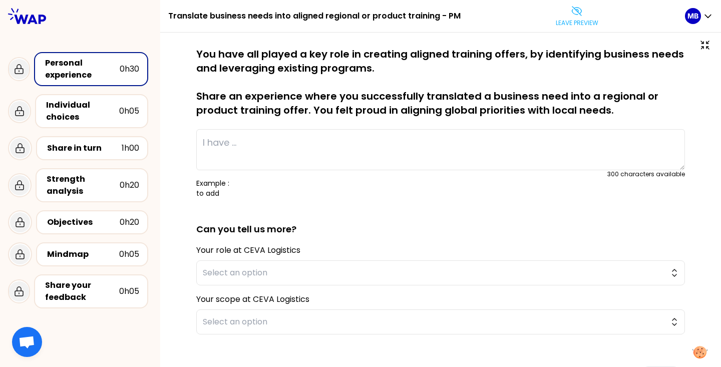
scroll to position [4, 0]
click at [89, 149] on div "Share in turn" at bounding box center [84, 148] width 75 height 12
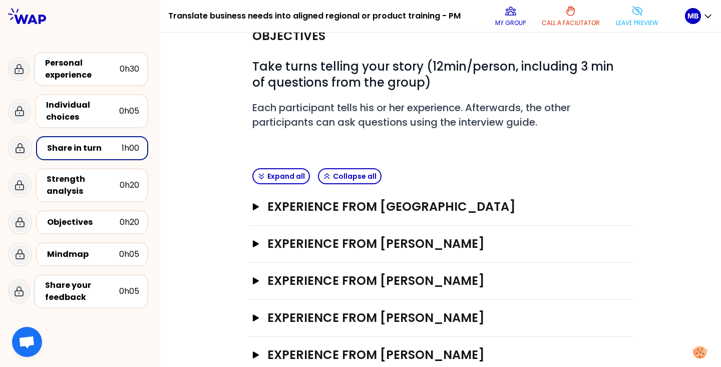
scroll to position [56, 0]
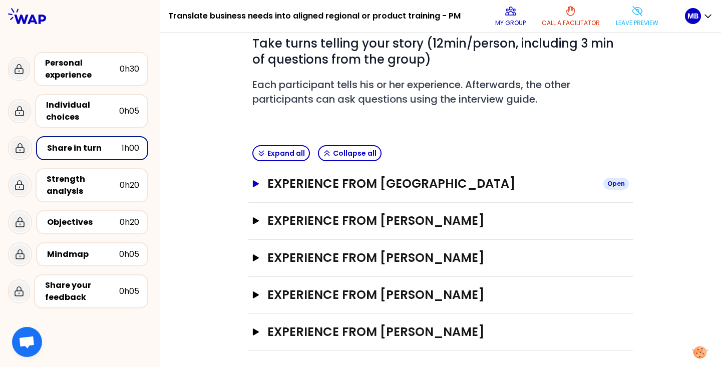
click at [255, 183] on icon "button" at bounding box center [256, 183] width 6 height 7
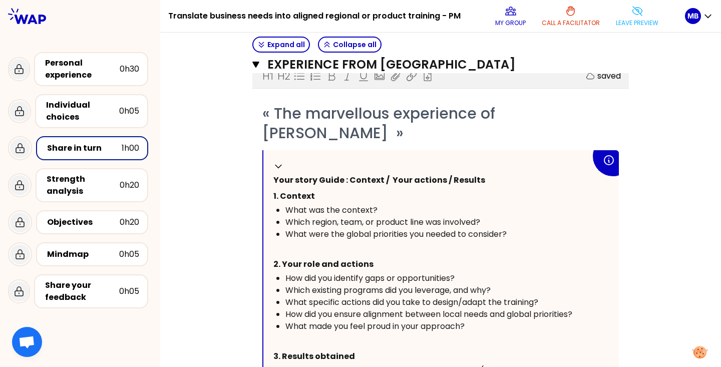
scroll to position [208, 0]
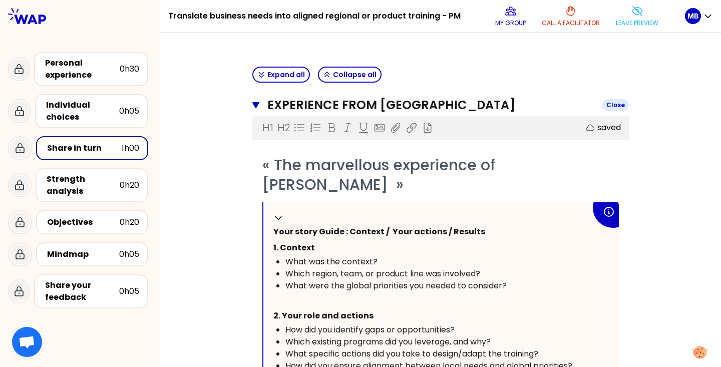
click at [254, 101] on icon "button" at bounding box center [255, 105] width 7 height 8
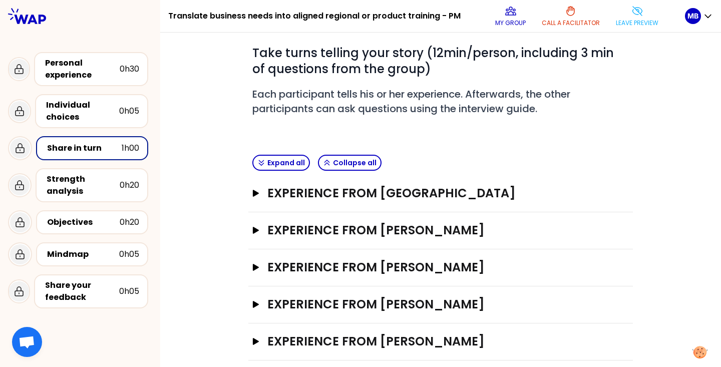
scroll to position [45, 0]
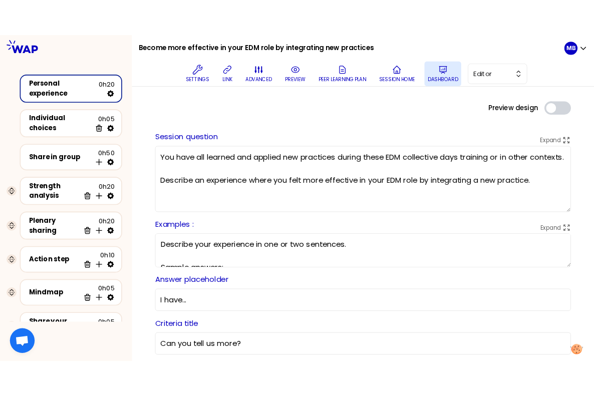
scroll to position [406, 0]
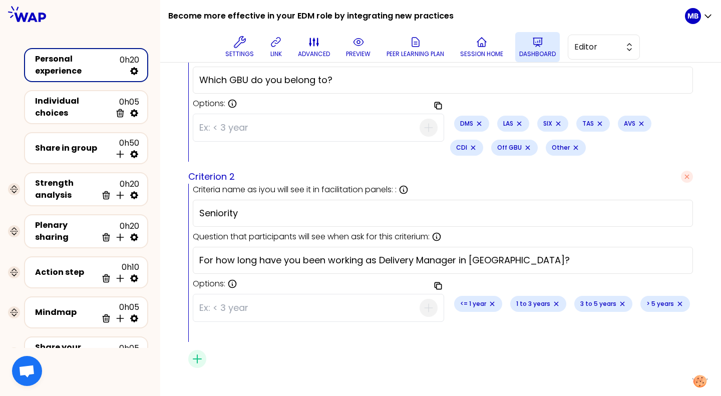
click at [527, 47] on button "Dashboard" at bounding box center [537, 47] width 45 height 30
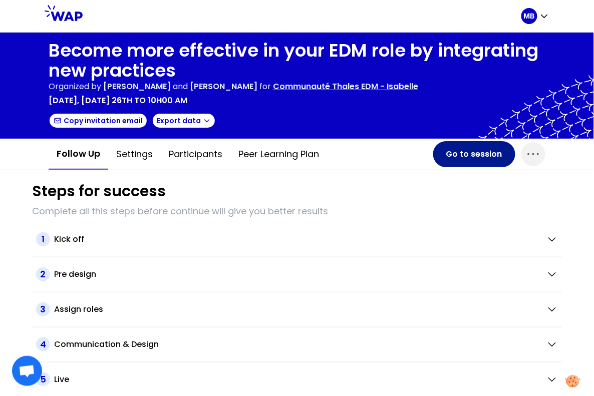
click at [462, 160] on button "Go to session" at bounding box center [474, 154] width 82 height 26
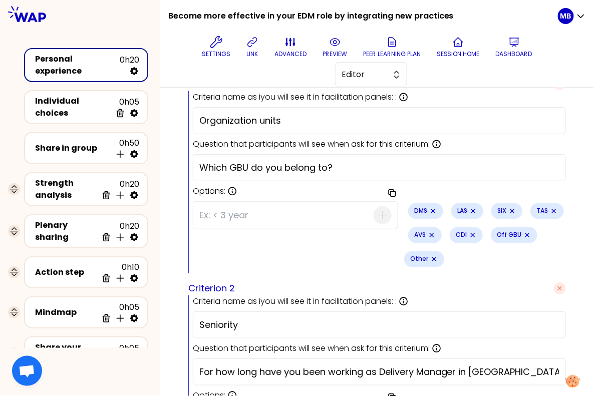
scroll to position [326, 0]
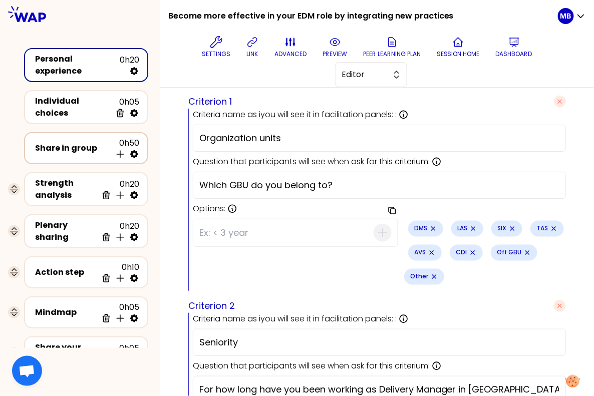
drag, startPoint x: 299, startPoint y: 139, endPoint x: 134, endPoint y: 135, distance: 164.7
click at [134, 135] on div "Become more effective in your EDM role by integrating new practices Settings li…" at bounding box center [297, 198] width 594 height 396
click at [282, 135] on input "Organization units" at bounding box center [379, 138] width 360 height 14
drag, startPoint x: 292, startPoint y: 137, endPoint x: 118, endPoint y: 136, distance: 173.7
click at [118, 136] on div "Become more effective in your EDM role by integrating new practices Settings li…" at bounding box center [297, 198] width 594 height 396
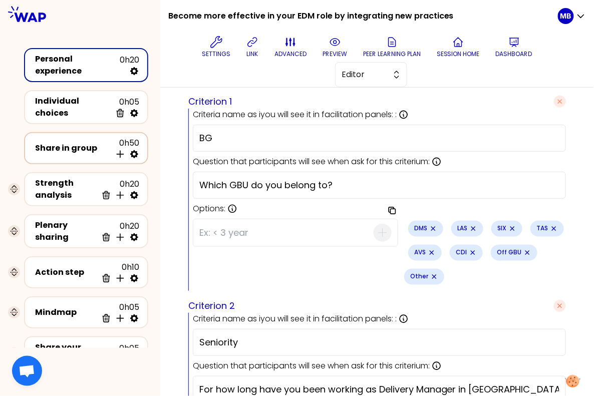
type input "B"
type input "GBU"
click at [212, 183] on input "Which GBU do you belong to?" at bounding box center [379, 185] width 360 height 14
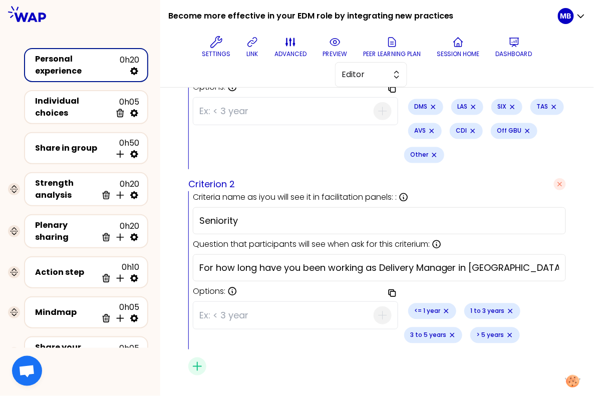
scroll to position [467, 0]
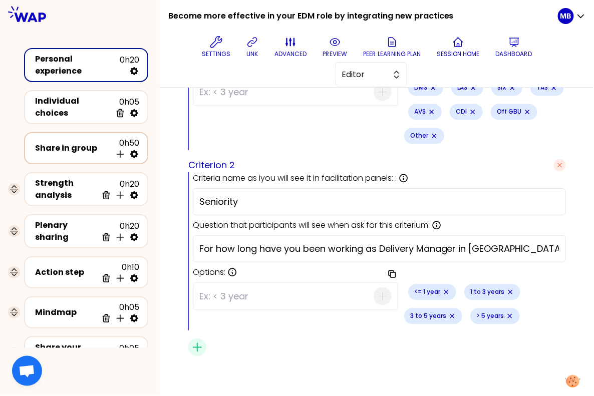
click at [78, 147] on div "Share in group" at bounding box center [73, 148] width 76 height 12
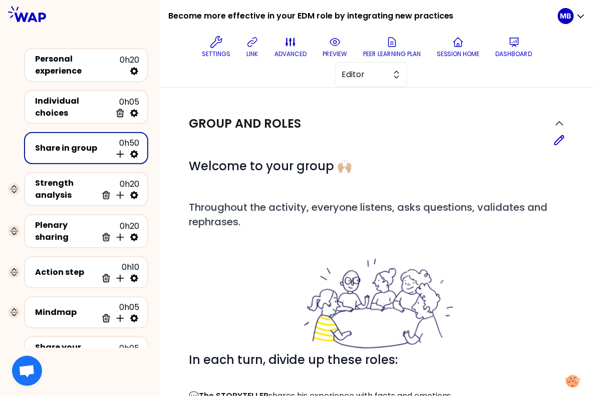
click at [138, 150] on icon at bounding box center [134, 154] width 8 height 8
select select "4"
select select "5"
select select "all"
select select "false"
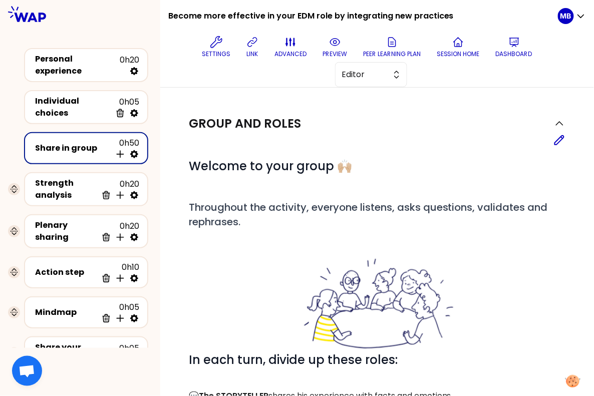
select select "Each"
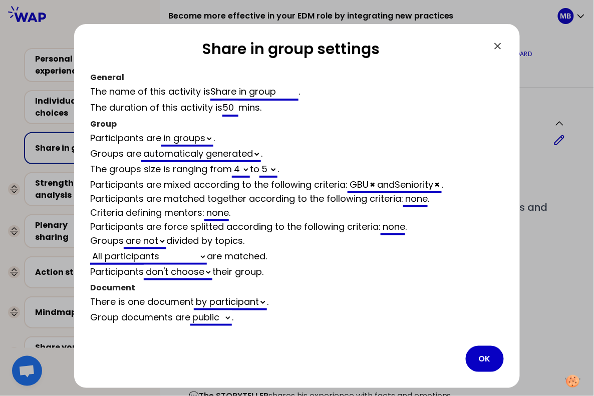
click at [496, 47] on icon at bounding box center [497, 46] width 6 height 6
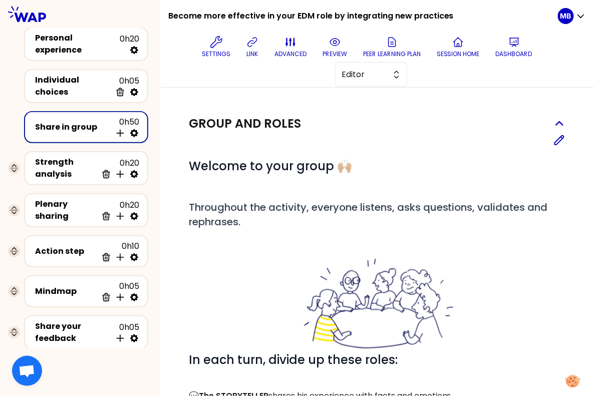
scroll to position [32, 0]
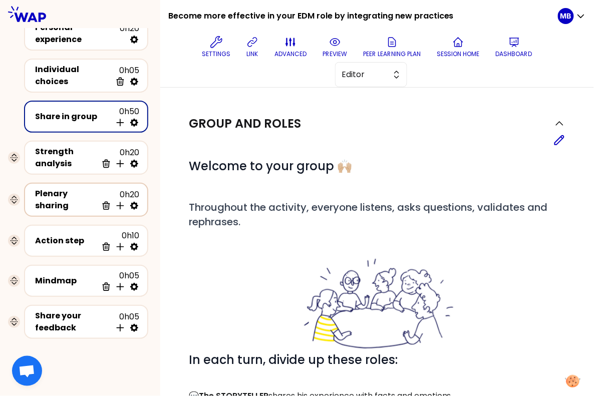
click at [51, 196] on div "Plenary sharing" at bounding box center [66, 200] width 62 height 24
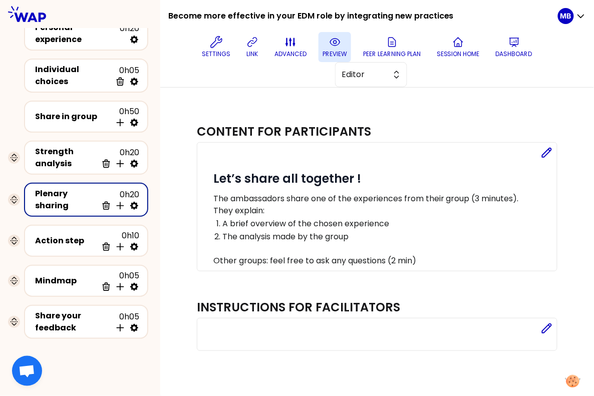
click at [332, 53] on p "preview" at bounding box center [334, 54] width 25 height 8
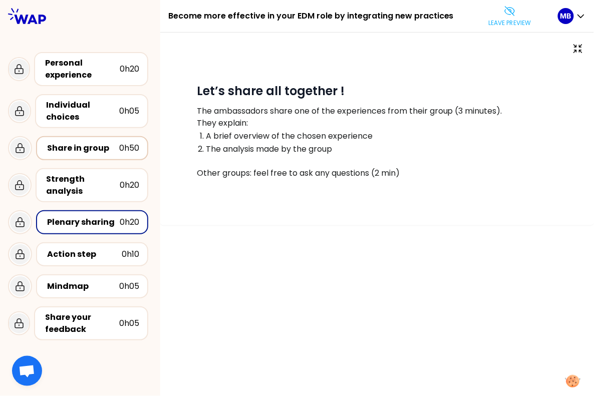
click at [82, 147] on div "Share in group" at bounding box center [83, 148] width 72 height 12
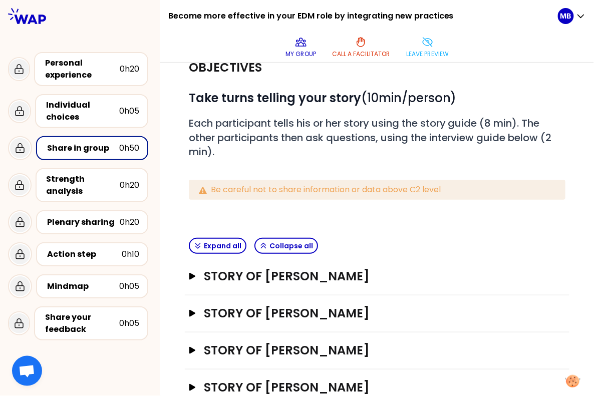
scroll to position [63, 0]
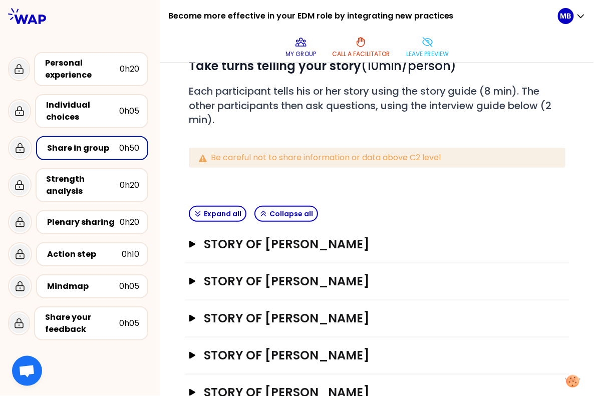
click at [321, 251] on div "Story of [PERSON_NAME] Open" at bounding box center [377, 244] width 384 height 37
click at [317, 247] on h3 "Story of [PERSON_NAME]" at bounding box center [368, 244] width 328 height 16
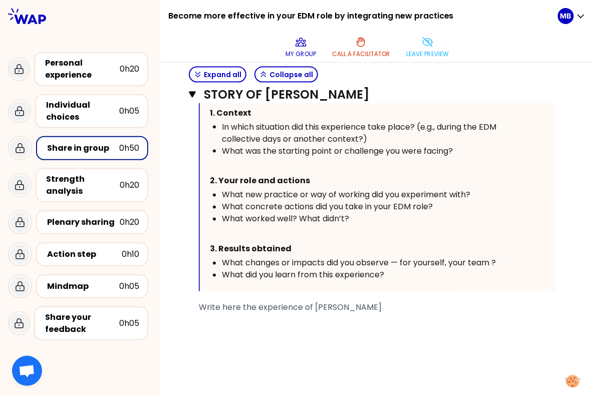
scroll to position [343, 0]
